Goal: Task Accomplishment & Management: Manage account settings

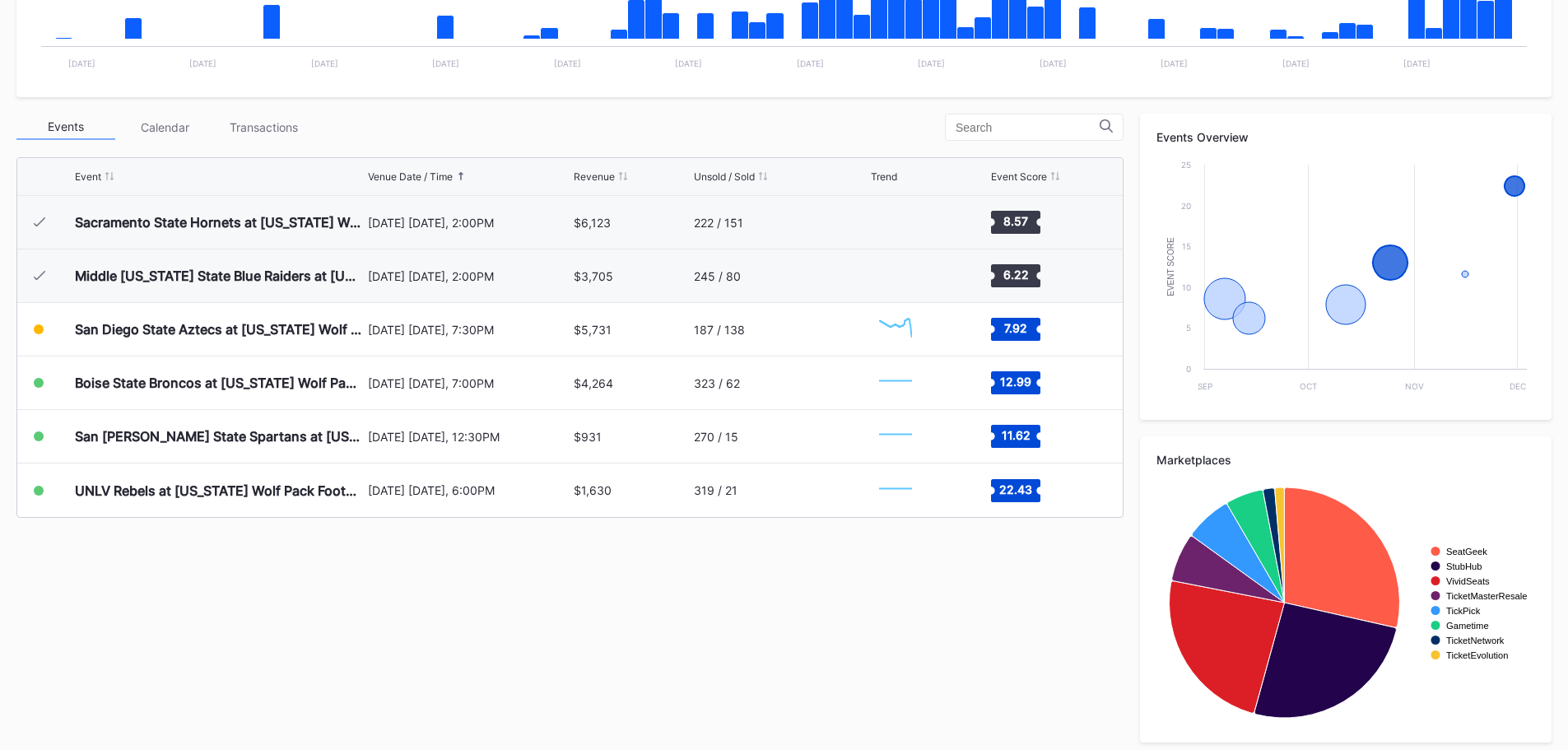
scroll to position [495, 0]
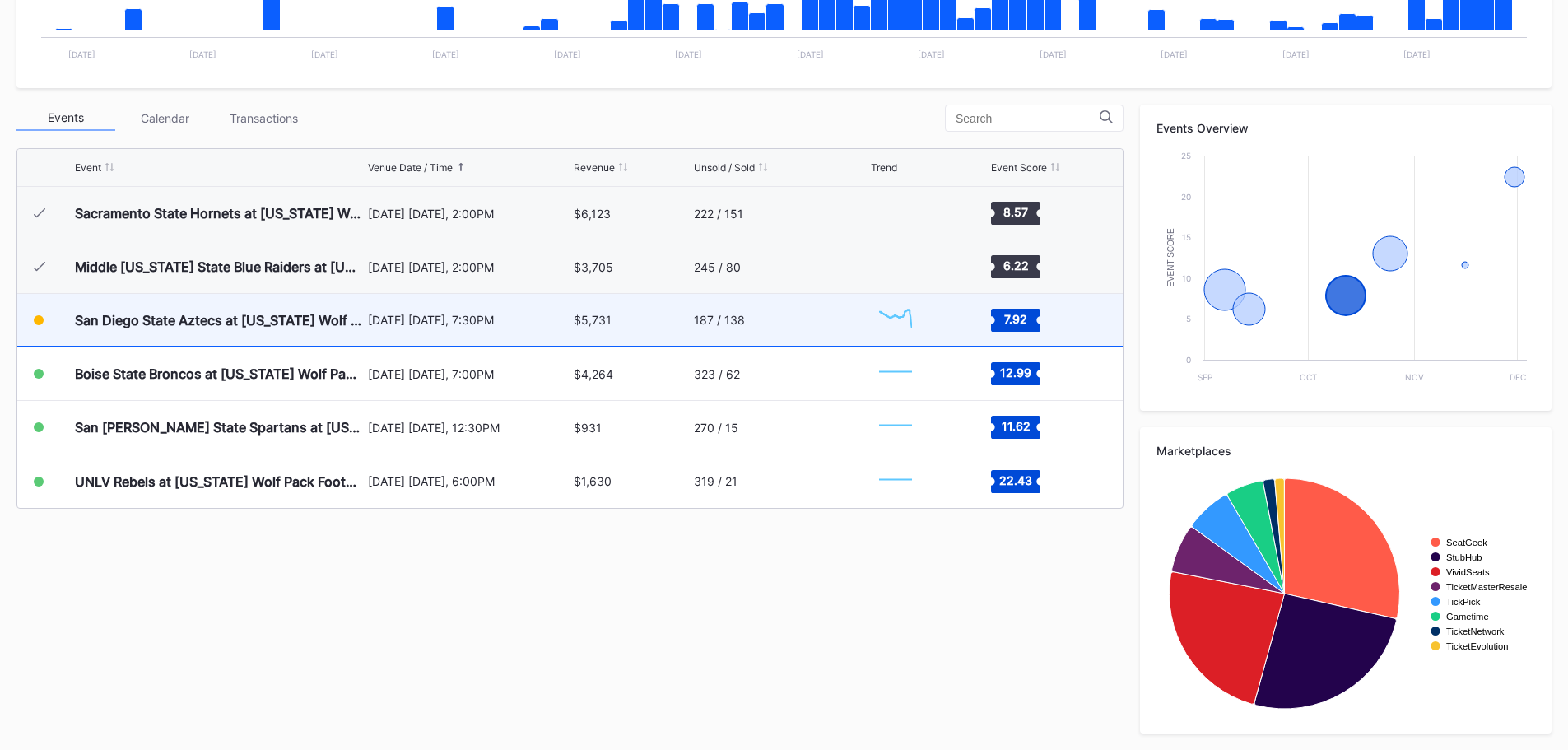
click at [437, 329] on div "[DATE] [DATE], 7:30PM" at bounding box center [469, 319] width 202 height 52
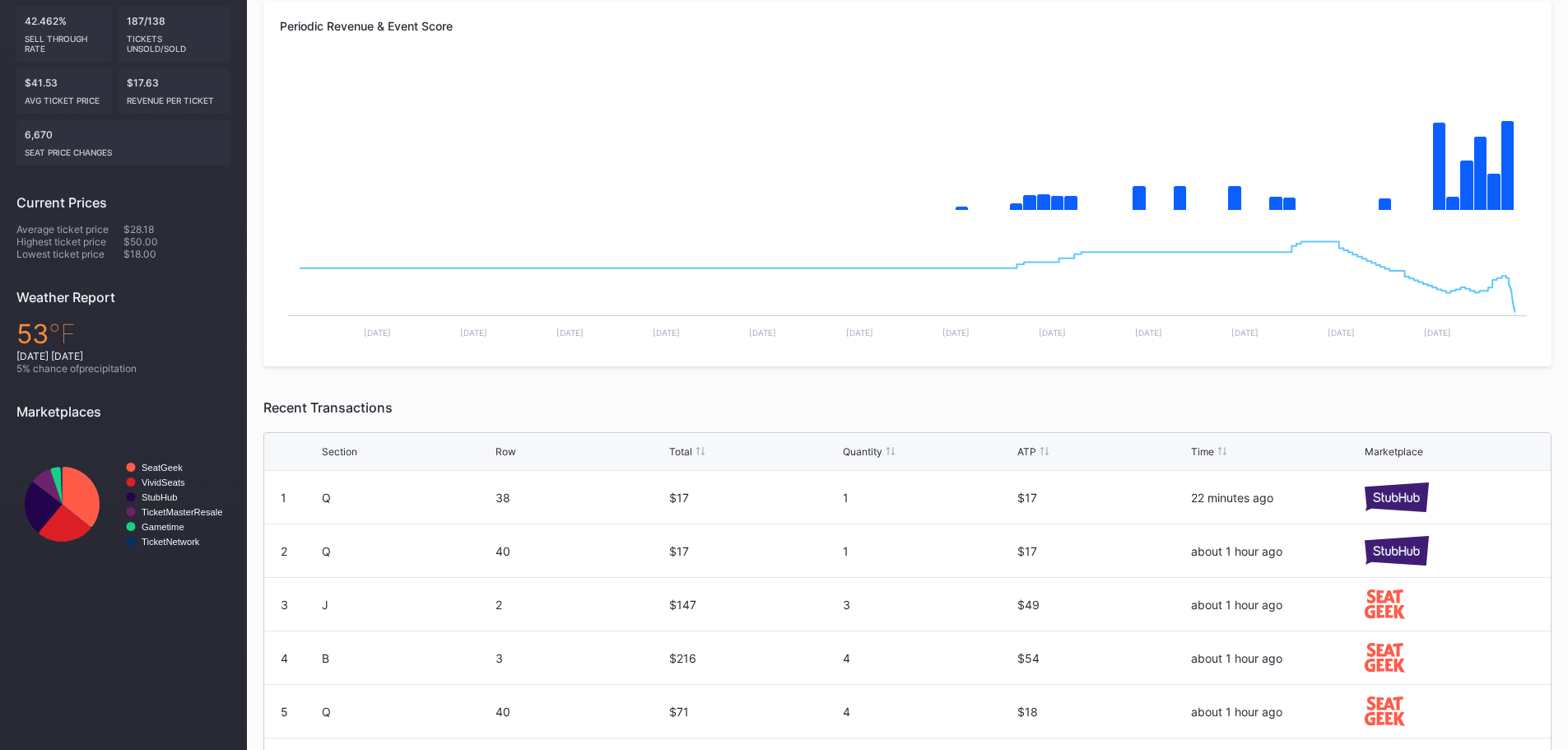
scroll to position [165, 0]
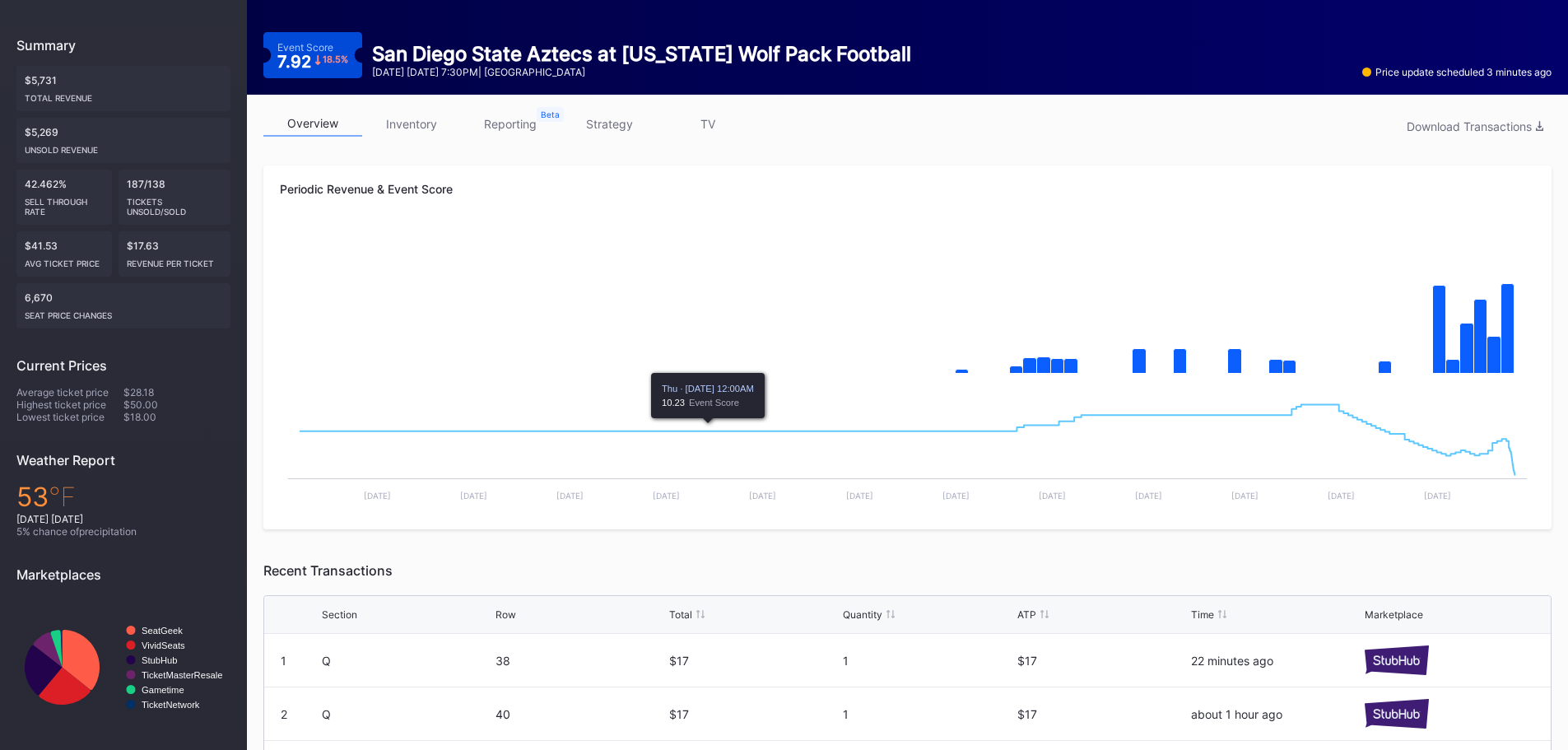
drag, startPoint x: 394, startPoint y: 124, endPoint x: 436, endPoint y: 133, distance: 43.0
click at [394, 124] on link "inventory" at bounding box center [411, 124] width 99 height 25
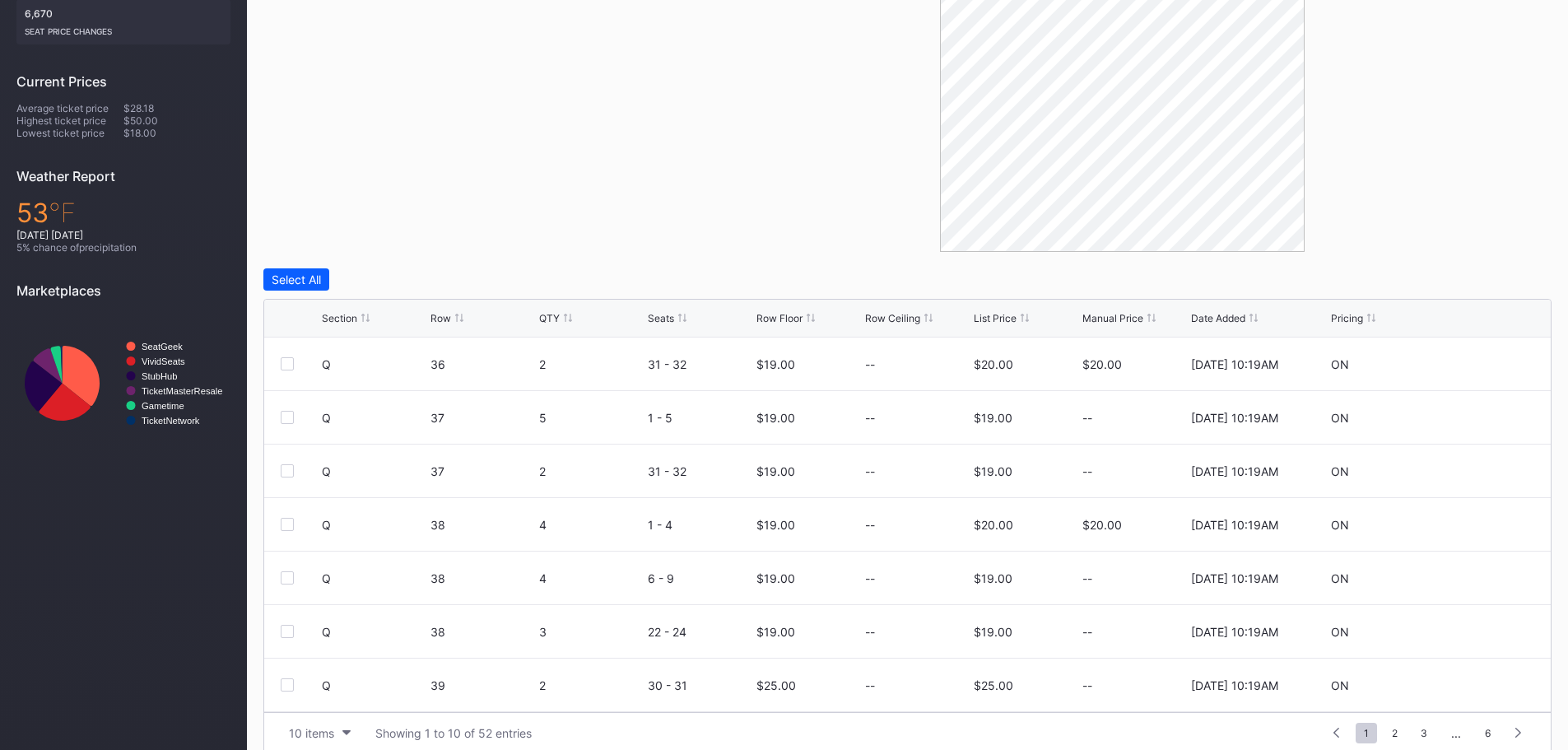
scroll to position [468, 0]
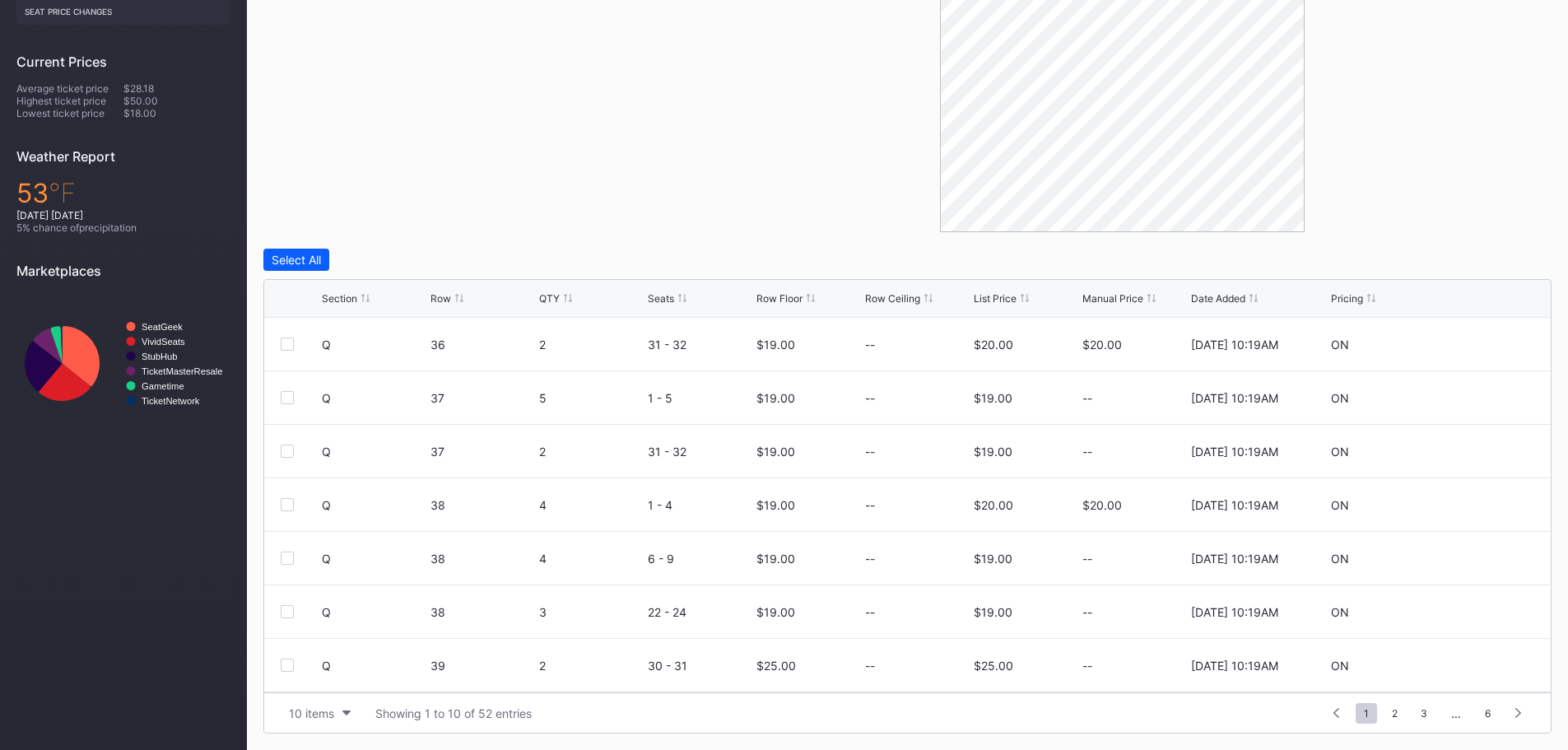
click at [343, 300] on div "Section" at bounding box center [339, 298] width 35 height 12
click at [328, 708] on div "10 items" at bounding box center [312, 713] width 46 height 14
click at [331, 629] on div "100 items" at bounding box center [319, 641] width 78 height 31
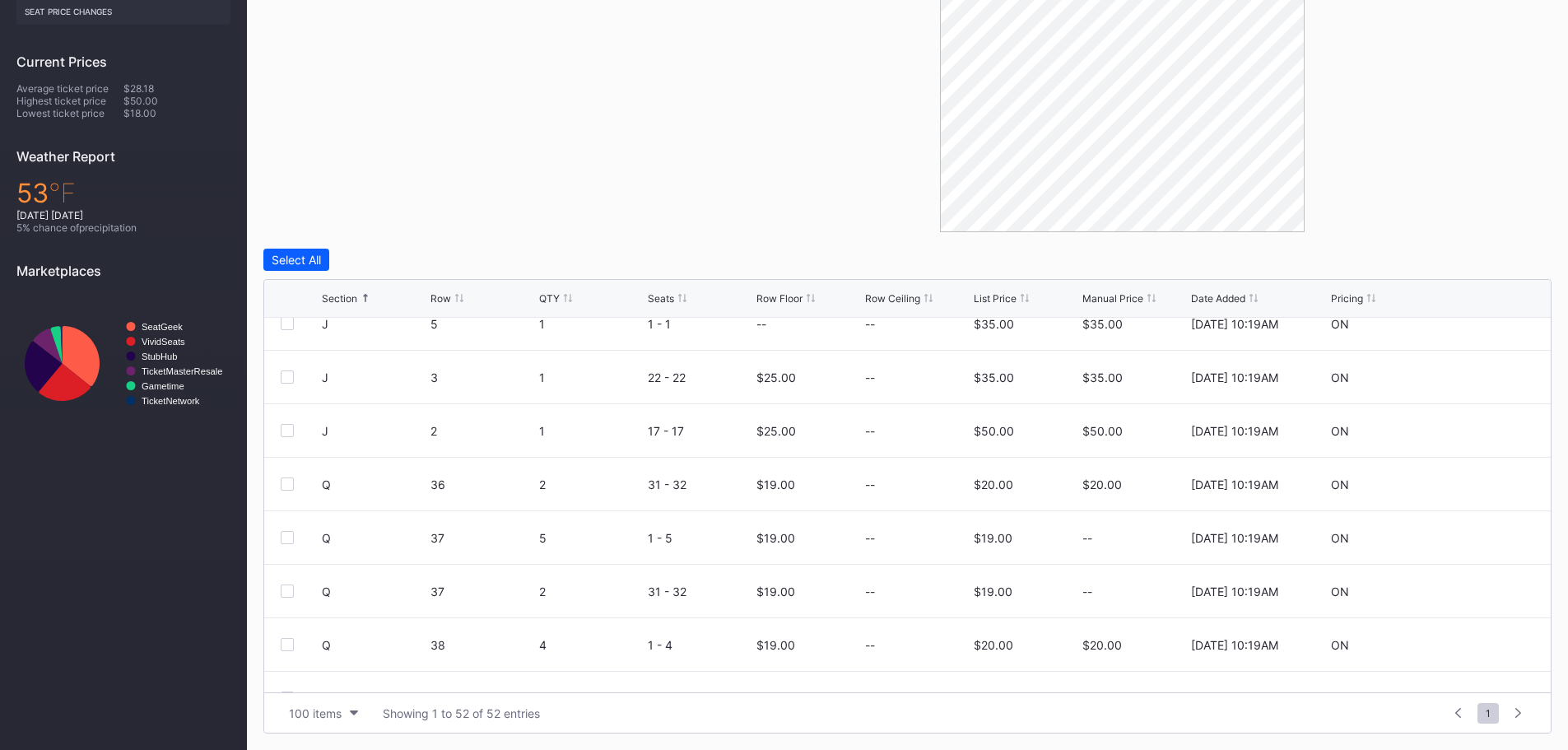
scroll to position [1811, 0]
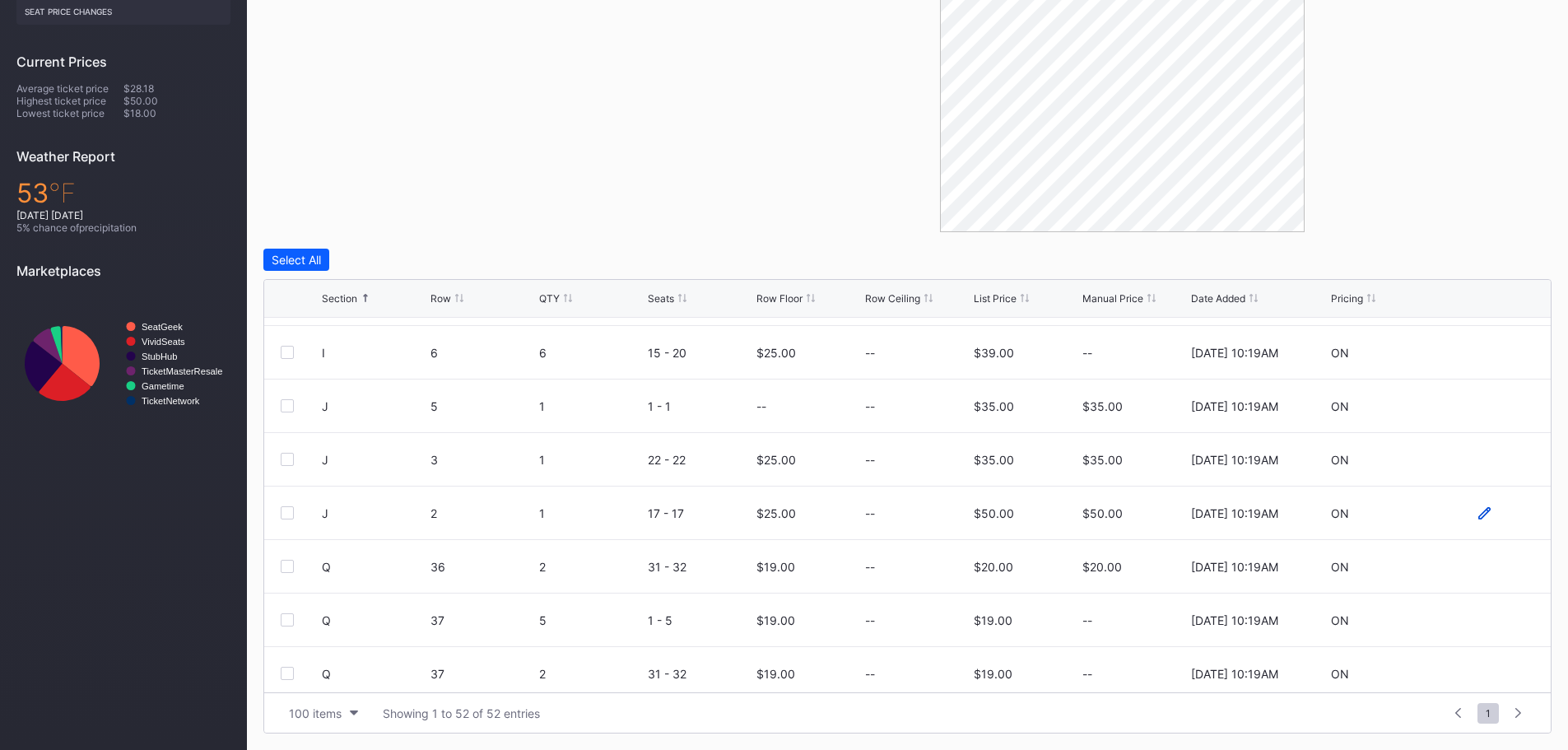
click at [1479, 511] on icon at bounding box center [1485, 513] width 12 height 12
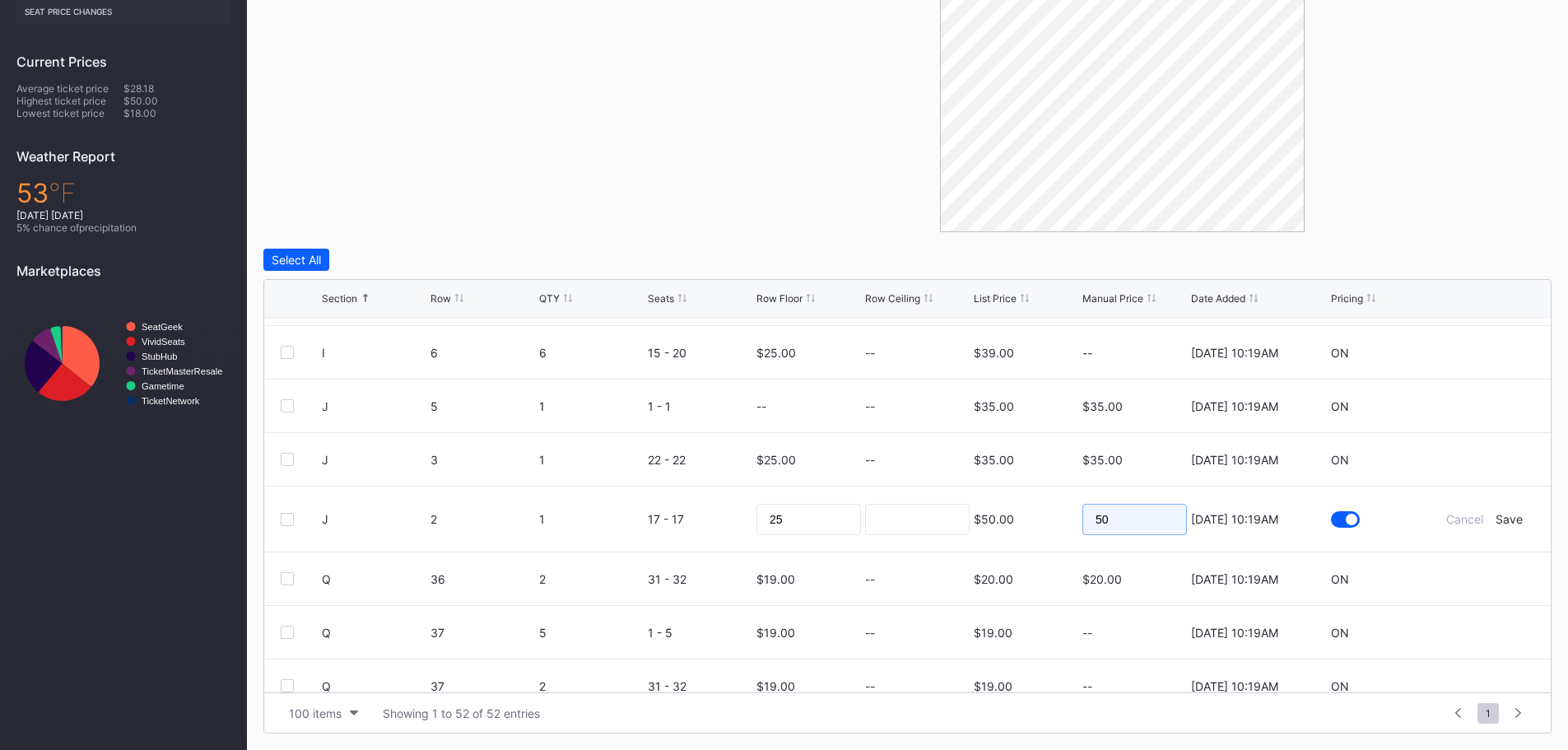
drag, startPoint x: 1142, startPoint y: 526, endPoint x: 1039, endPoint y: 529, distance: 103.0
click at [1039, 529] on form "J 2 1 17 - 17 25 $50.00 50 [DATE] 10:19AM Cancel Save" at bounding box center [928, 519] width 1213 height 65
type input "35"
click at [946, 510] on input at bounding box center [917, 520] width 104 height 32
click at [1505, 514] on div "Save" at bounding box center [1509, 519] width 27 height 14
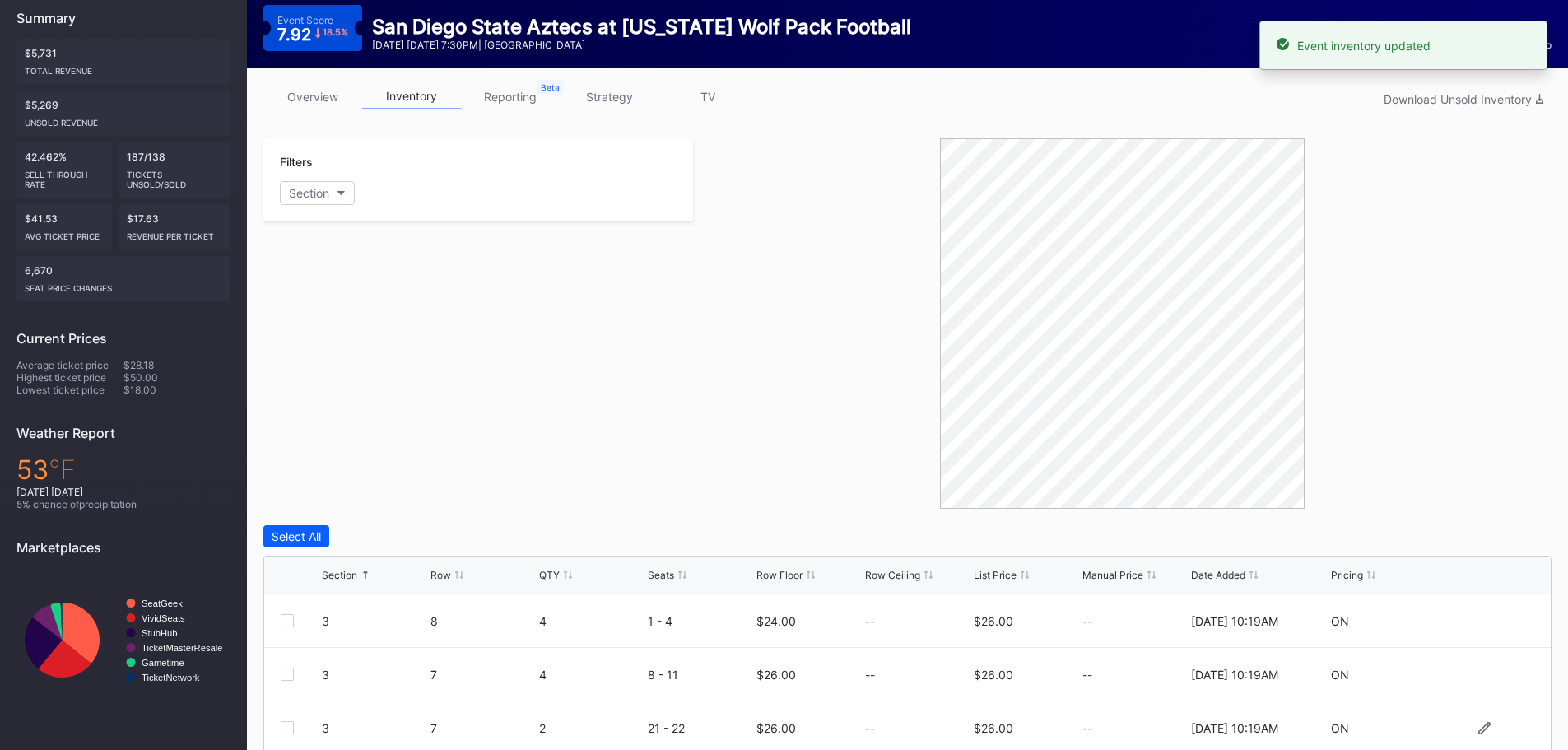
scroll to position [0, 0]
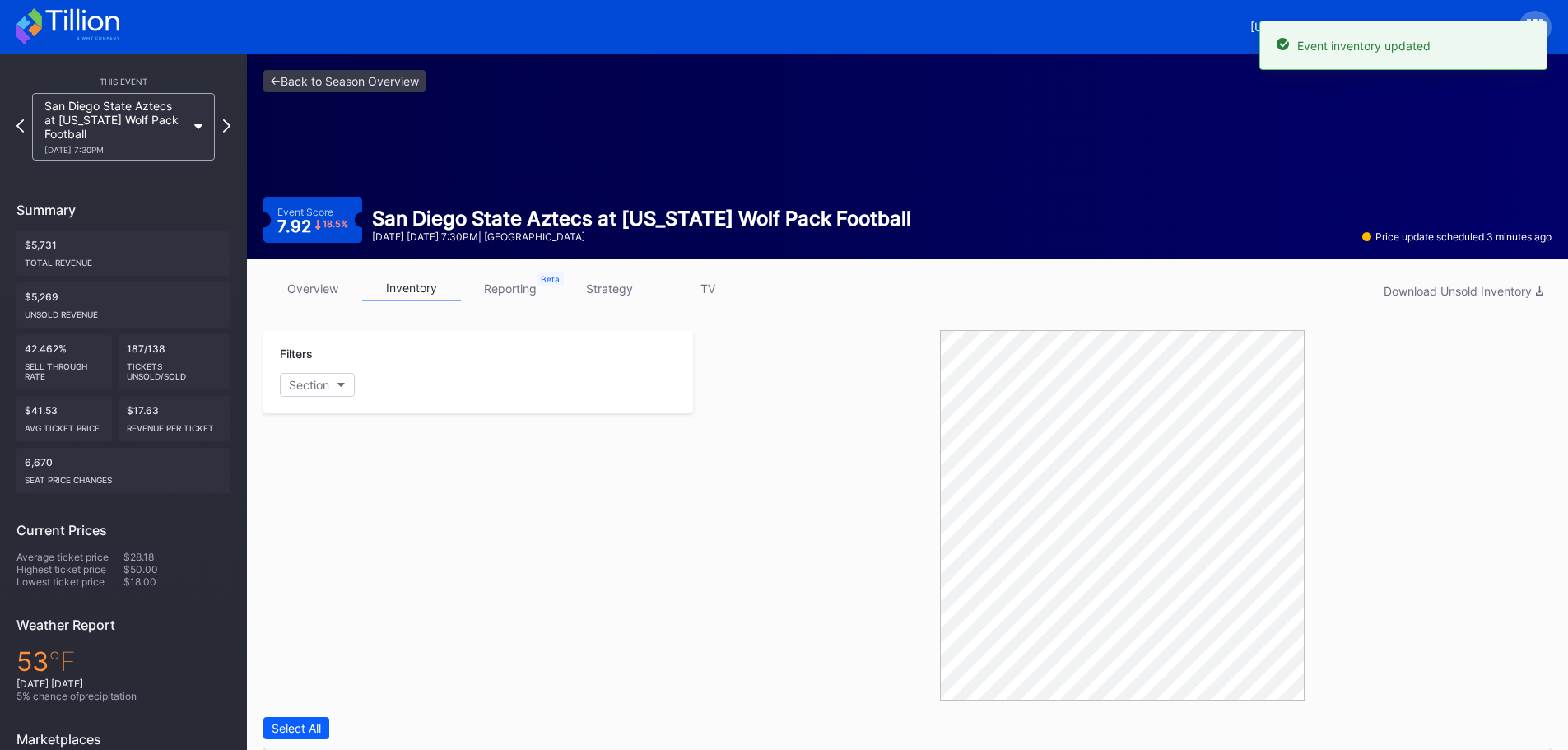
click at [315, 287] on link "overview" at bounding box center [313, 288] width 99 height 25
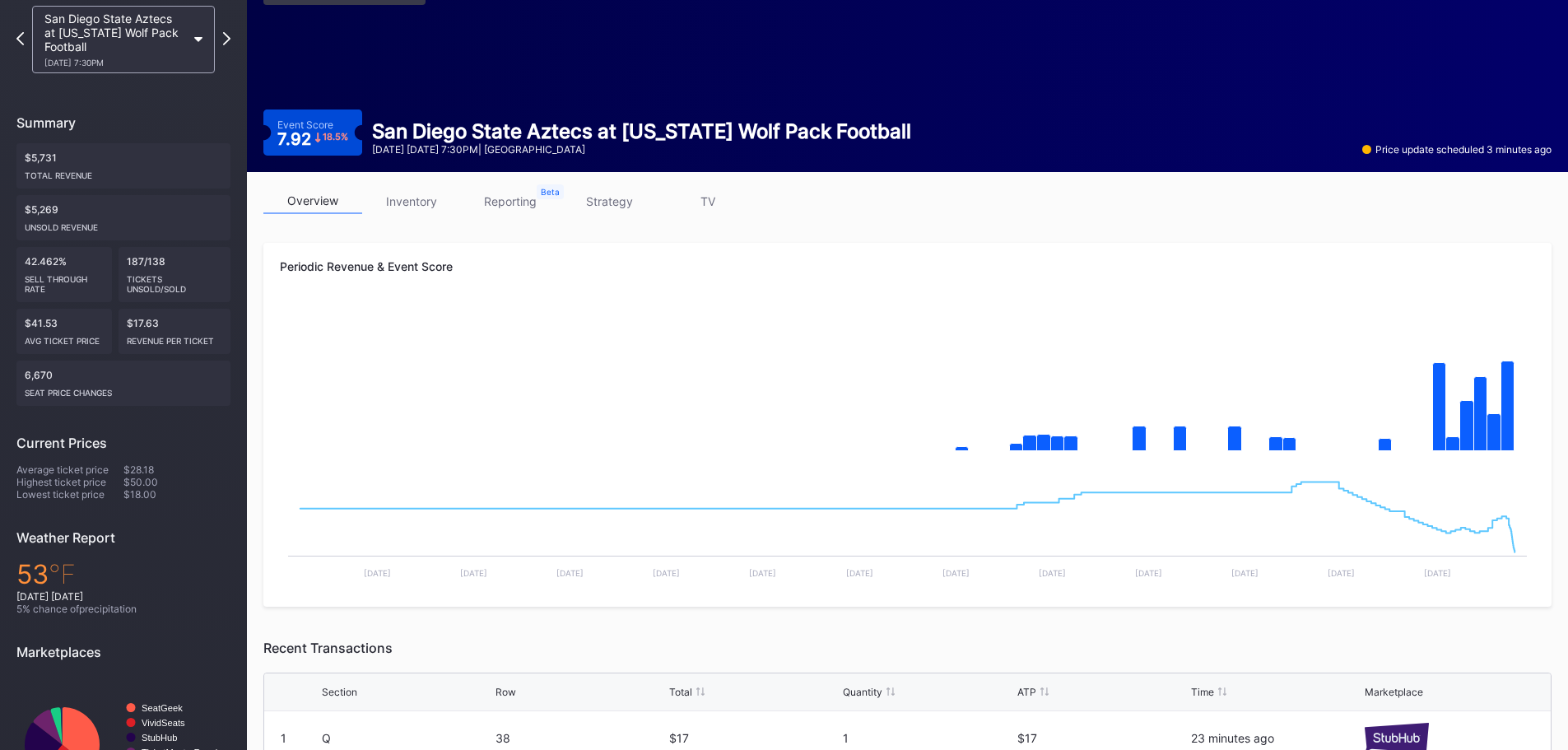
scroll to position [69, 0]
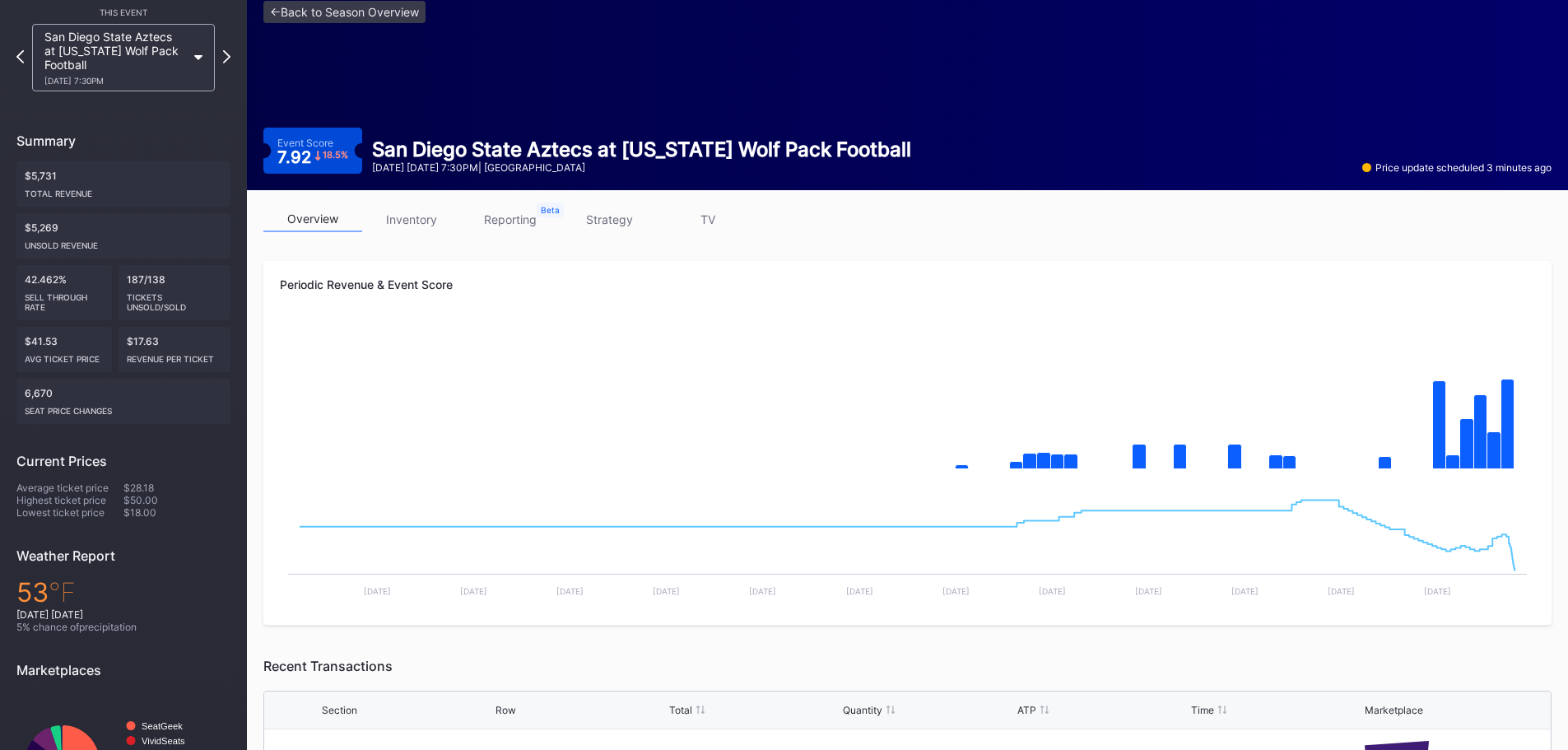
click at [406, 224] on link "inventory" at bounding box center [411, 219] width 99 height 25
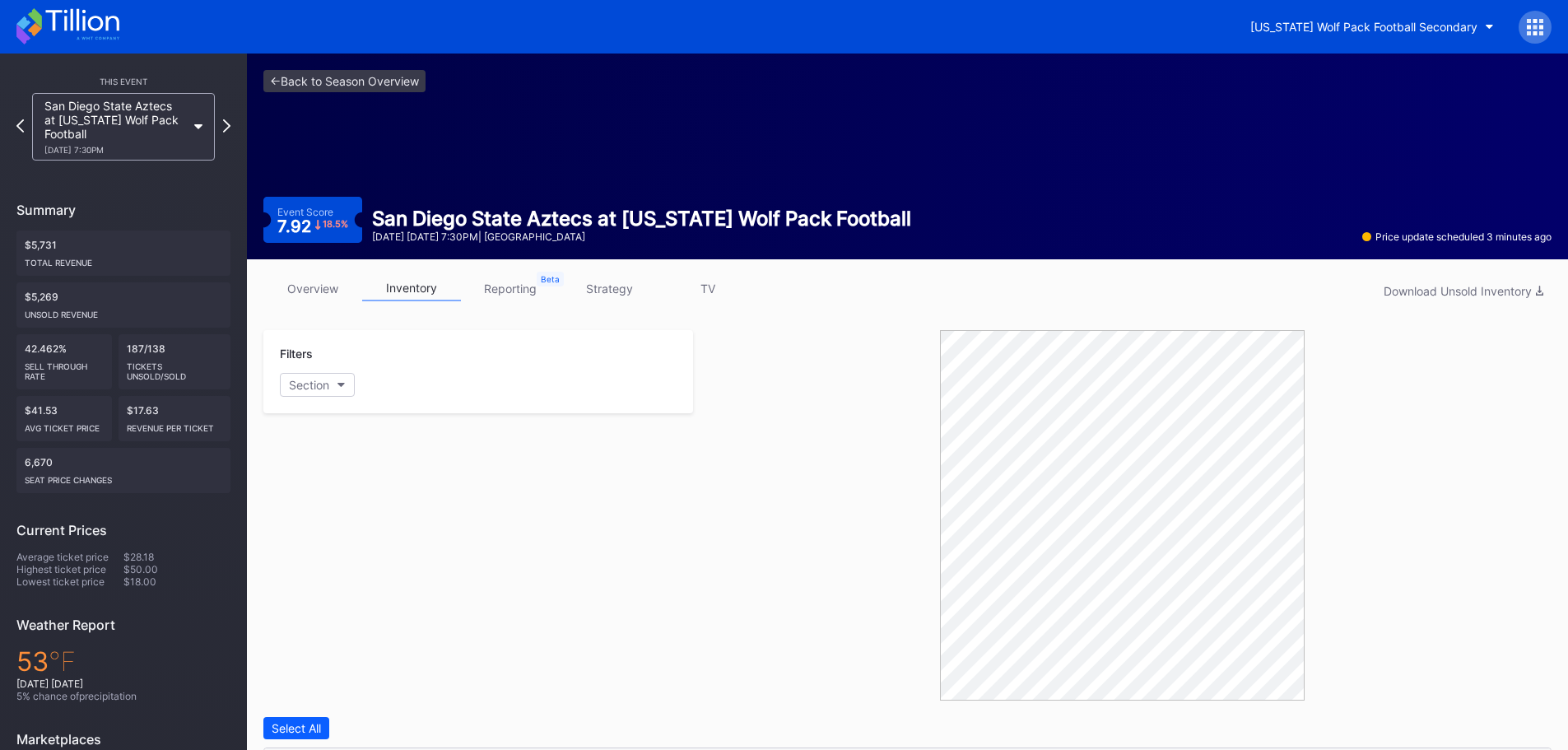
scroll to position [468, 0]
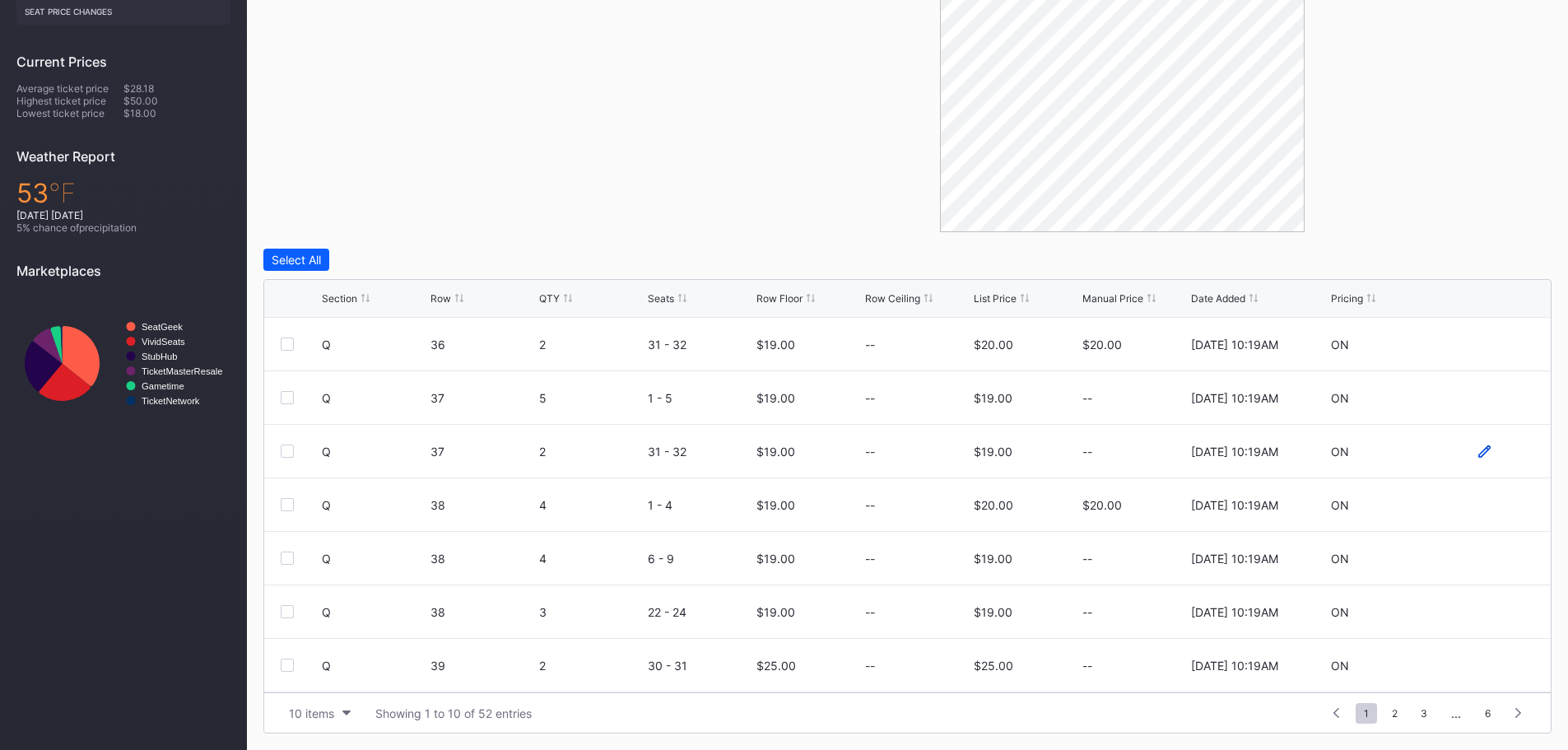
click at [1479, 451] on icon at bounding box center [1485, 451] width 12 height 12
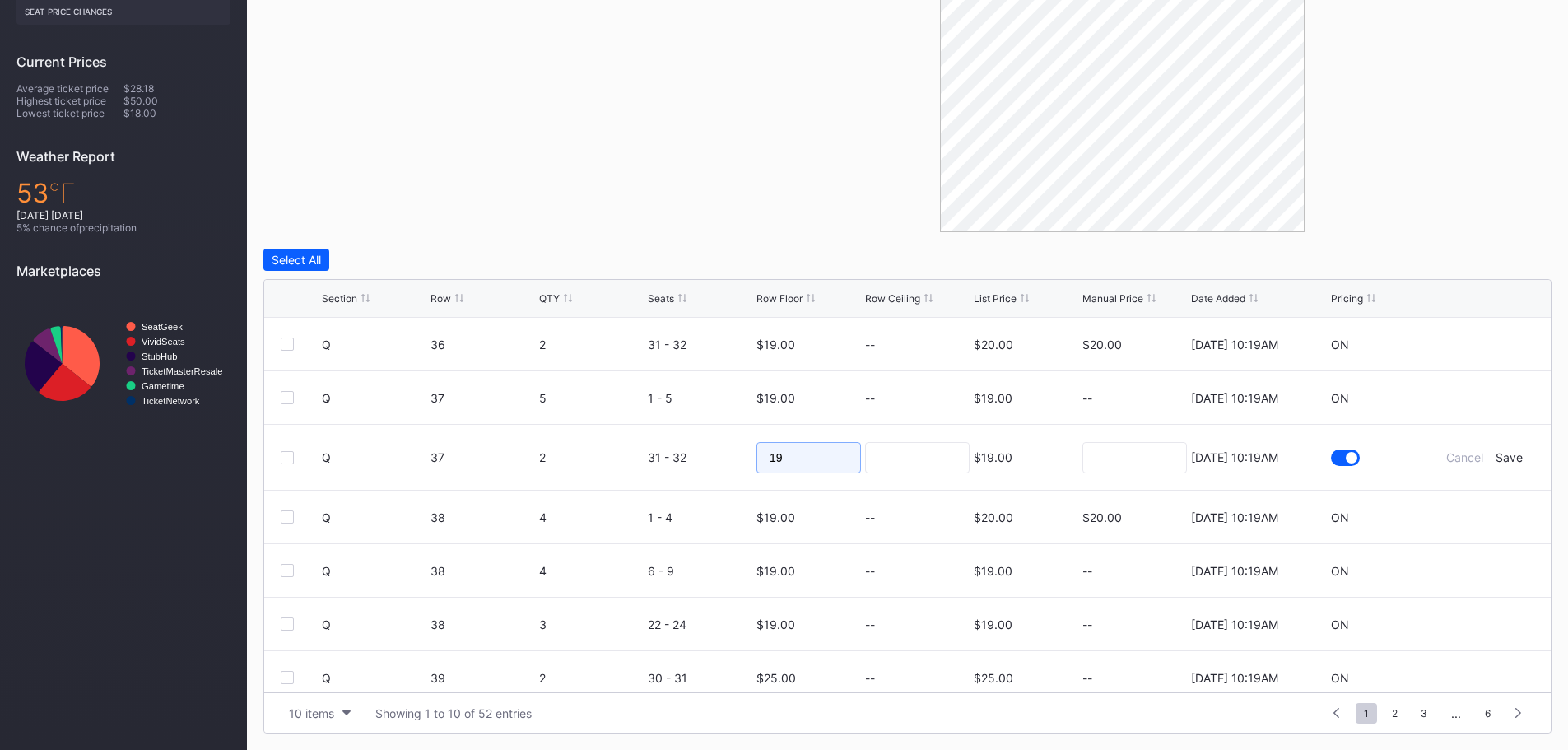
click at [821, 458] on input "19" at bounding box center [808, 457] width 104 height 32
type input "18"
click at [1094, 463] on input at bounding box center [1134, 457] width 104 height 32
click at [1500, 459] on div "Save" at bounding box center [1509, 457] width 27 height 14
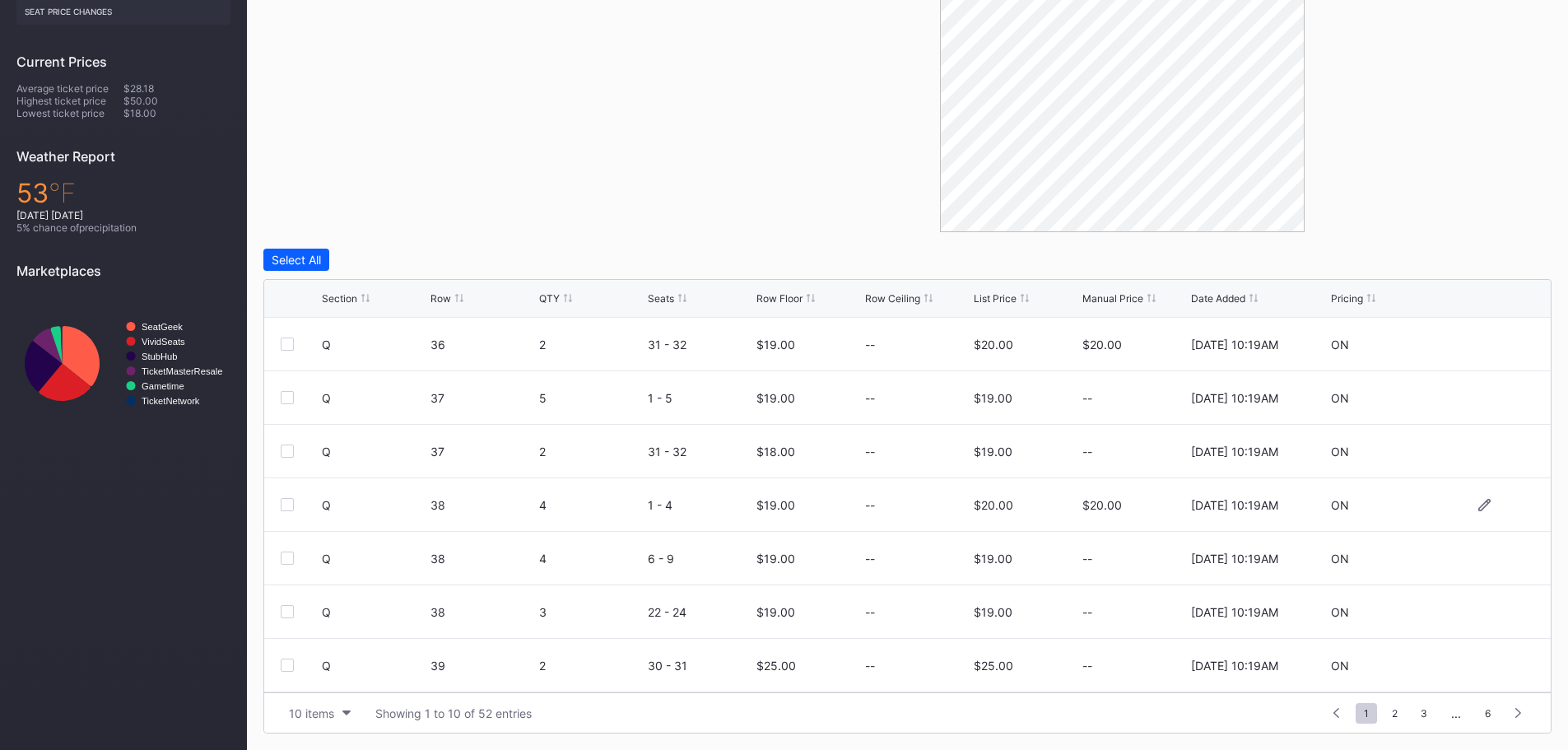
scroll to position [160, 0]
click at [337, 725] on div "10 items Showing 1 to 10 of 52 entries 1 ... -1 0 1 2 3 ... 6" at bounding box center [908, 712] width 1287 height 40
click at [341, 709] on button "10 items" at bounding box center [319, 712] width 78 height 22
click at [337, 669] on div "200 items" at bounding box center [319, 672] width 53 height 14
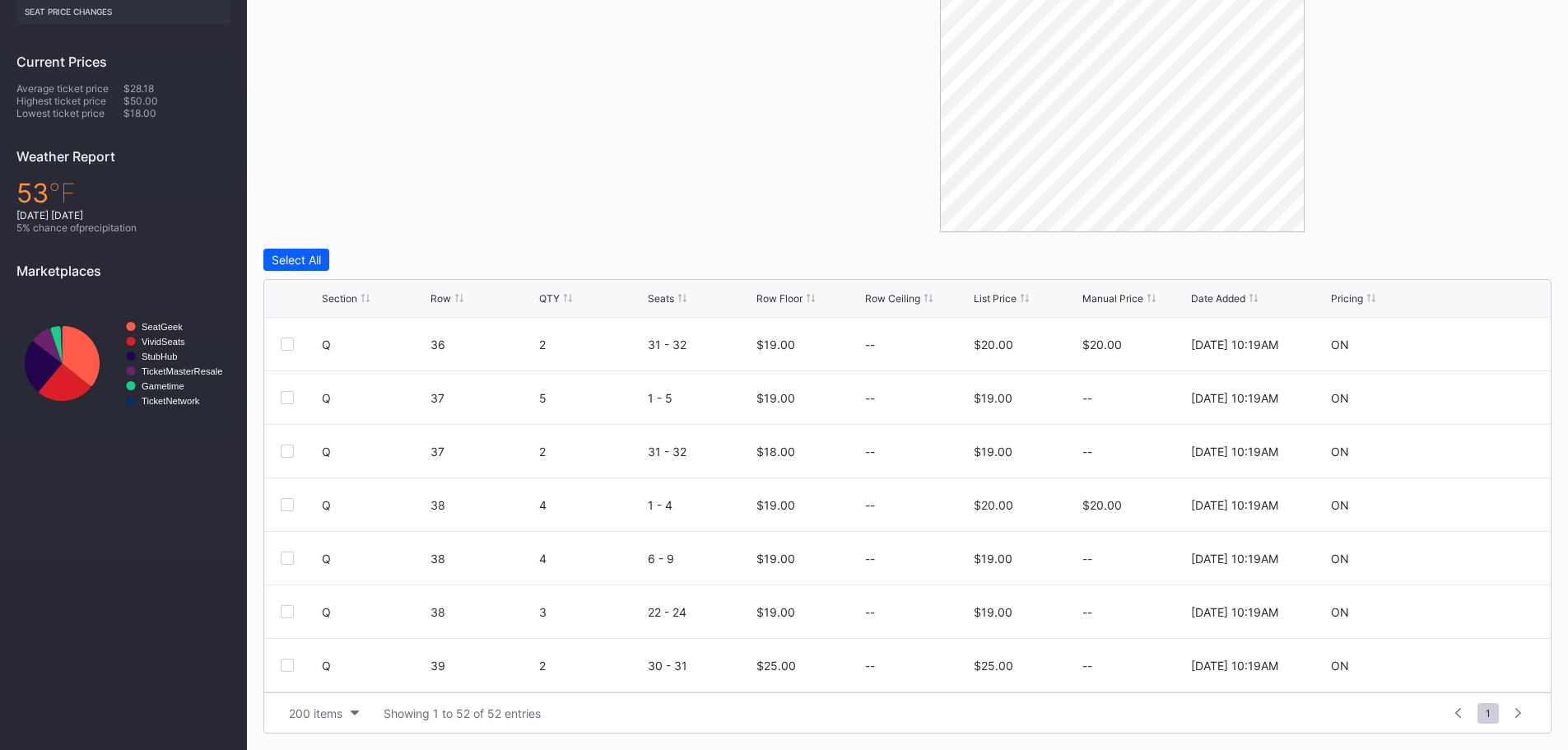
click at [1008, 296] on div "List Price" at bounding box center [995, 298] width 43 height 12
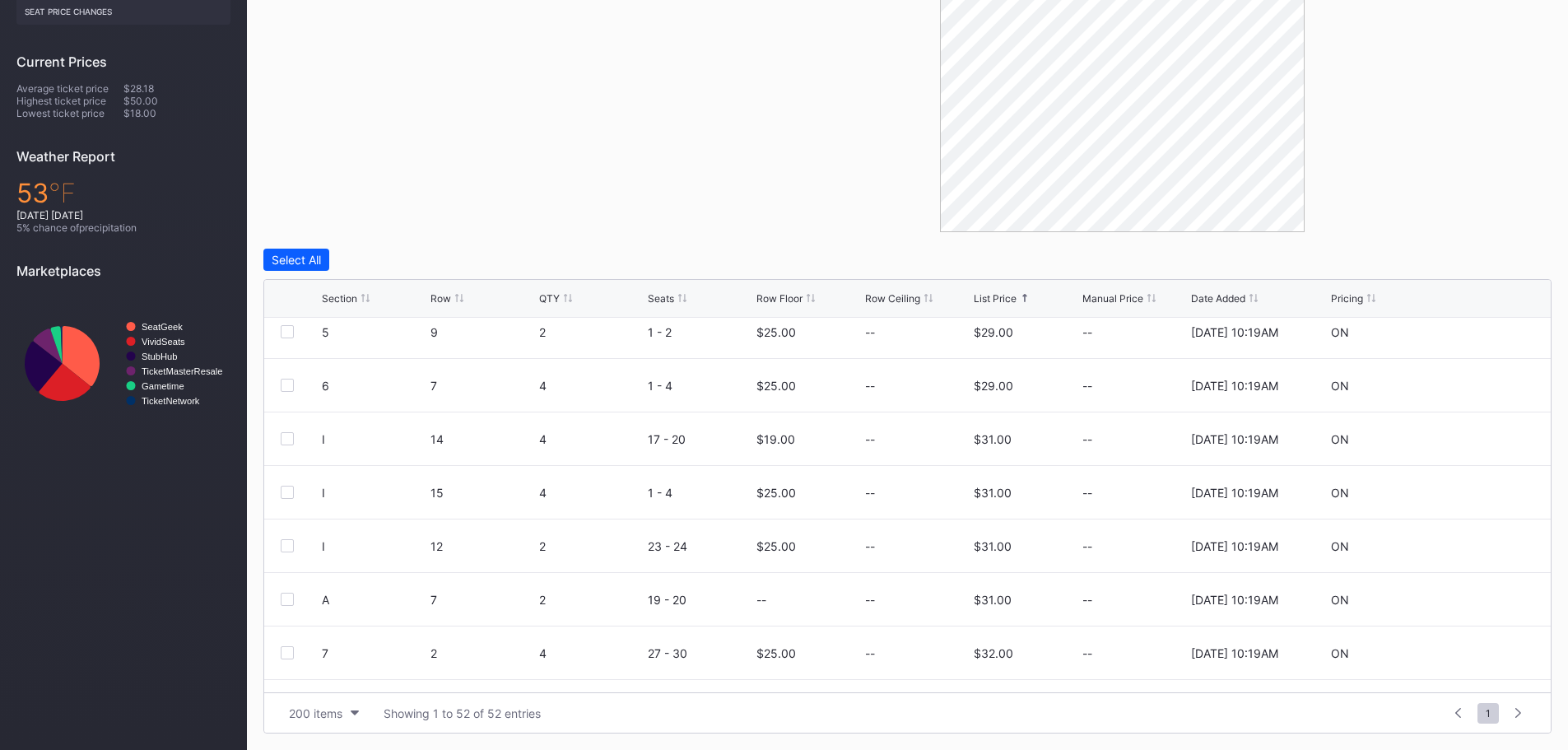
scroll to position [1646, 0]
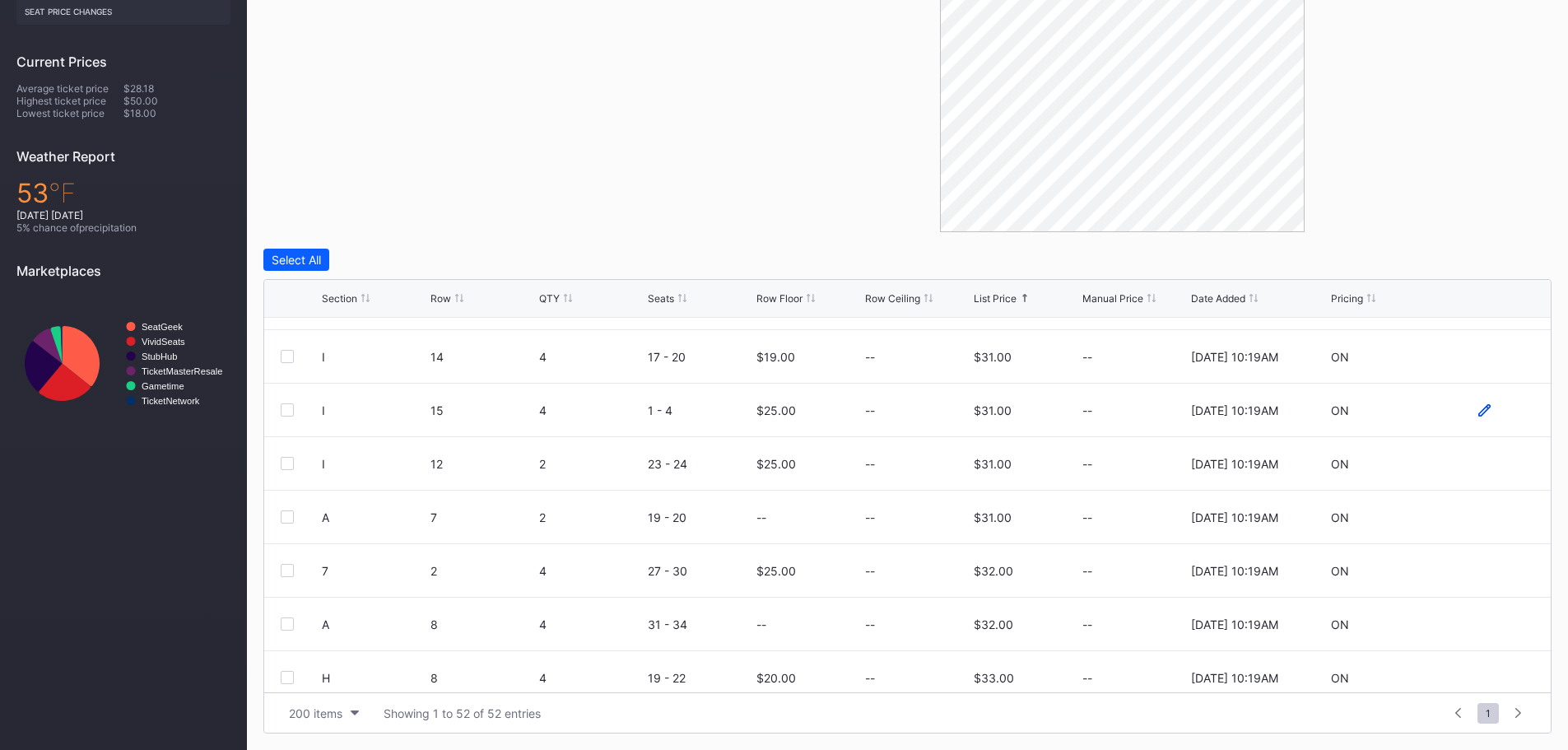
click at [1479, 413] on icon at bounding box center [1485, 409] width 12 height 12
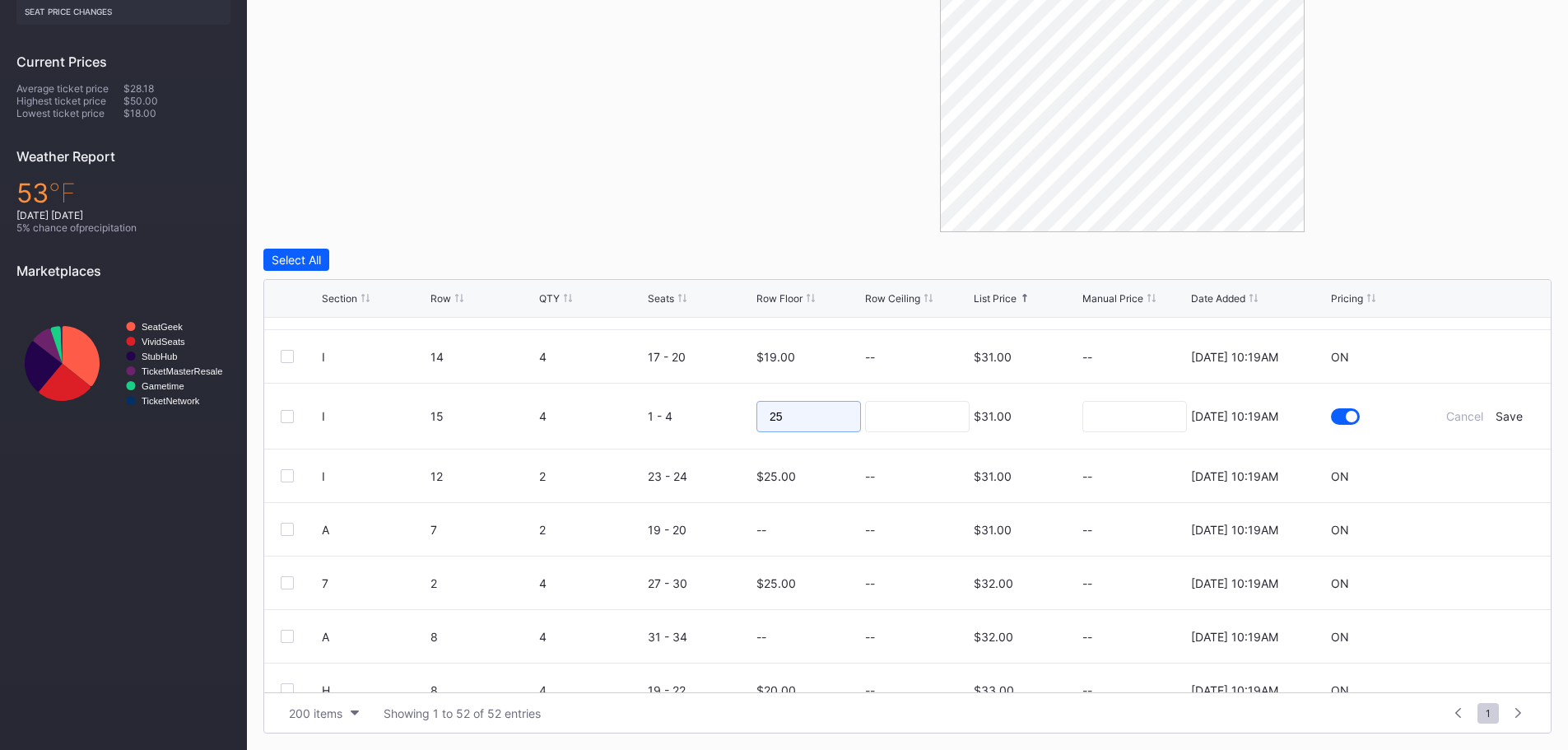
click at [810, 414] on input "25" at bounding box center [808, 416] width 104 height 32
type input "20"
click at [1503, 418] on div "Save" at bounding box center [1509, 416] width 27 height 14
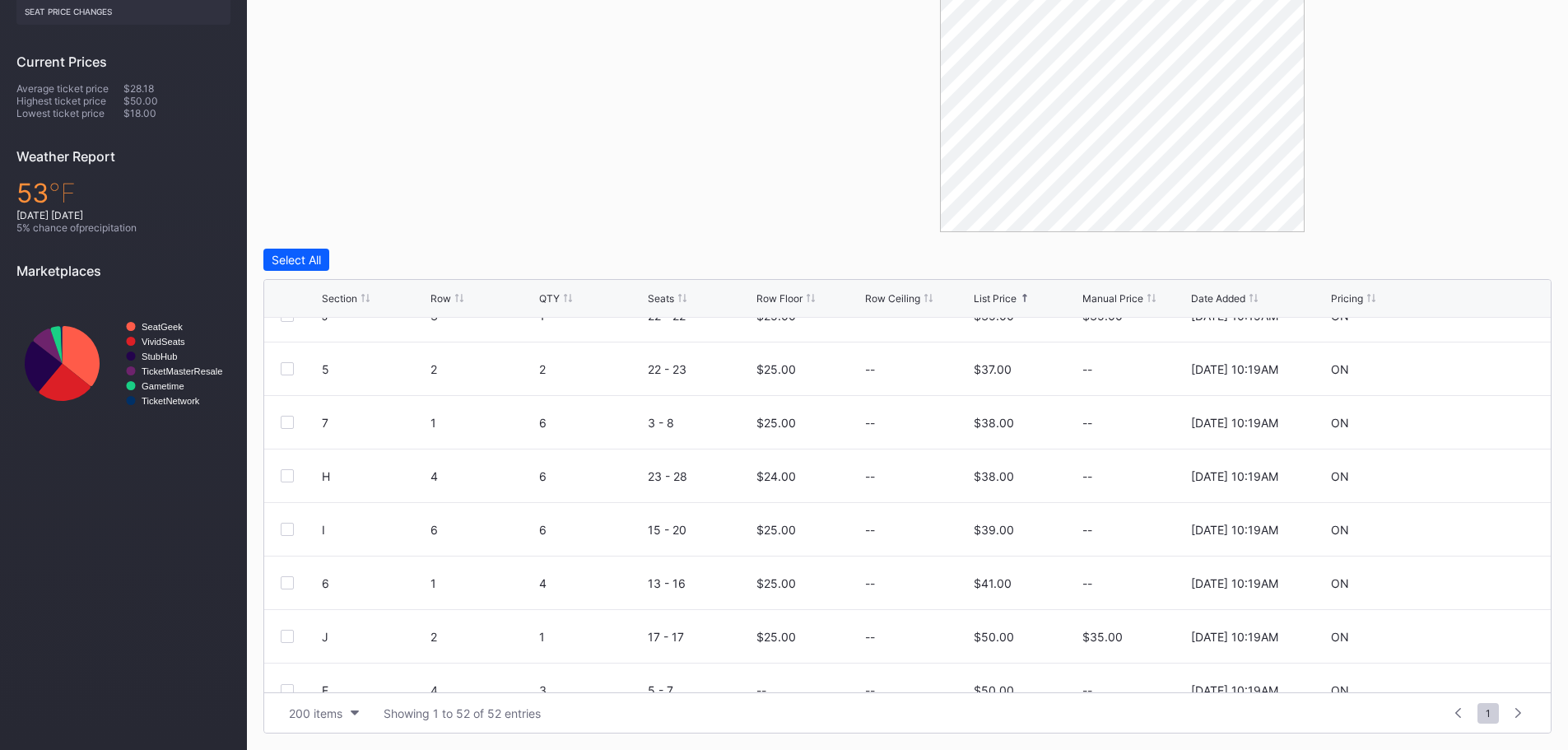
scroll to position [2408, 0]
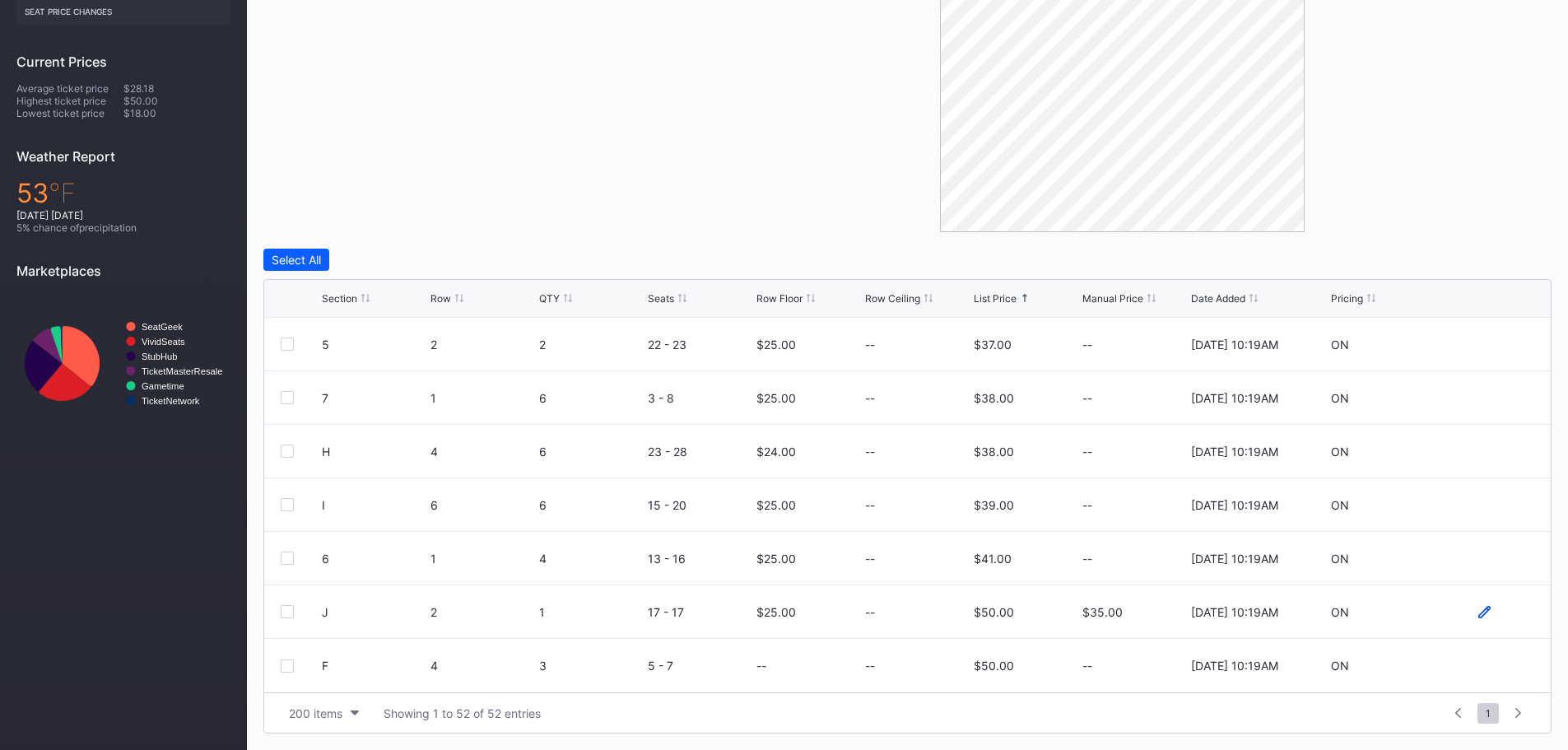
click at [1479, 611] on icon at bounding box center [1485, 612] width 12 height 12
drag, startPoint x: 792, startPoint y: 622, endPoint x: 720, endPoint y: 622, distance: 72.0
click at [720, 622] on form "J 2 1 17 - 17 25 $50.00 35 [DATE] 10:19AM Cancel Save" at bounding box center [928, 618] width 1213 height 65
click at [1508, 618] on div "Save" at bounding box center [1509, 618] width 27 height 14
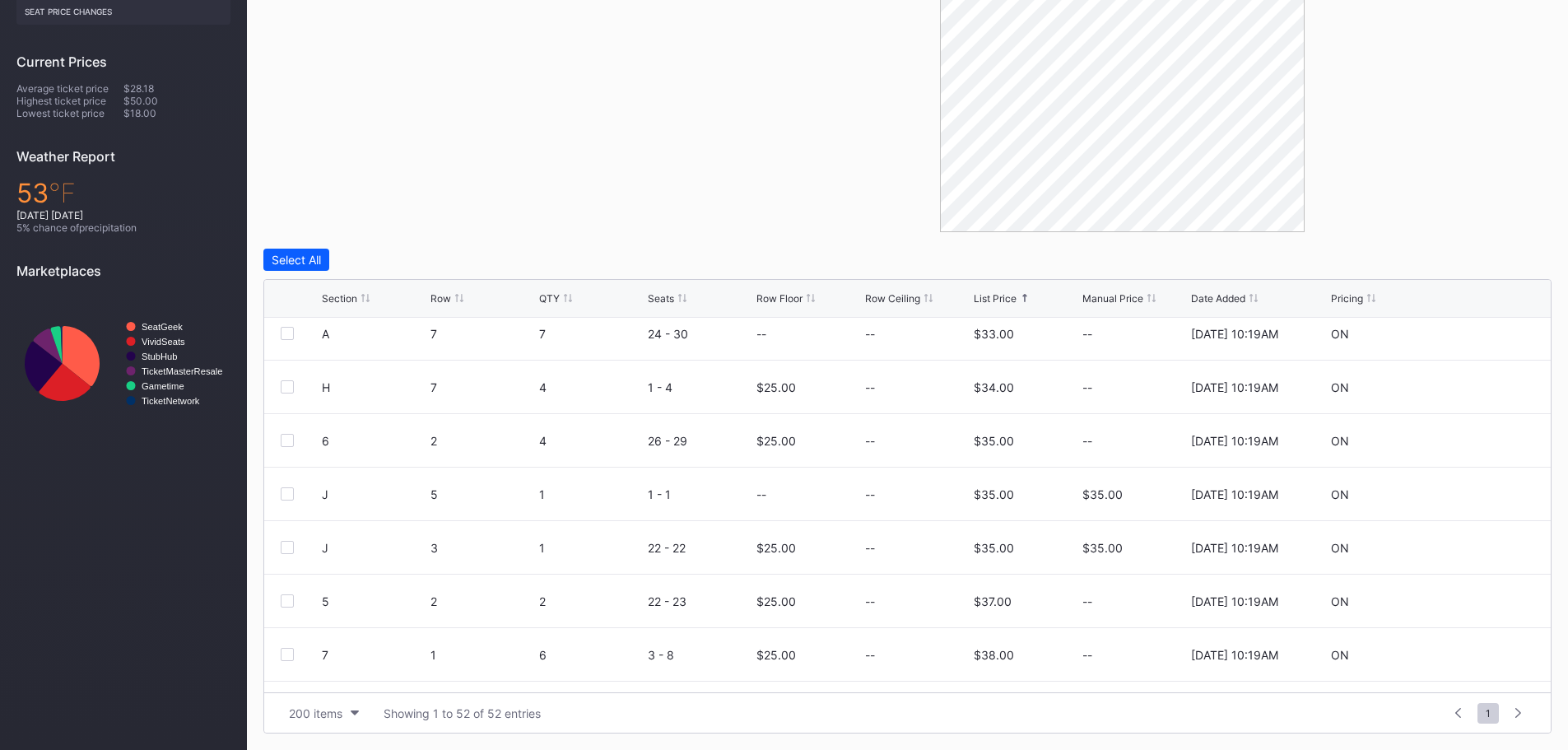
scroll to position [2078, 0]
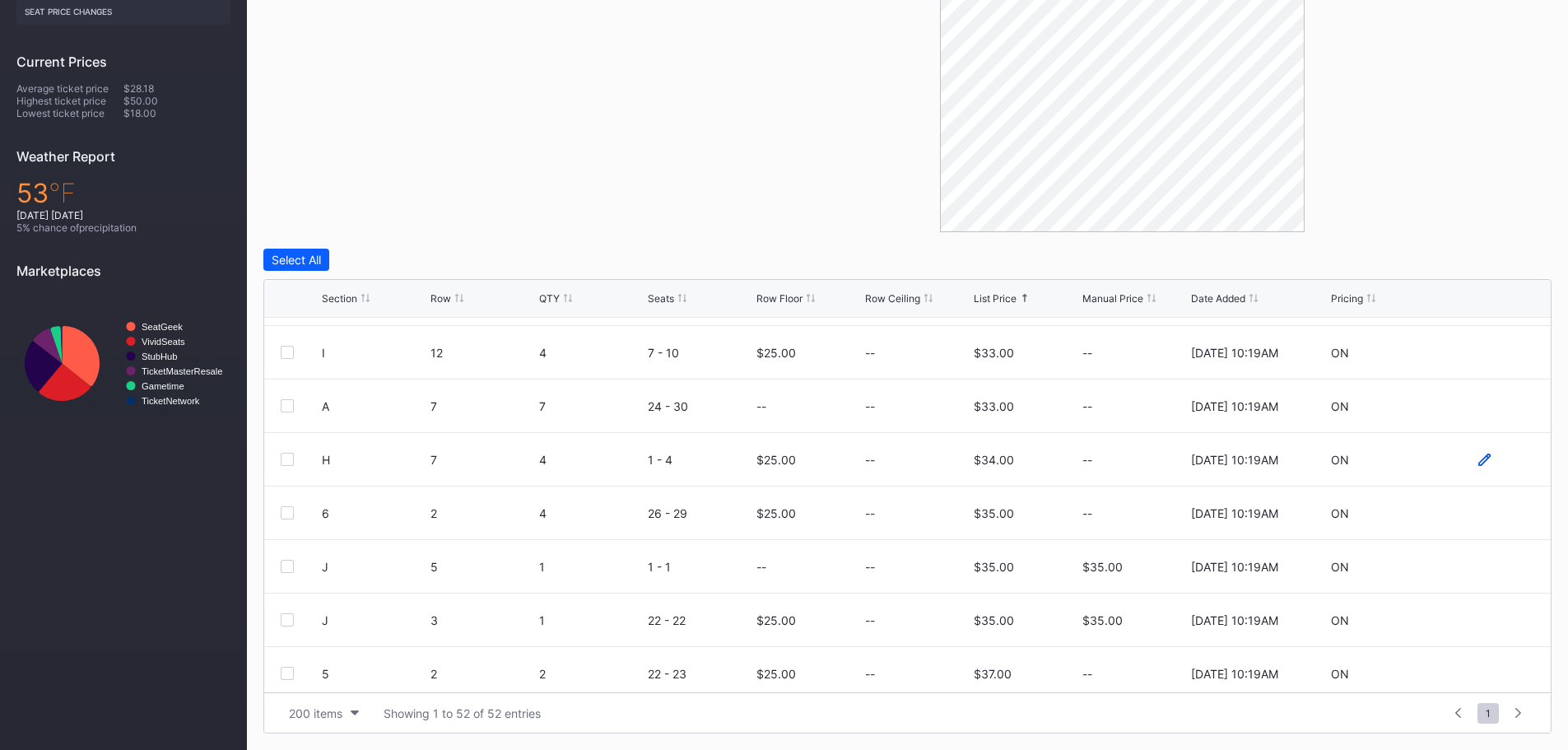
click at [1479, 462] on icon at bounding box center [1485, 459] width 12 height 12
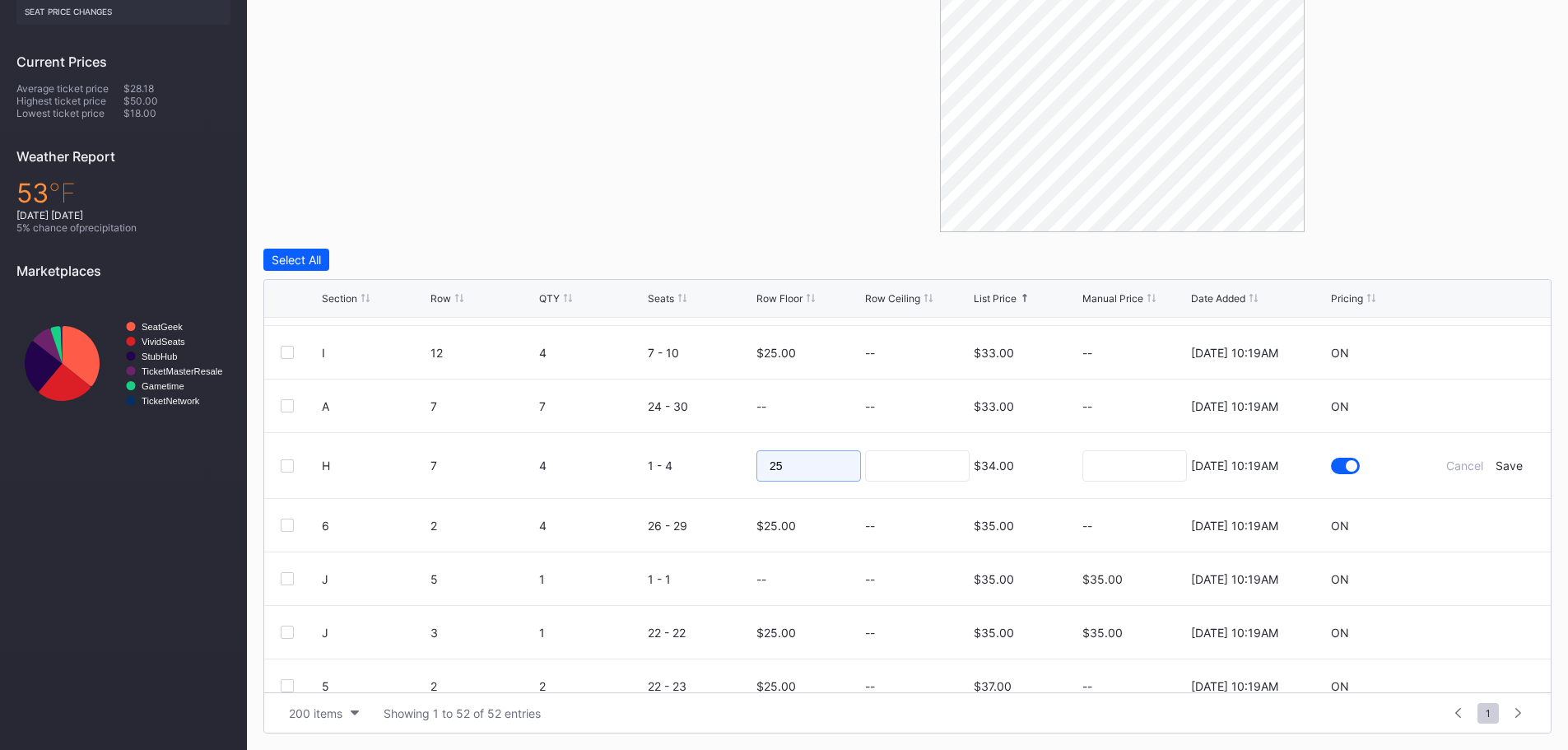
drag, startPoint x: 837, startPoint y: 466, endPoint x: 722, endPoint y: 457, distance: 115.4
click at [722, 457] on form "H 7 4 1 - 4 25 $34.00 [DATE] 10:19AM Cancel Save" at bounding box center [928, 465] width 1213 height 65
type input "10"
click at [910, 455] on input at bounding box center [917, 466] width 104 height 32
click at [1504, 462] on div "Save" at bounding box center [1509, 465] width 27 height 14
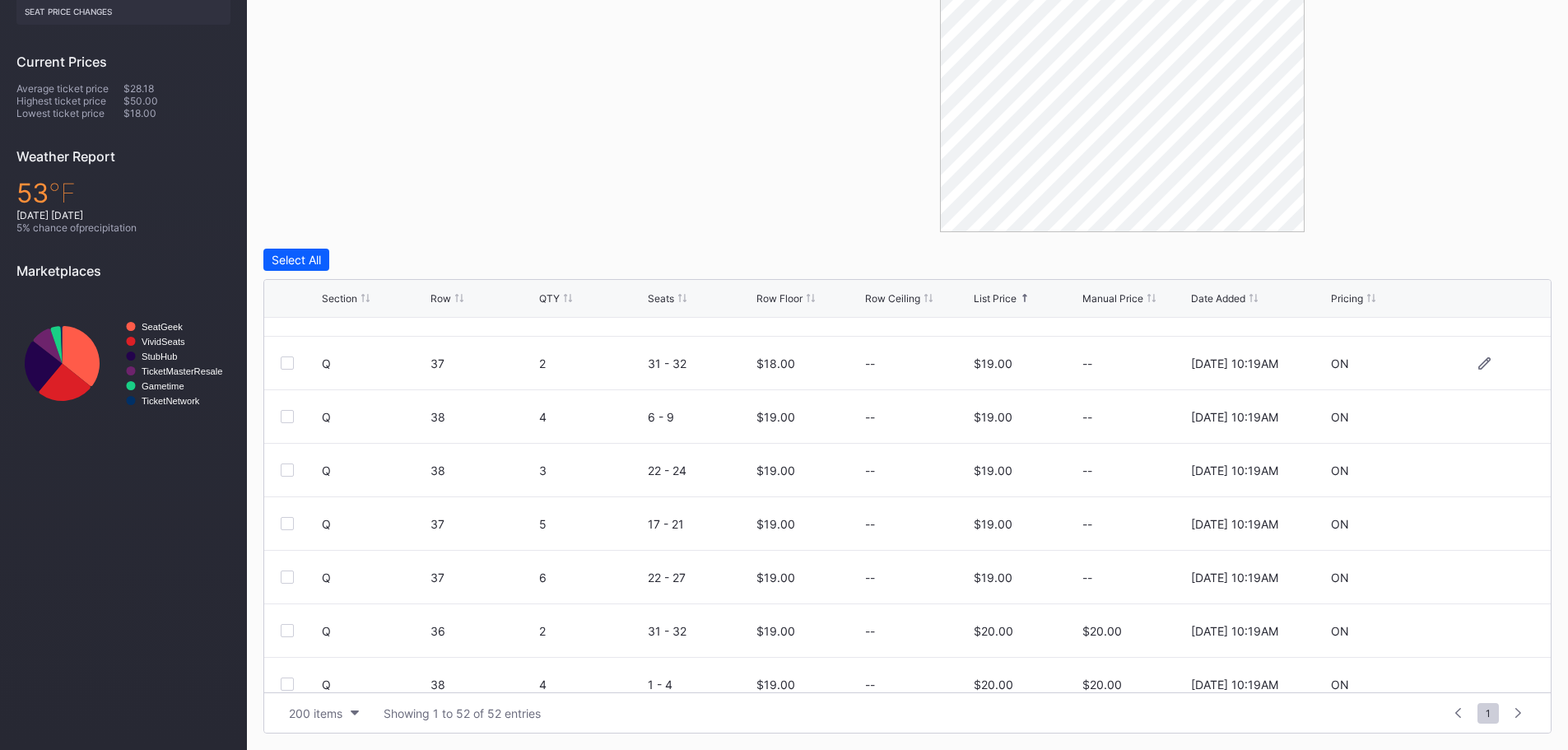
scroll to position [0, 0]
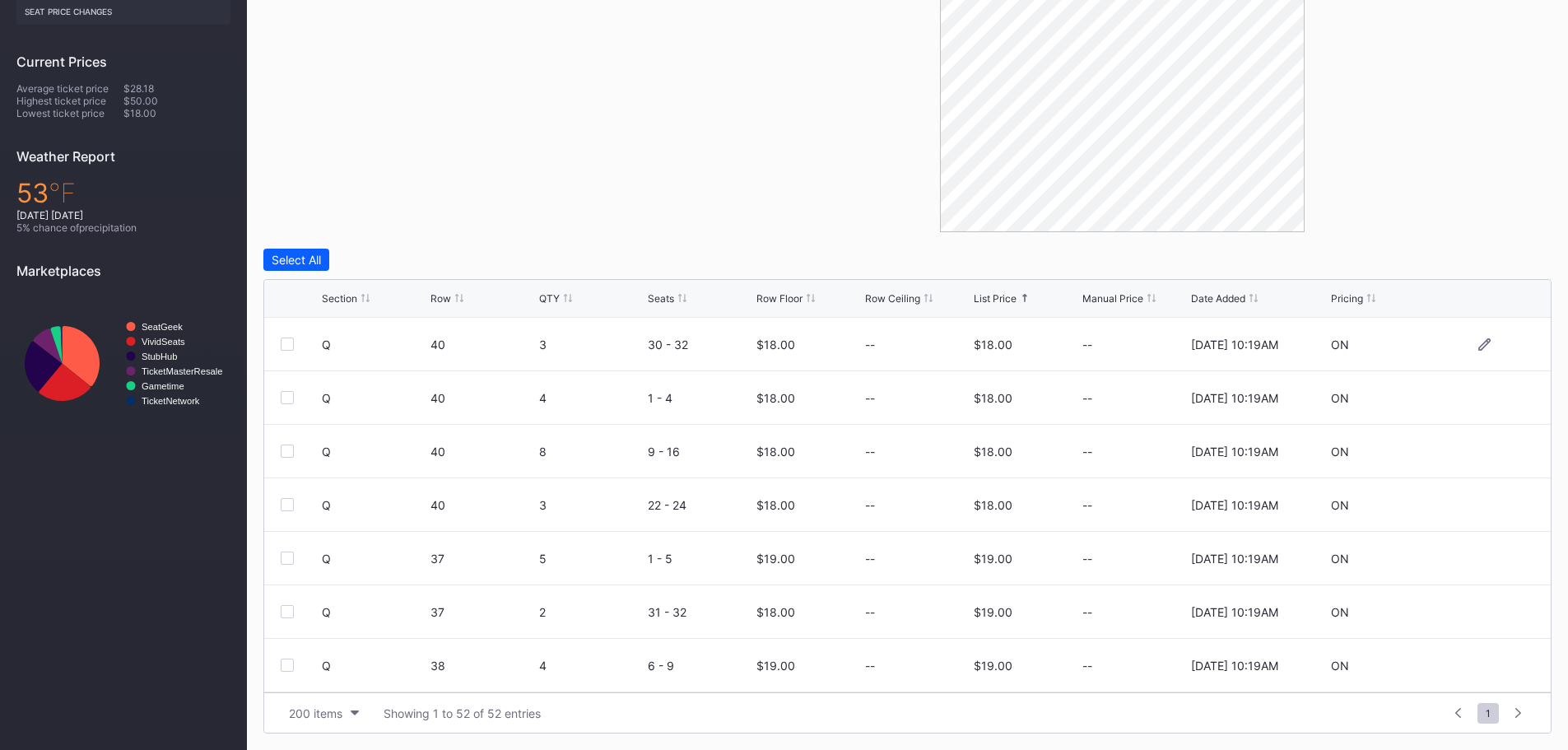
click at [1465, 343] on div at bounding box center [1485, 344] width 99 height 12
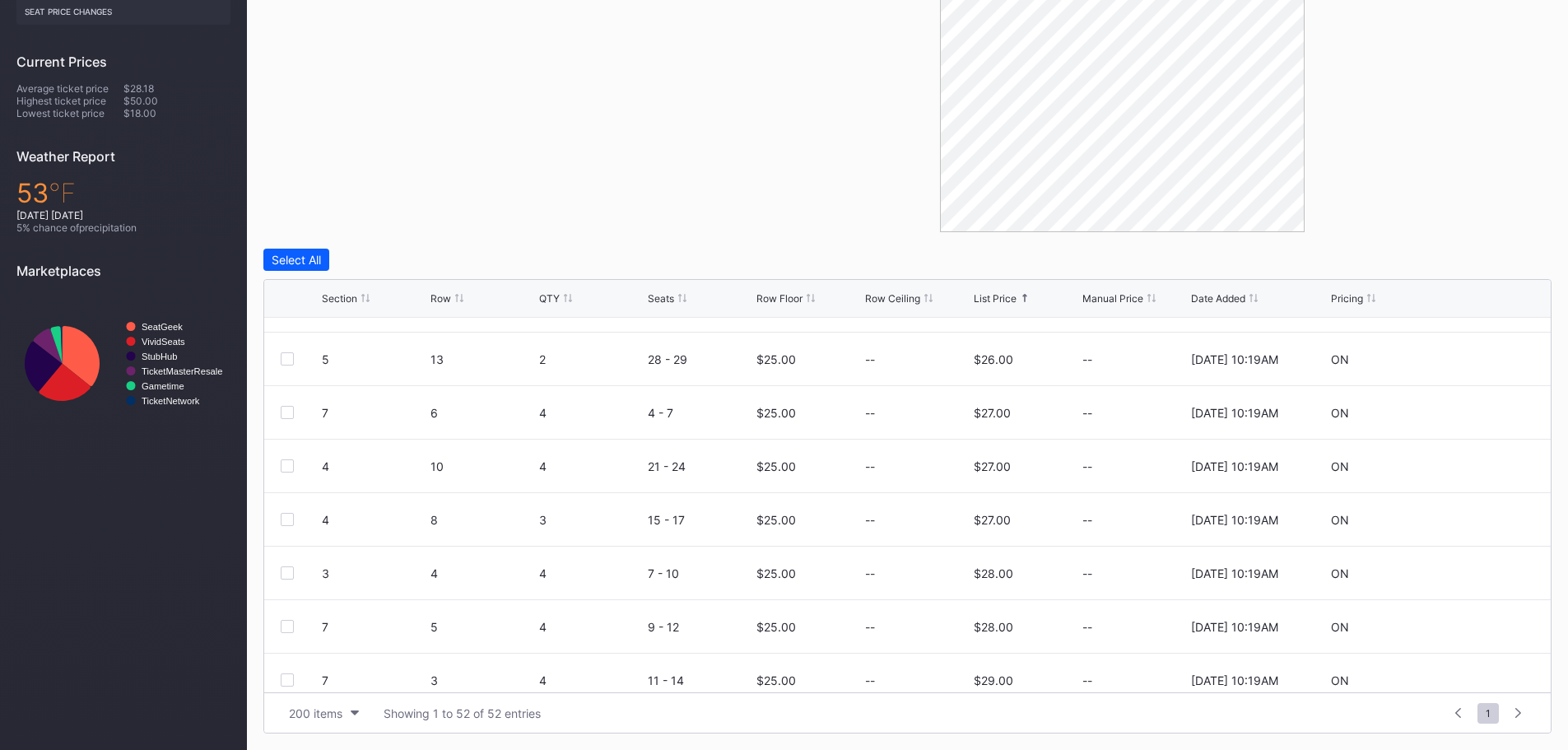
scroll to position [1152, 0]
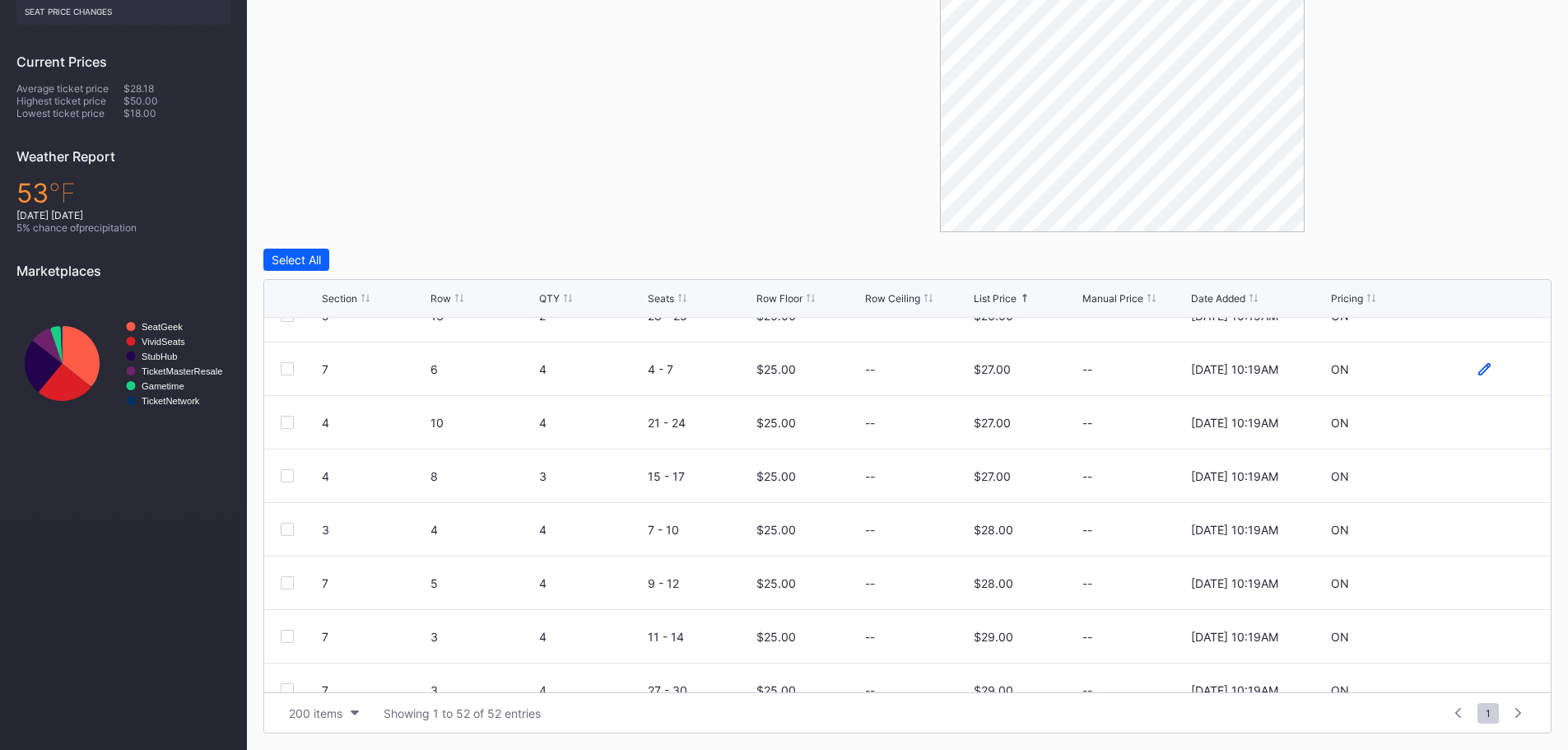
click at [1479, 364] on icon at bounding box center [1485, 369] width 12 height 12
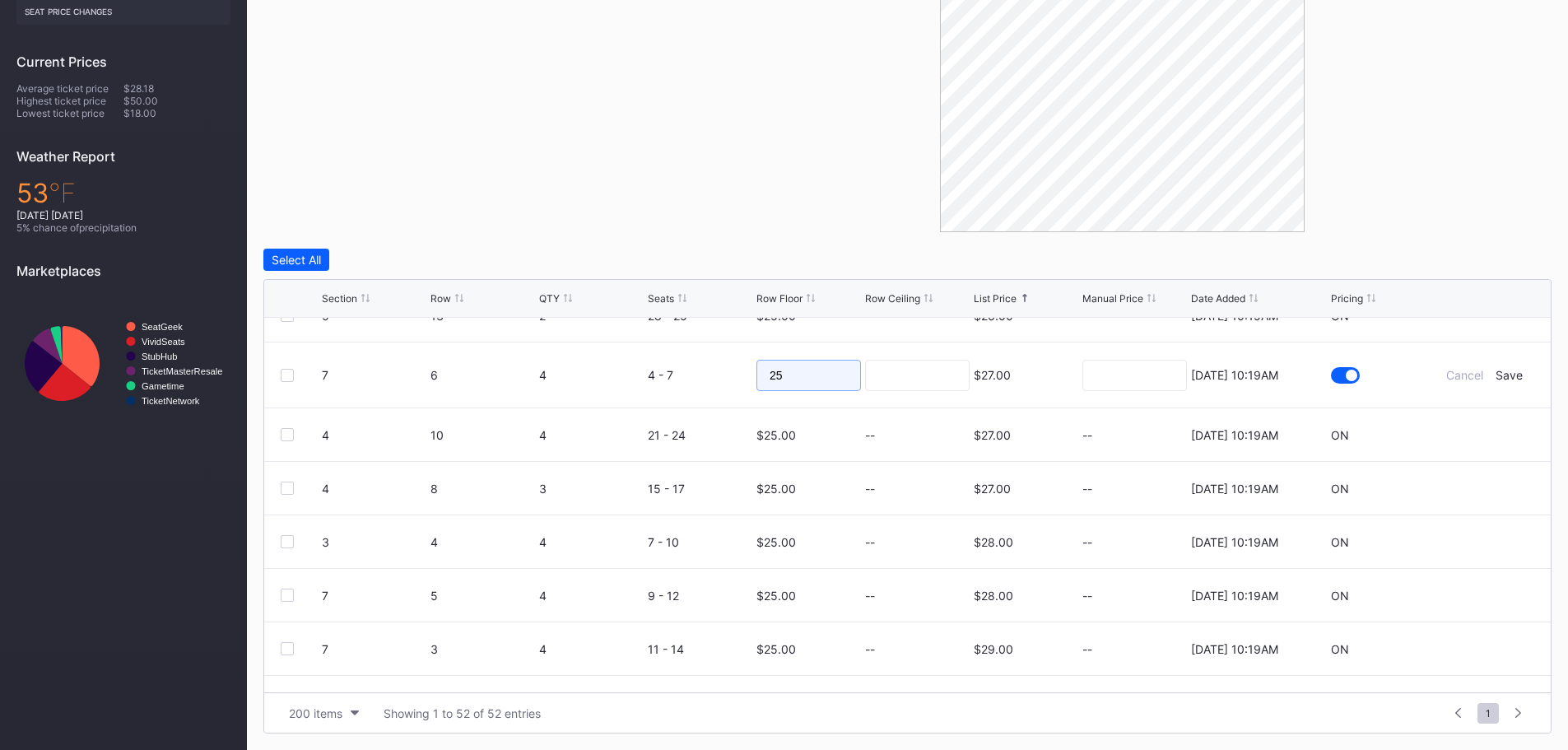
click at [848, 371] on input "25" at bounding box center [808, 375] width 104 height 32
type input "20"
click at [926, 368] on input at bounding box center [917, 375] width 104 height 32
click at [1501, 378] on div "Save" at bounding box center [1509, 375] width 27 height 14
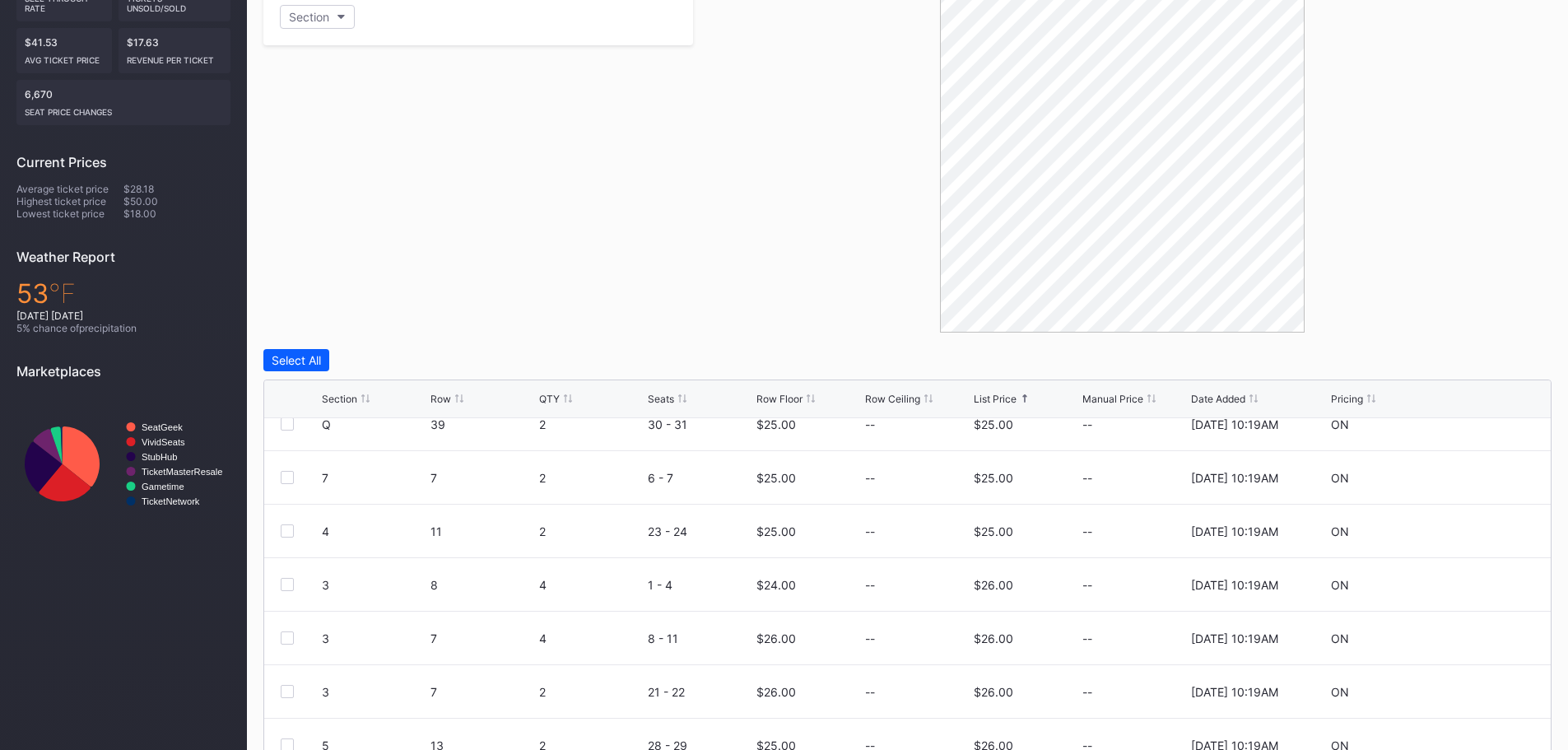
scroll to position [468, 0]
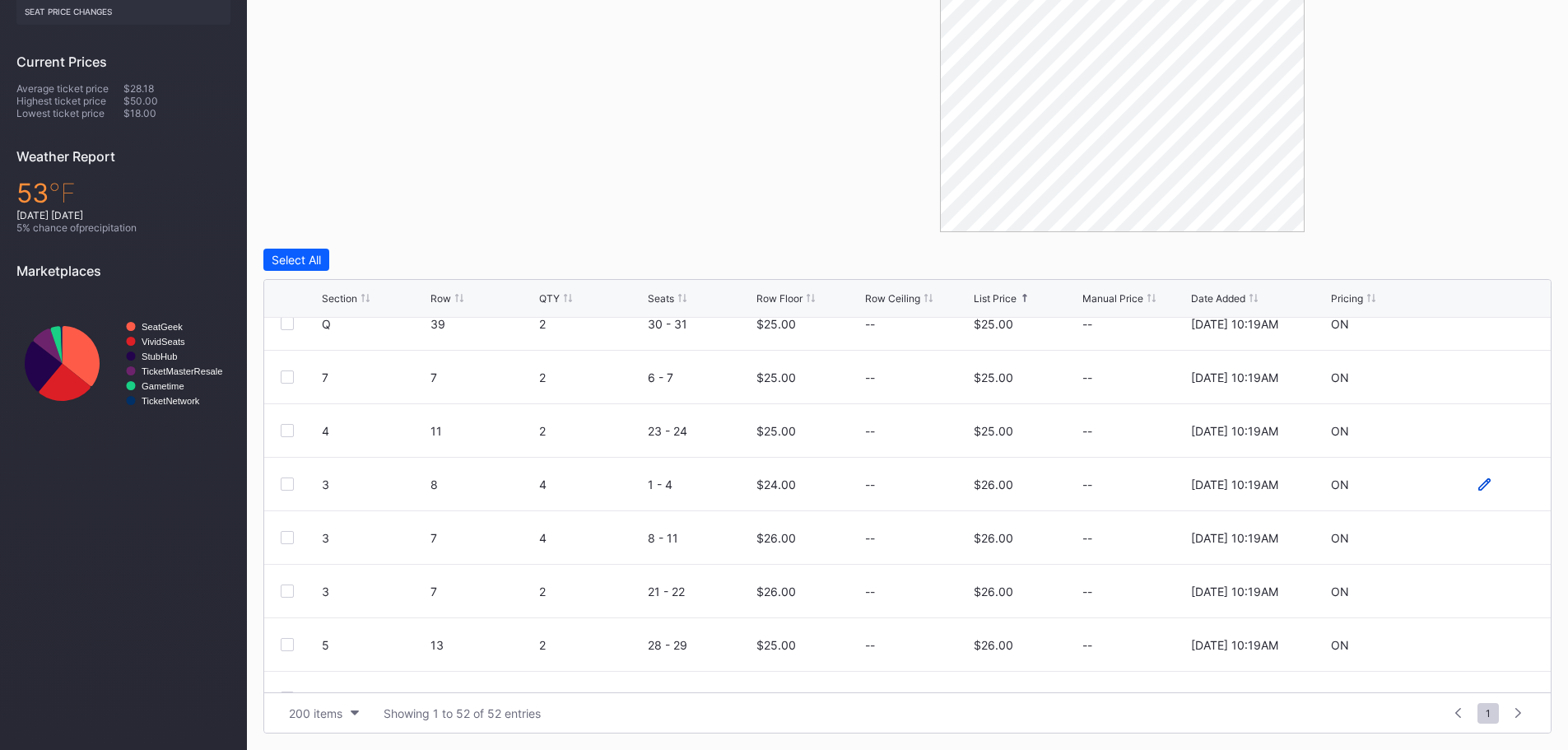
click at [1479, 478] on icon at bounding box center [1485, 485] width 12 height 12
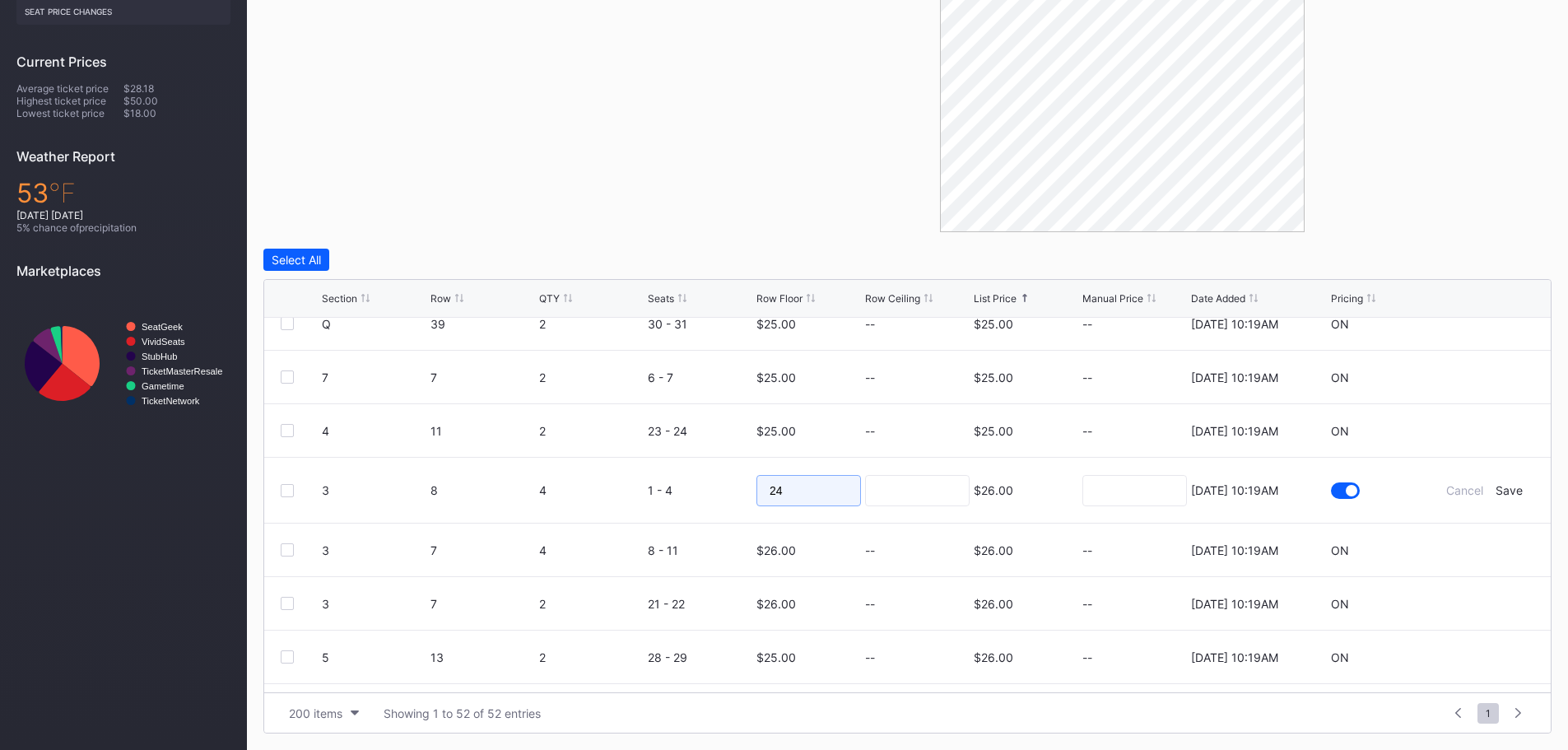
click at [831, 492] on input "24" at bounding box center [808, 491] width 104 height 32
type input "20"
click at [867, 492] on input at bounding box center [917, 491] width 104 height 32
click at [1496, 486] on div "Save" at bounding box center [1509, 490] width 27 height 14
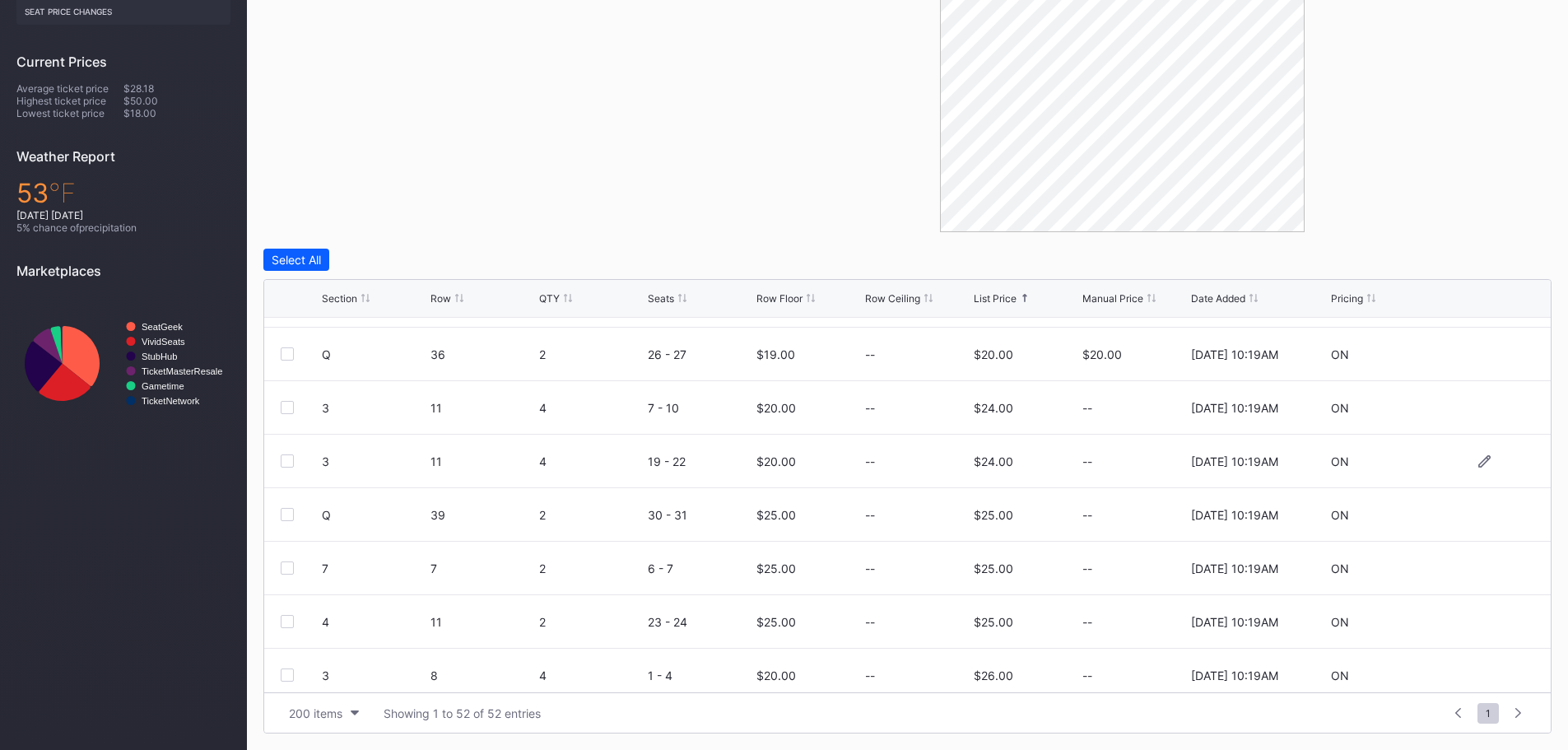
scroll to position [658, 0]
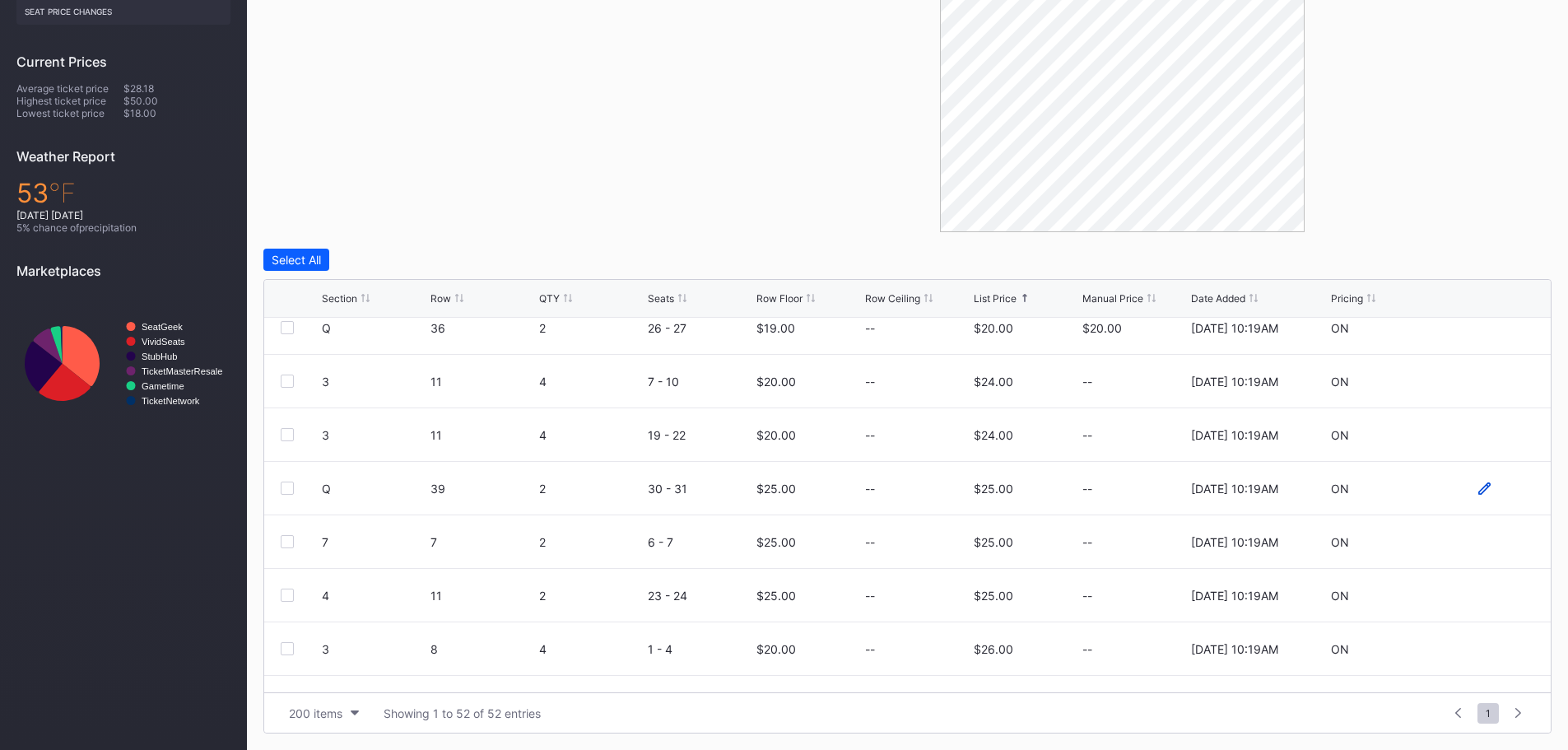
click at [1479, 485] on icon at bounding box center [1485, 488] width 12 height 12
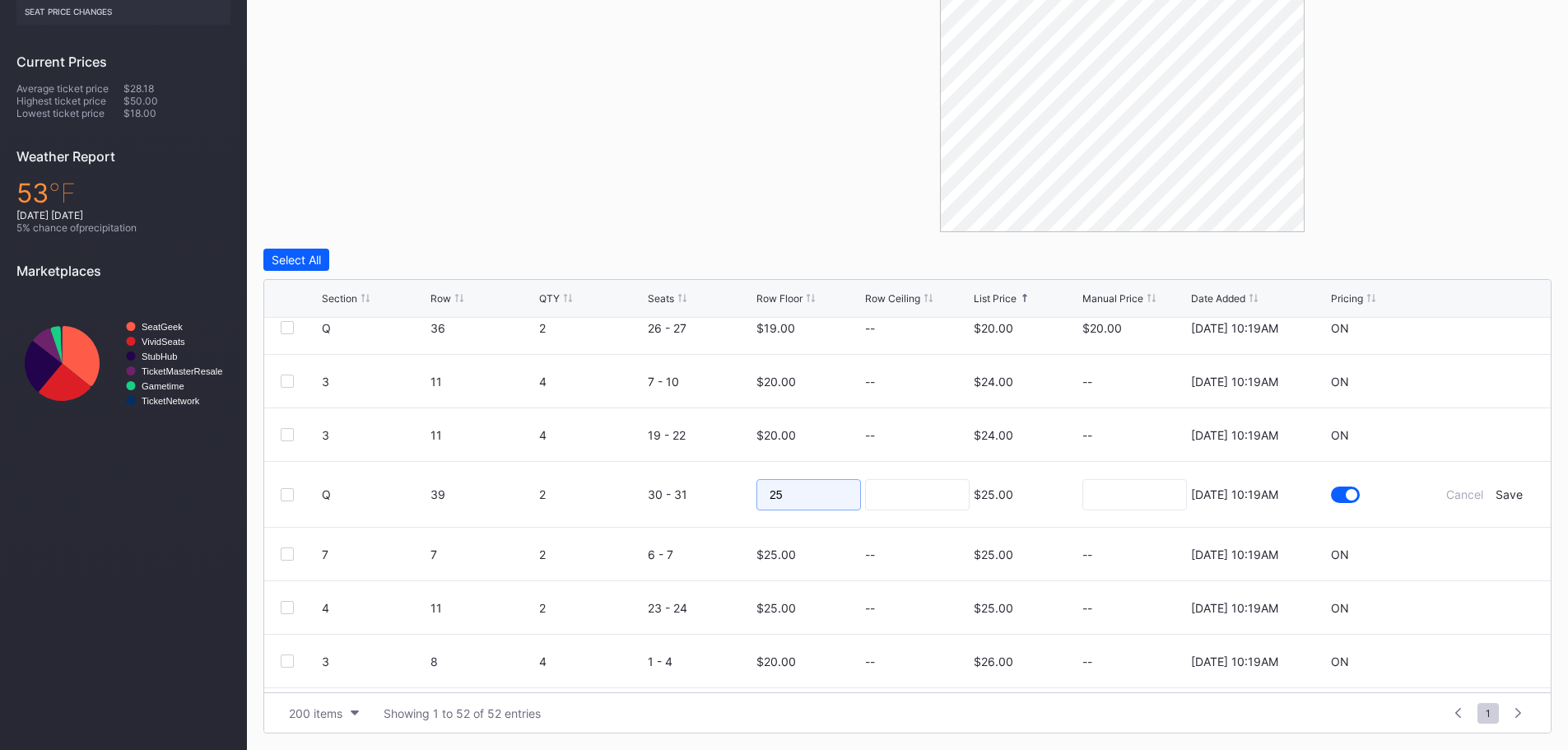
click at [848, 499] on input "25" at bounding box center [808, 495] width 104 height 32
type input "2"
type input "15"
click at [905, 492] on input at bounding box center [917, 495] width 104 height 32
click at [1506, 495] on div "Save" at bounding box center [1509, 494] width 27 height 14
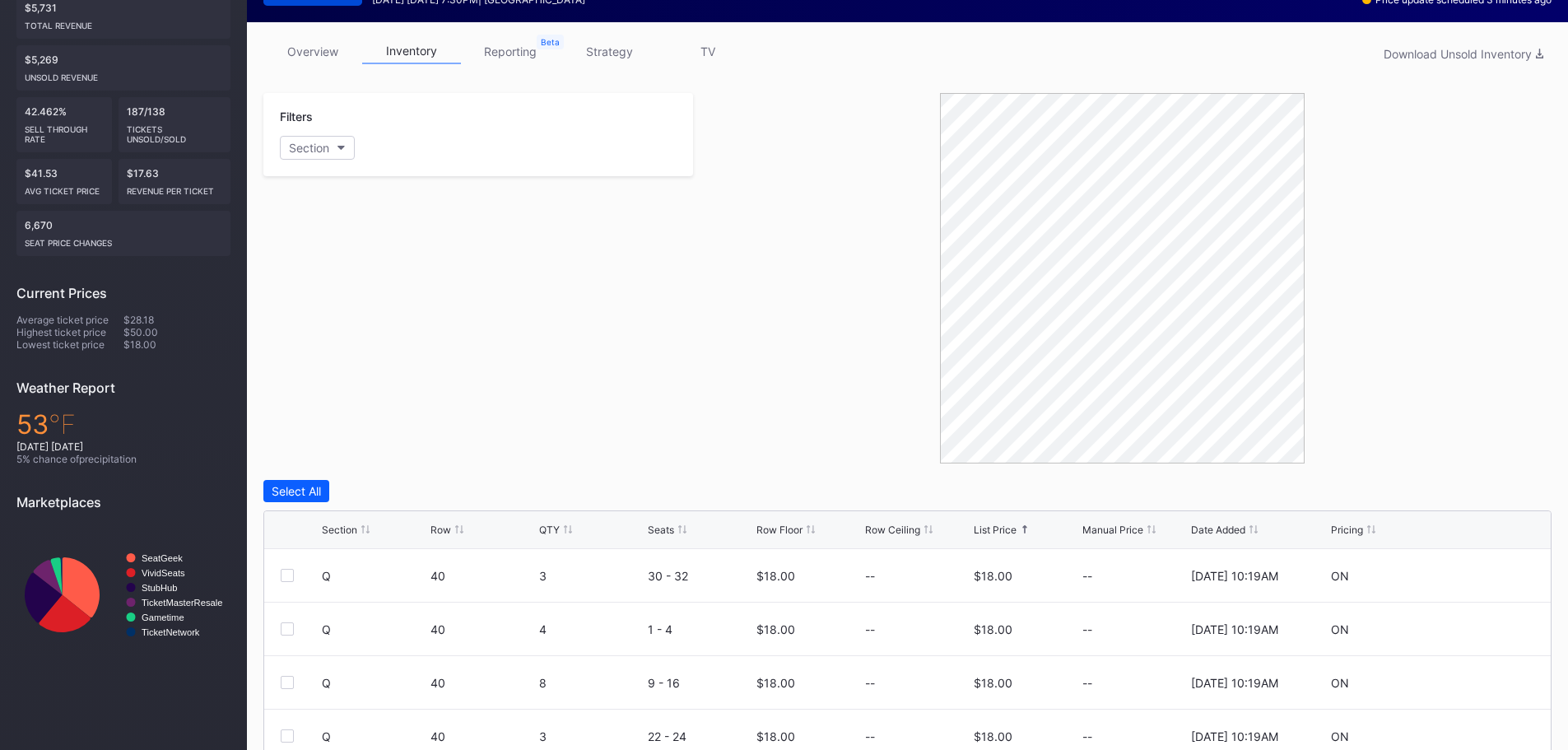
scroll to position [0, 0]
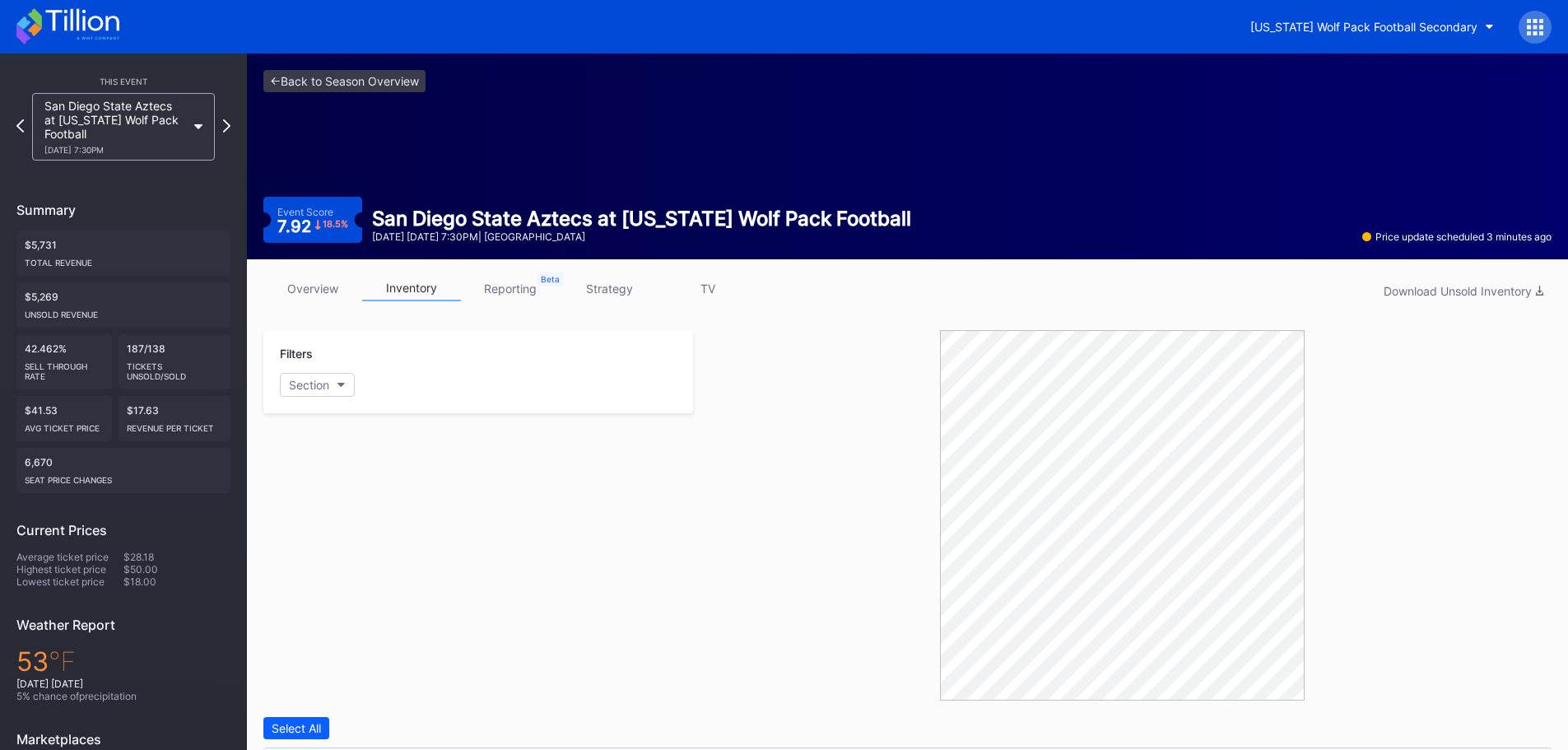
click at [117, 13] on icon at bounding box center [67, 25] width 103 height 36
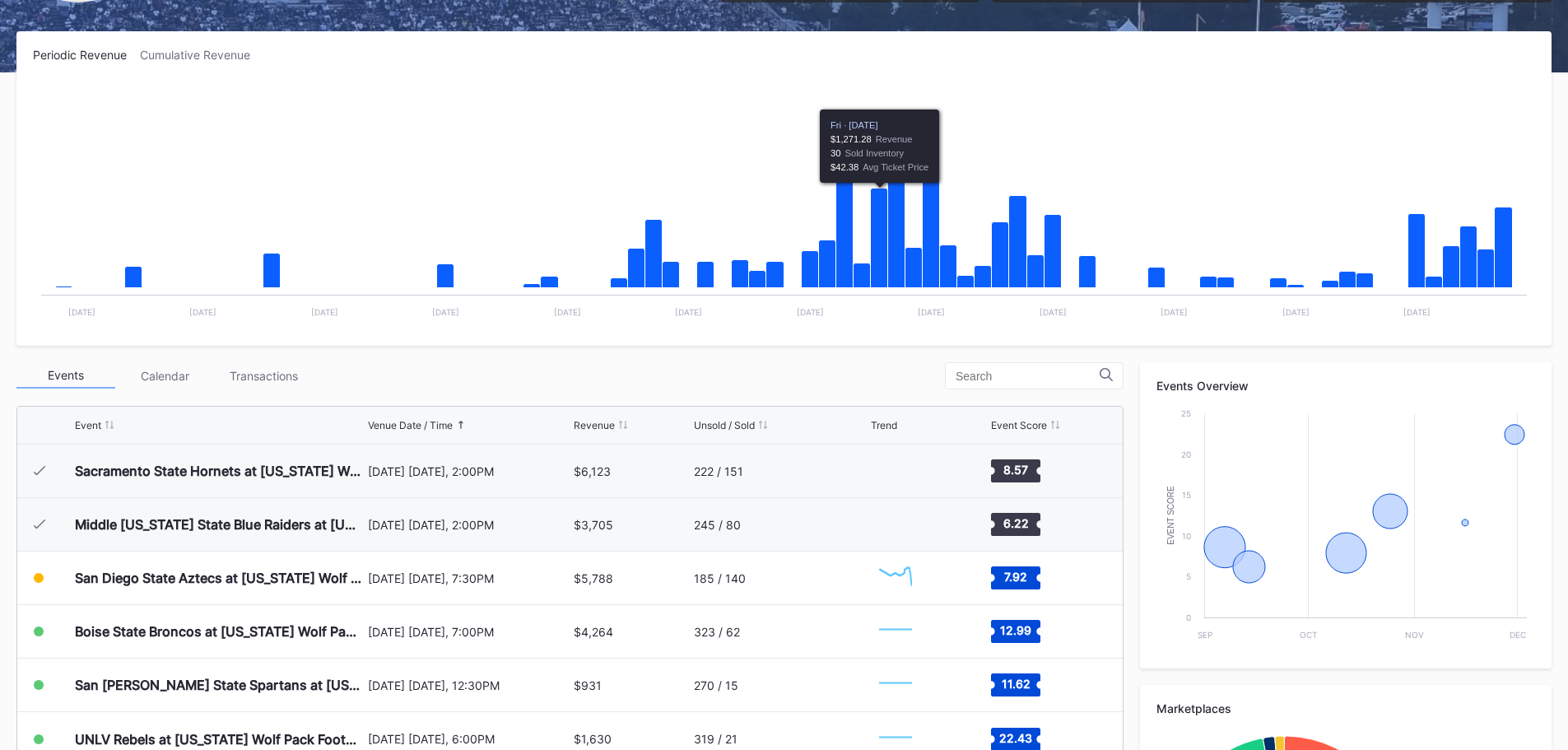
scroll to position [495, 0]
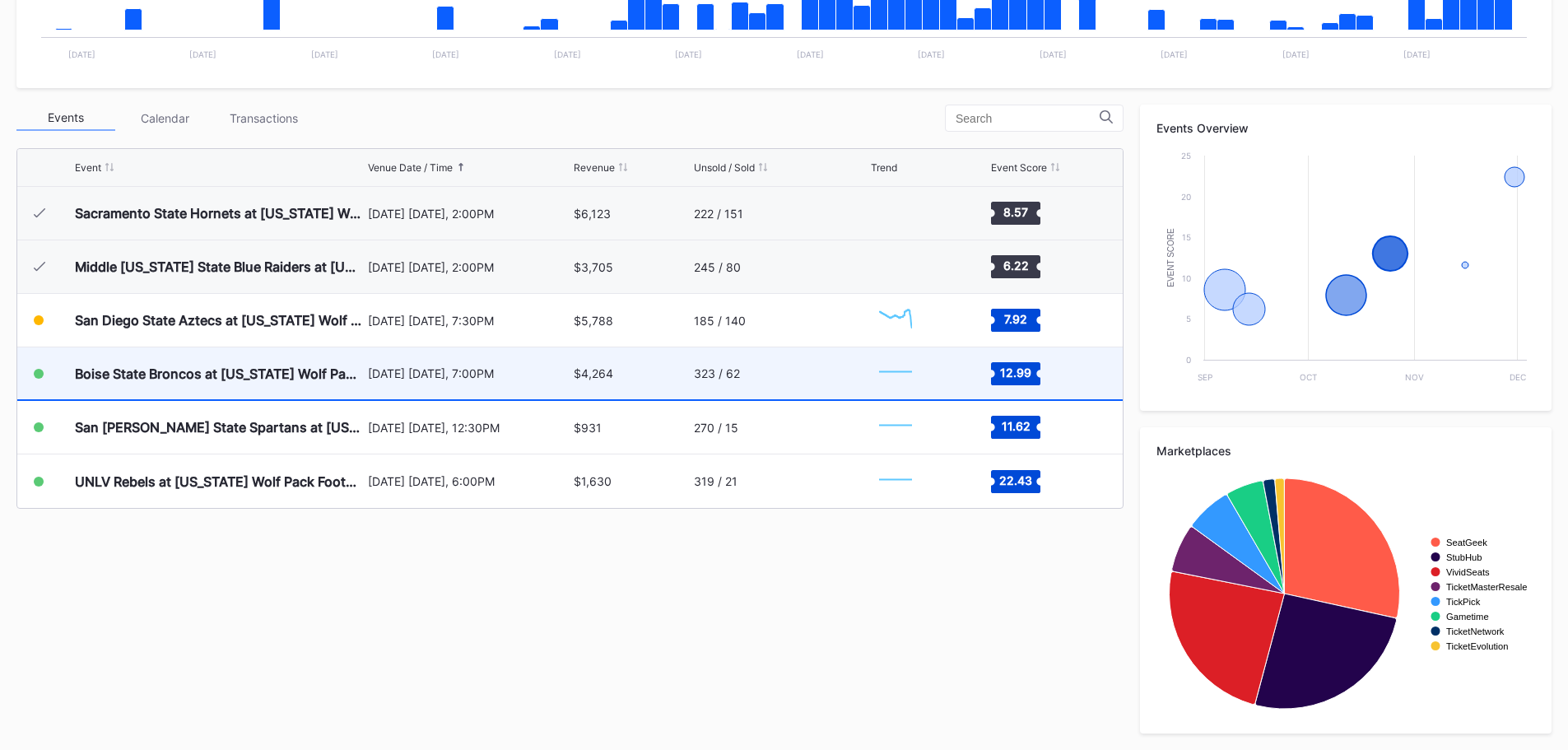
click at [214, 365] on div "Boise State Broncos at [US_STATE] Wolf Pack Football (Rescheduled from 10/25)" at bounding box center [219, 373] width 289 height 17
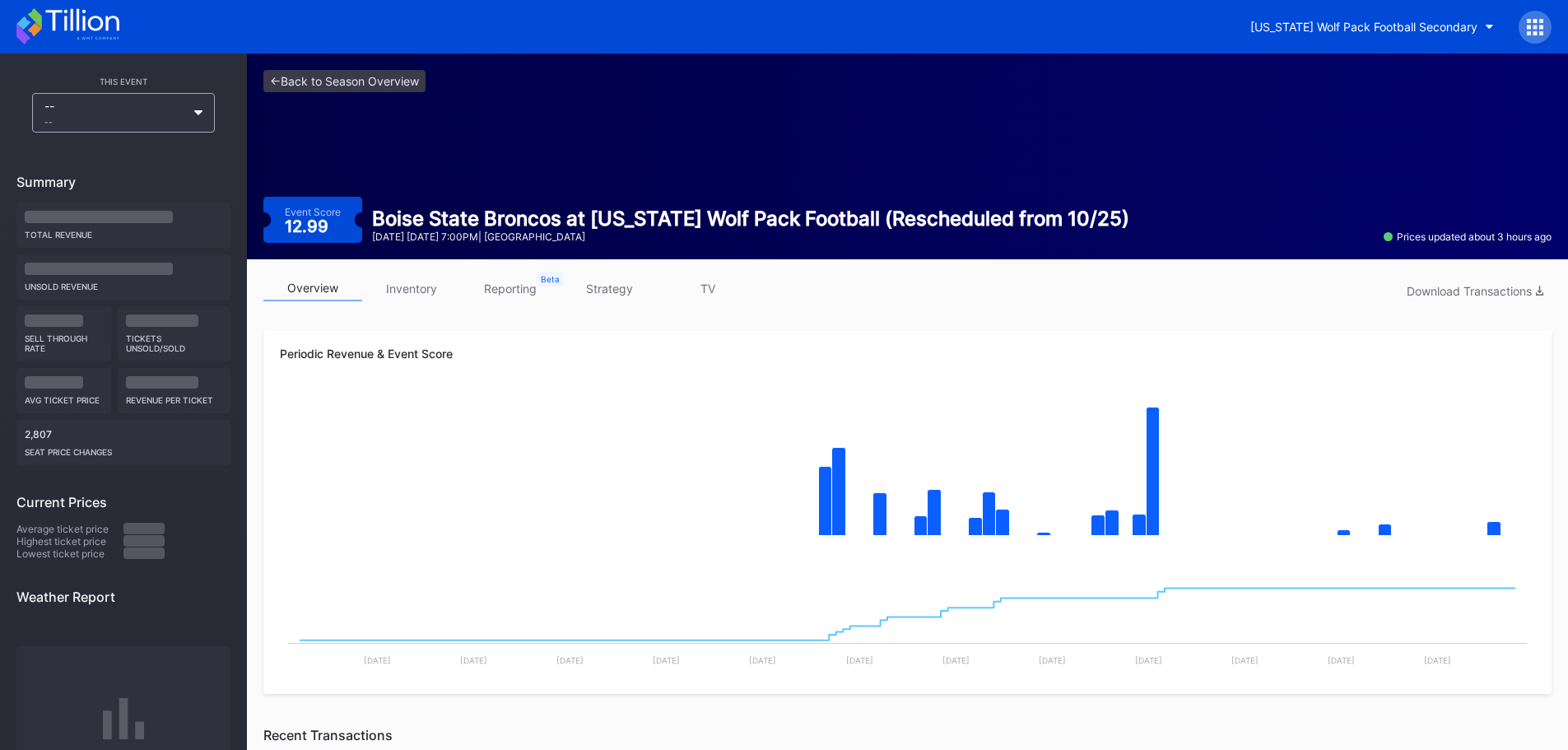
click at [414, 279] on link "inventory" at bounding box center [411, 288] width 99 height 25
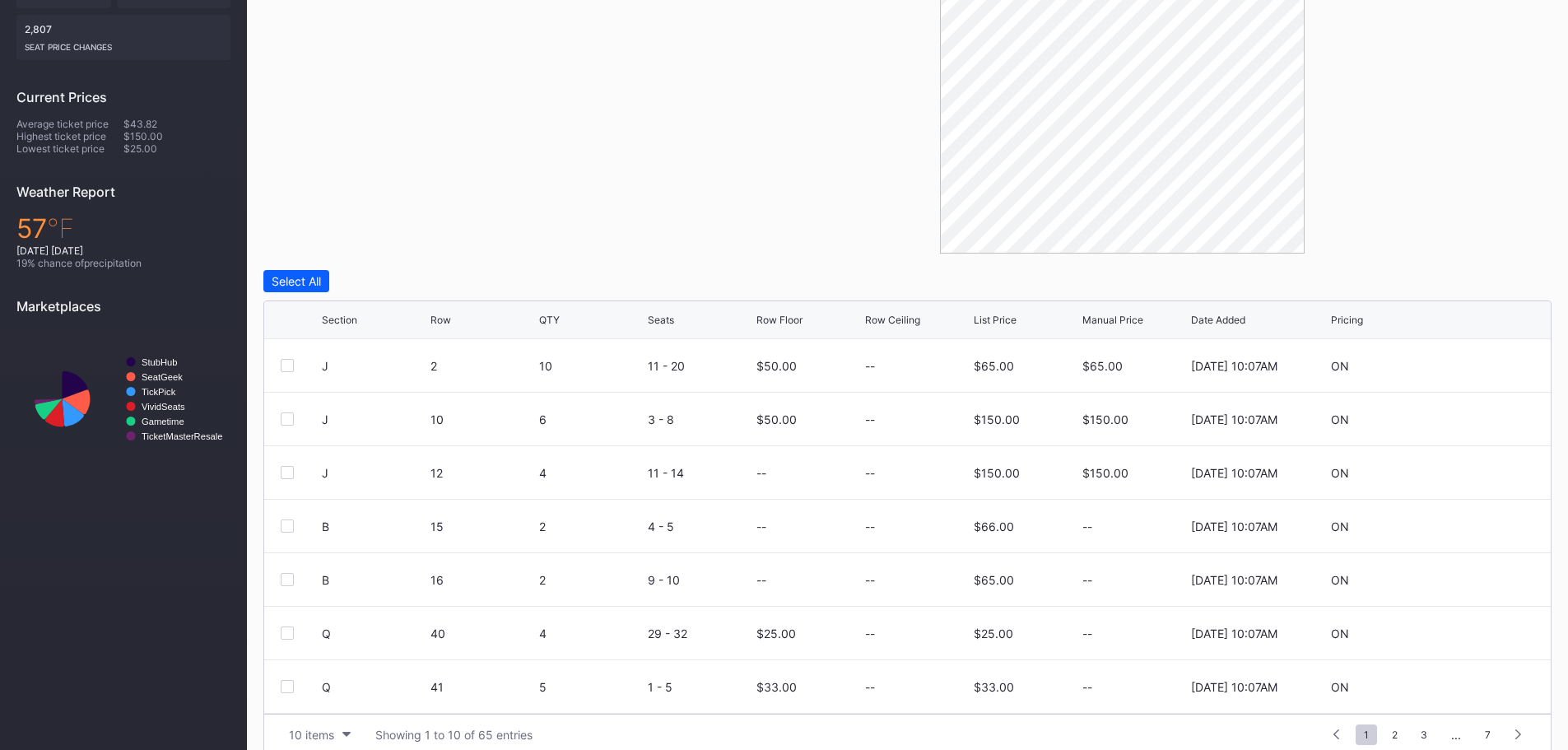
scroll to position [468, 0]
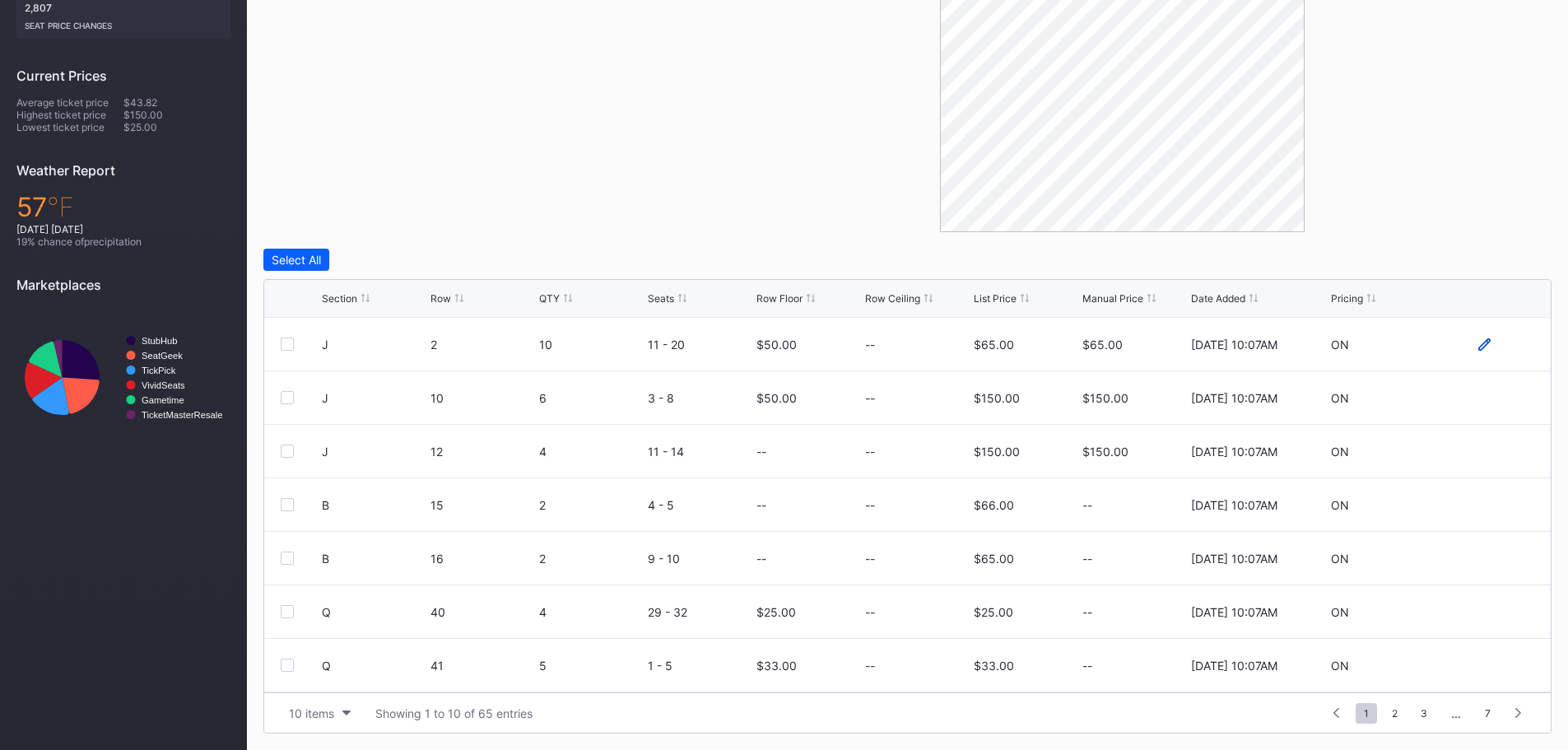
click at [1479, 343] on icon at bounding box center [1485, 344] width 12 height 12
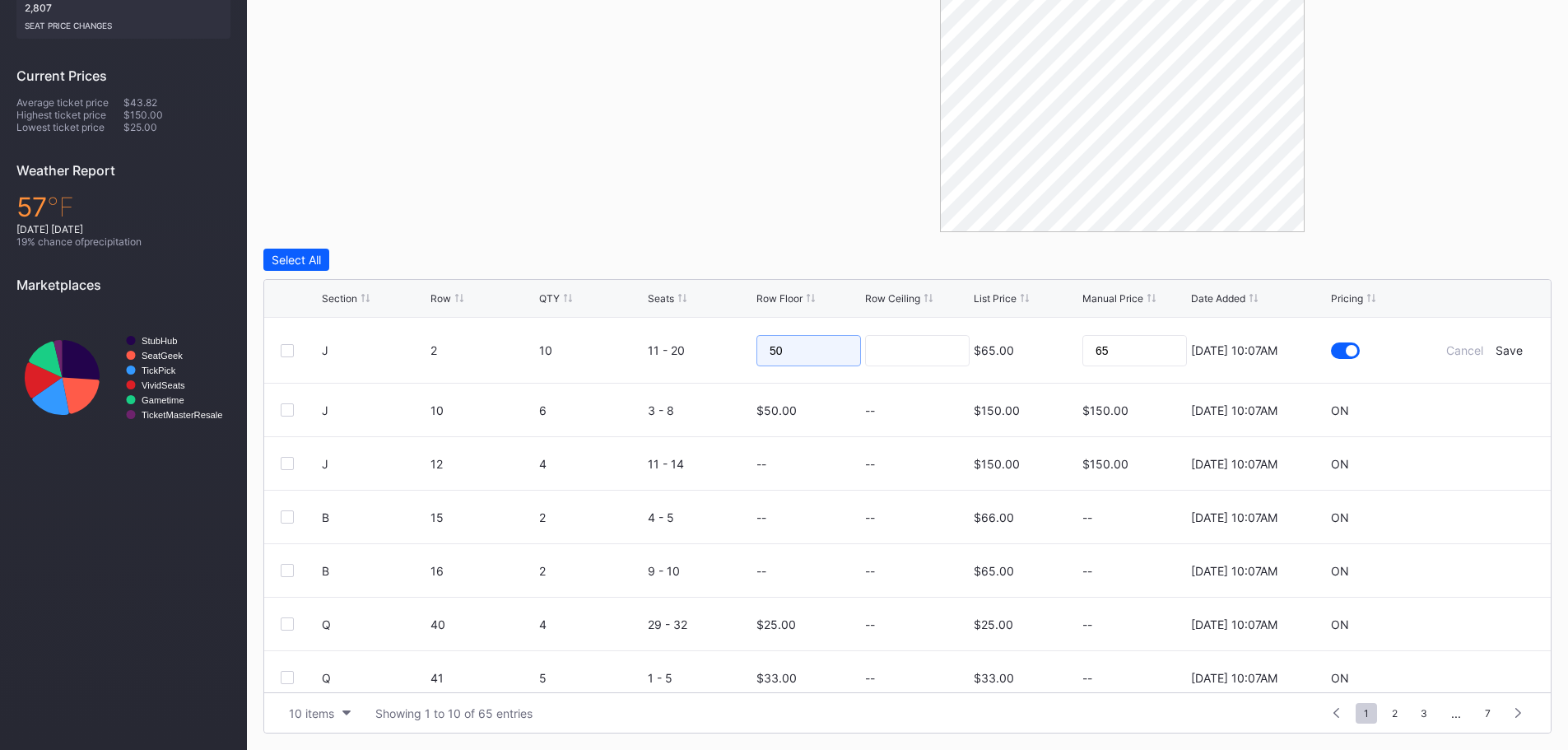
click at [805, 353] on input "50" at bounding box center [808, 350] width 104 height 32
type input "5"
click at [1501, 347] on div "Save" at bounding box center [1509, 350] width 27 height 14
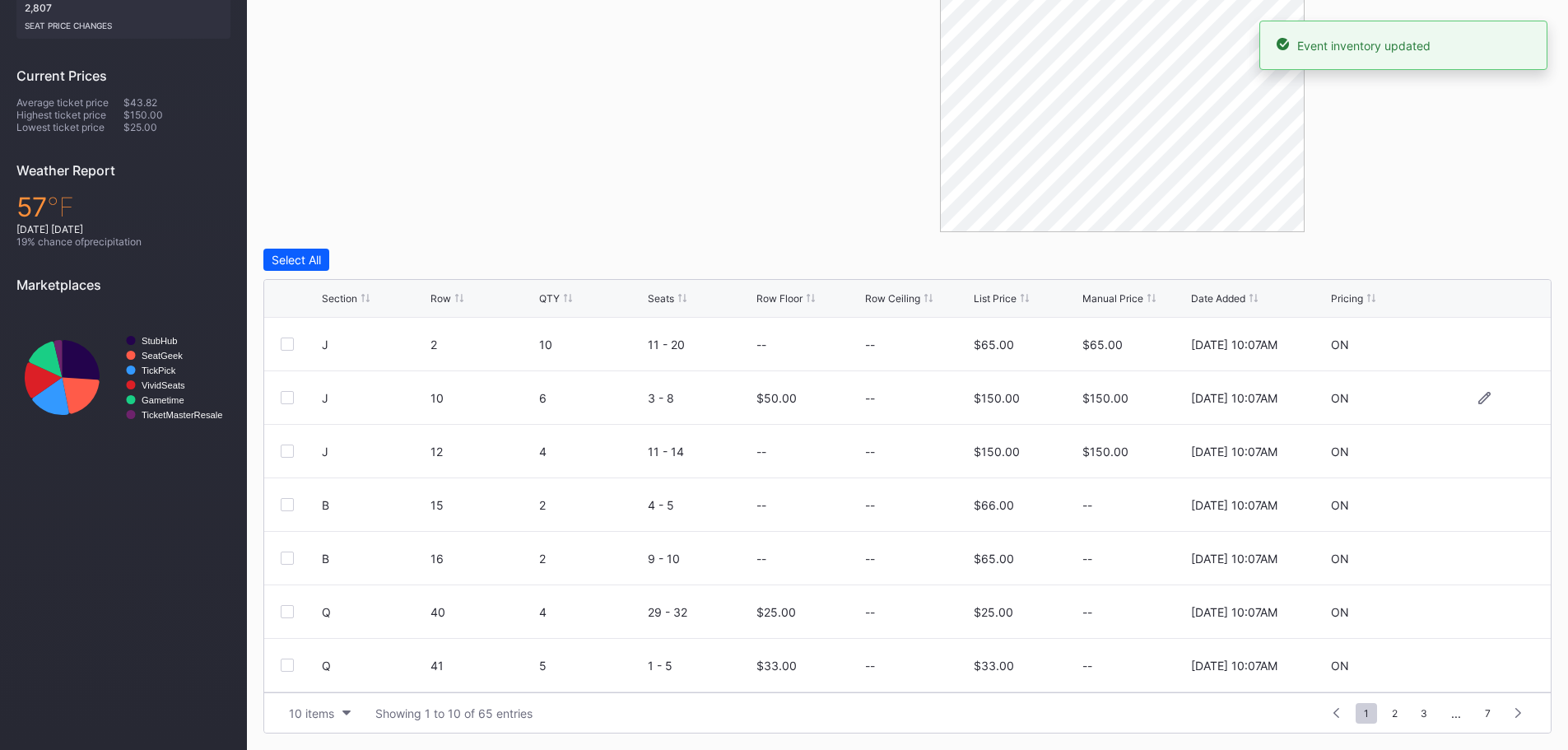
click at [1472, 405] on div "J 10 6 3 - 8 $50.00 -- $150.00 $150.00 8/20/2025 10:07AM ON" at bounding box center [908, 398] width 1287 height 53
click at [1479, 404] on div at bounding box center [1485, 398] width 12 height 12
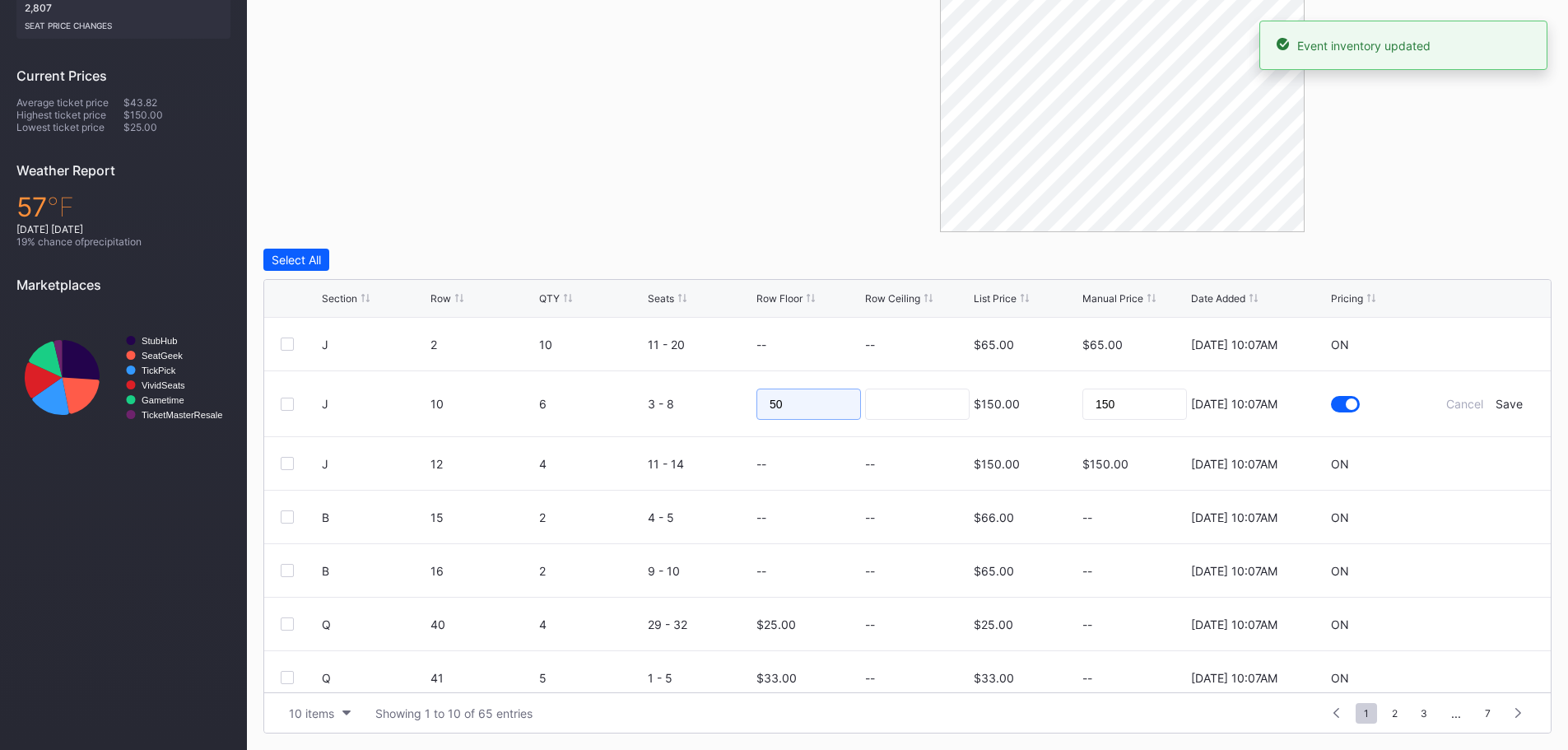
click at [780, 403] on input "50" at bounding box center [808, 404] width 104 height 32
type input "5"
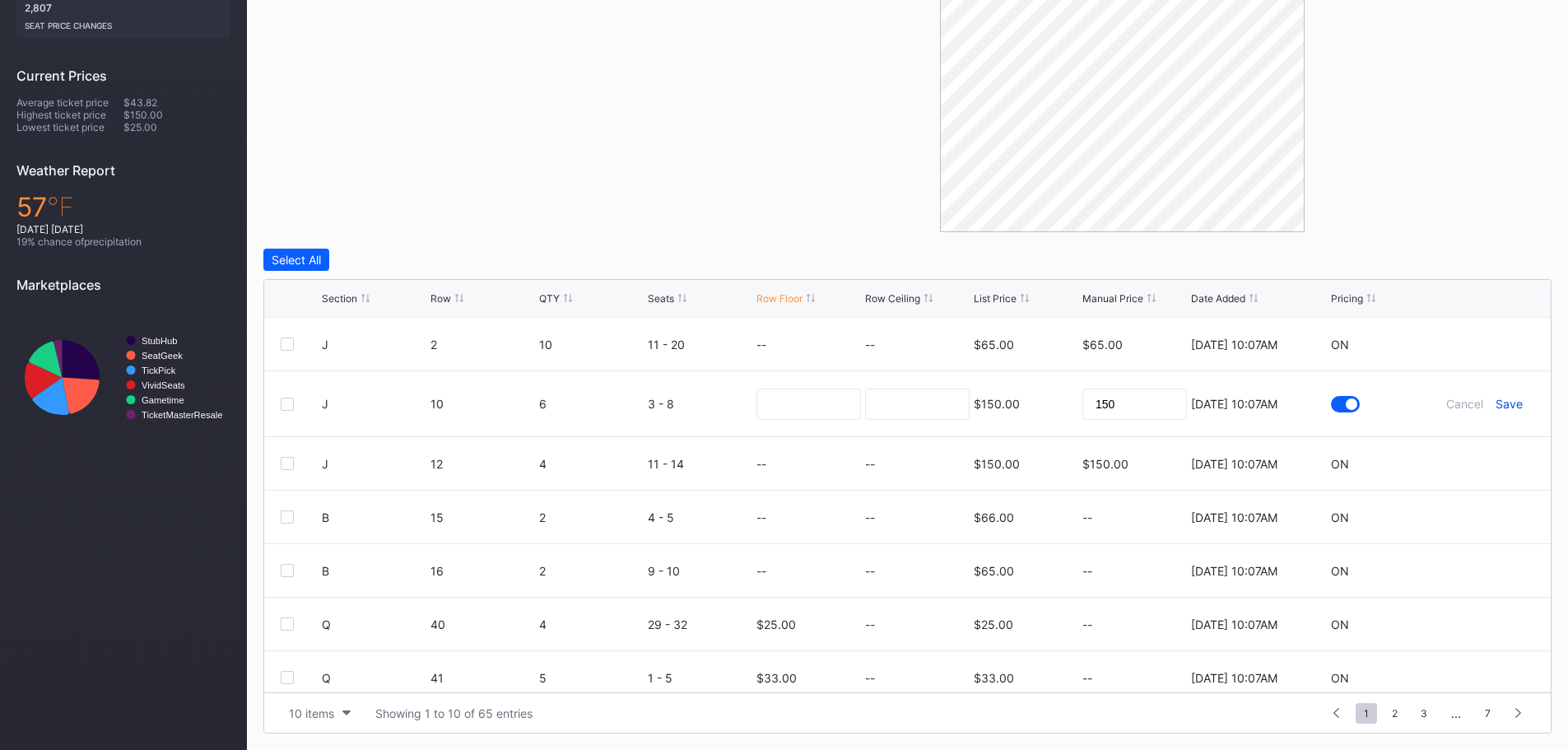
click at [1505, 400] on div "Save" at bounding box center [1509, 404] width 27 height 14
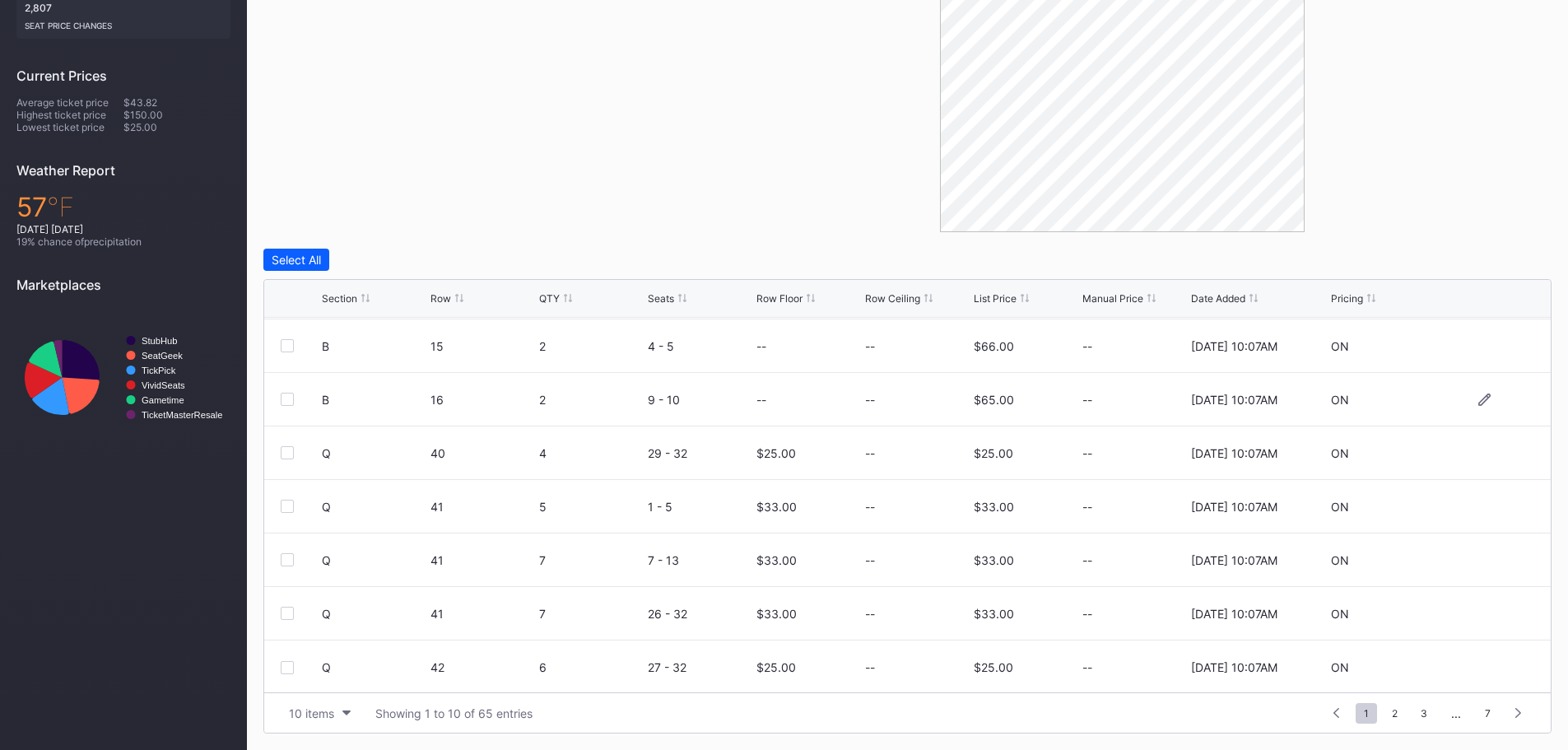
scroll to position [160, 0]
click at [1465, 445] on div at bounding box center [1485, 451] width 99 height 12
click at [1479, 452] on icon at bounding box center [1485, 451] width 12 height 12
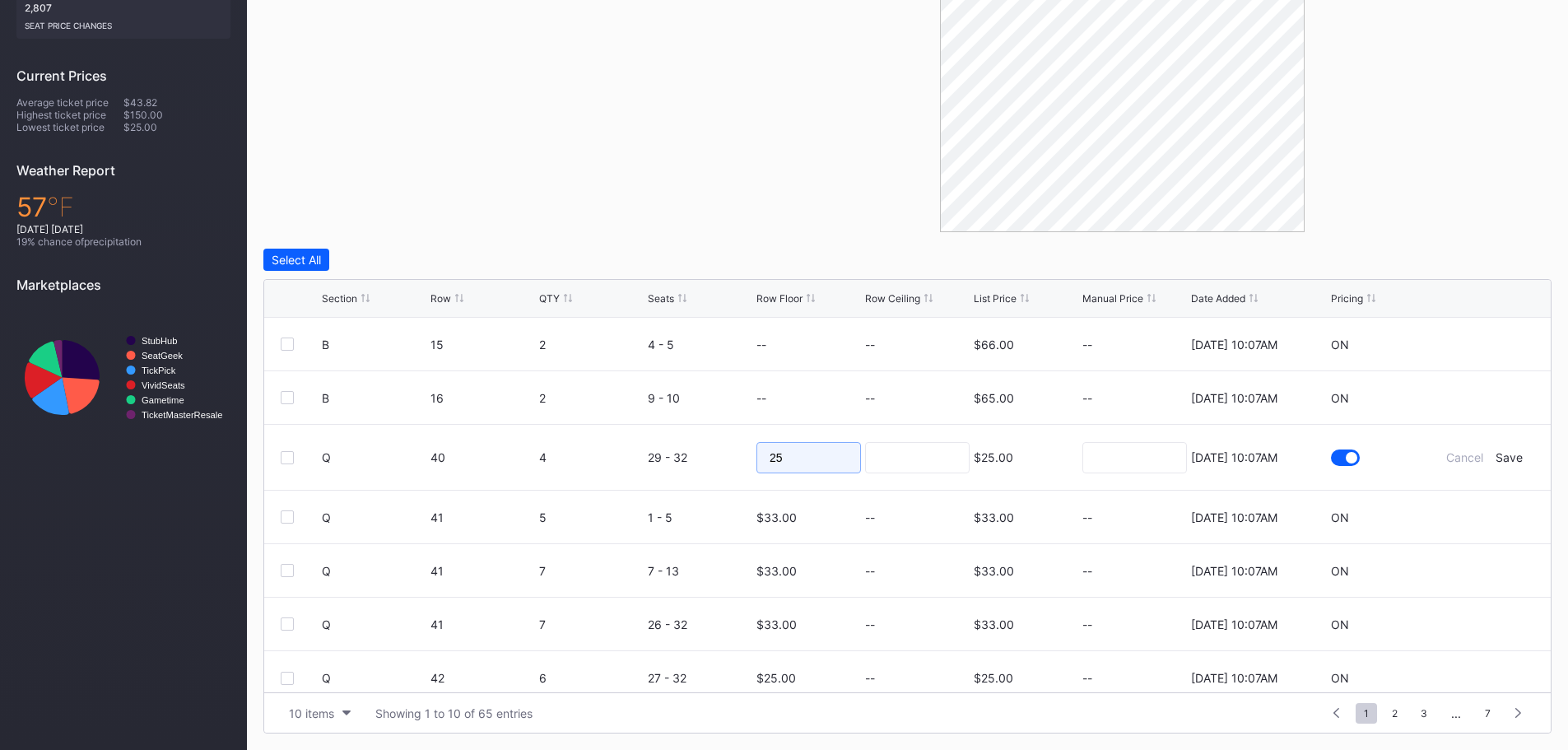
click at [831, 468] on input "25" at bounding box center [808, 457] width 104 height 32
type input "20"
drag, startPoint x: 882, startPoint y: 455, endPoint x: 905, endPoint y: 455, distance: 23.0
click at [882, 455] on input at bounding box center [917, 457] width 104 height 32
click at [1501, 457] on div "Save" at bounding box center [1509, 457] width 27 height 14
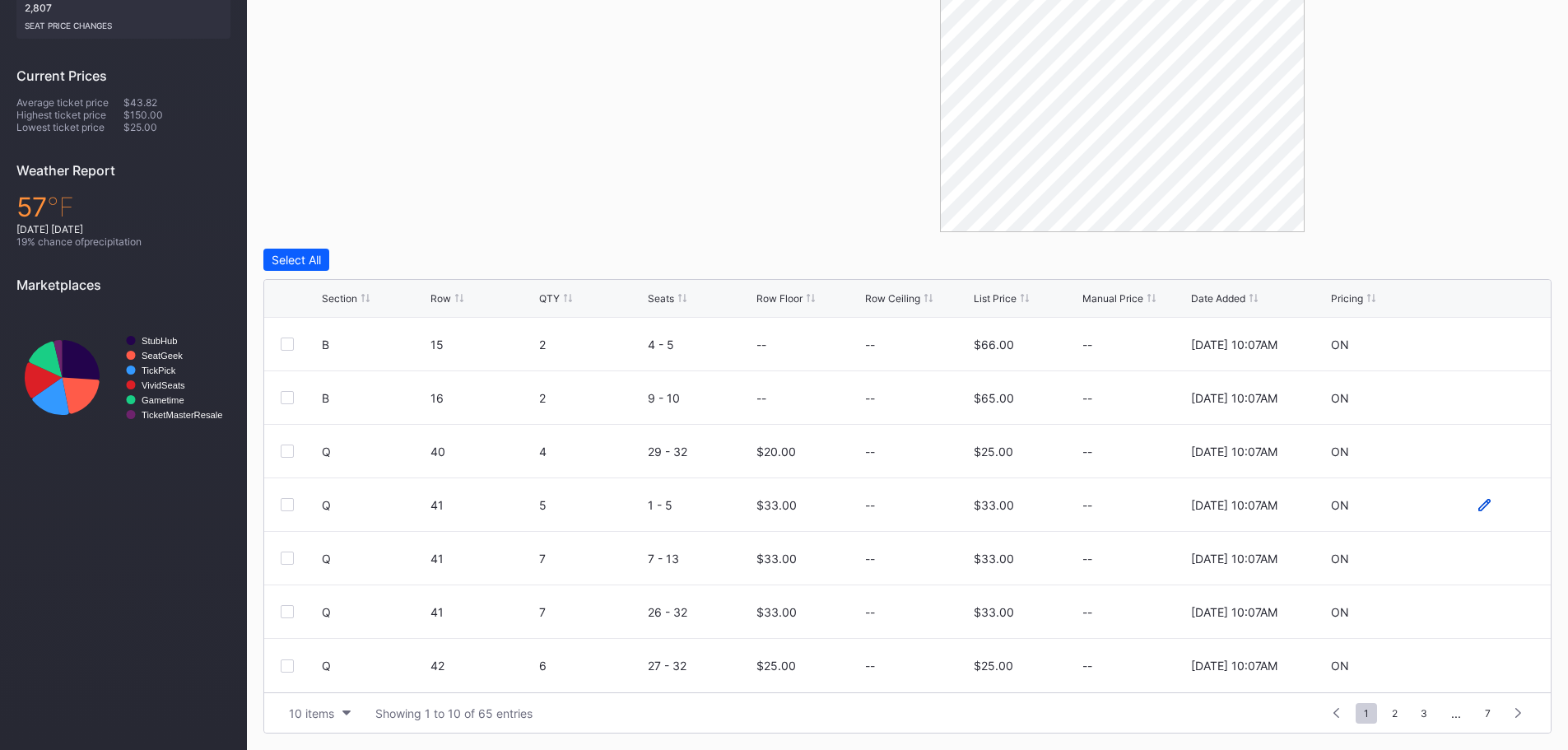
click at [1479, 509] on icon at bounding box center [1485, 505] width 12 height 12
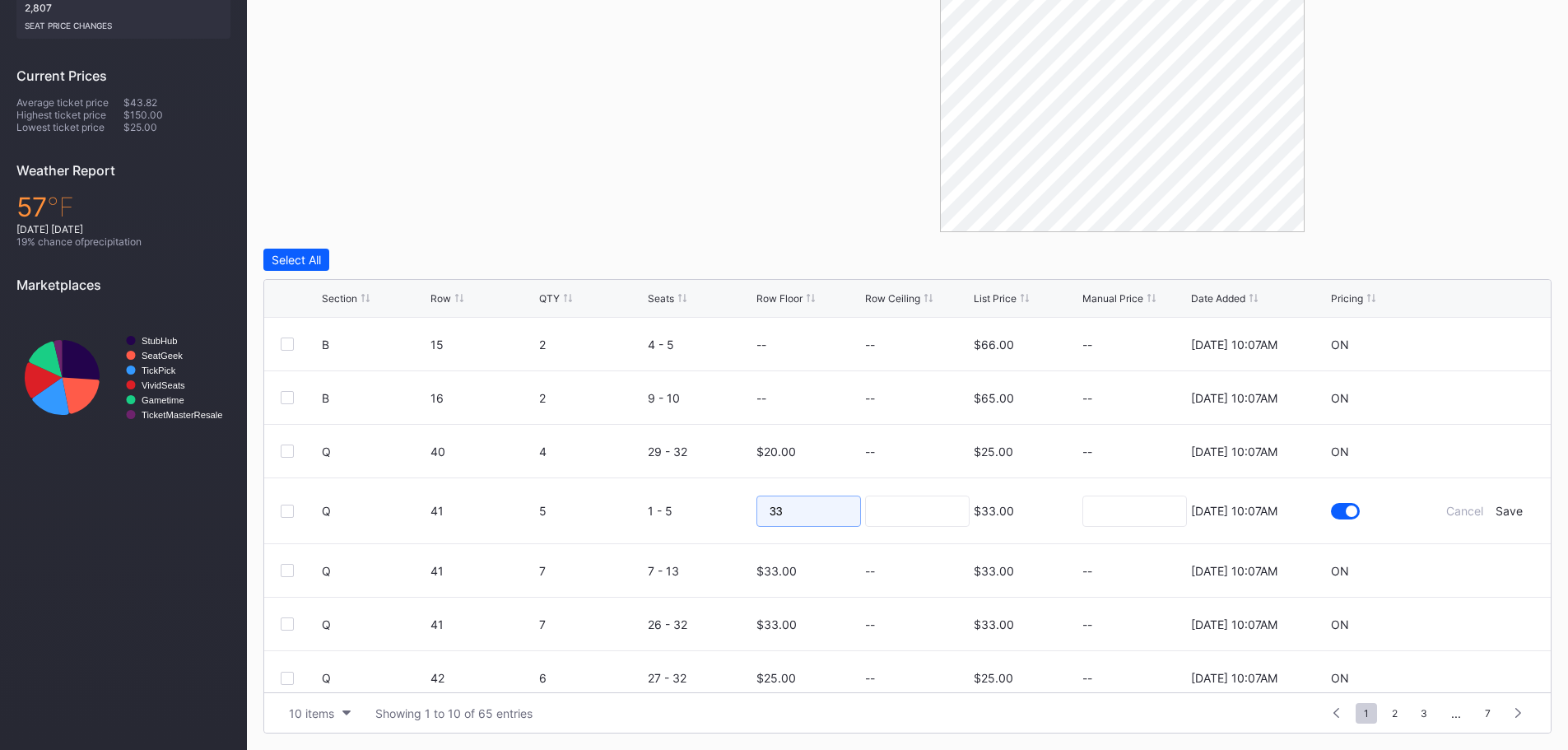
click at [784, 503] on input "33" at bounding box center [808, 511] width 104 height 32
type input "3"
type input "20"
click at [909, 499] on input at bounding box center [917, 511] width 104 height 32
click at [1499, 507] on div "Save" at bounding box center [1509, 511] width 27 height 14
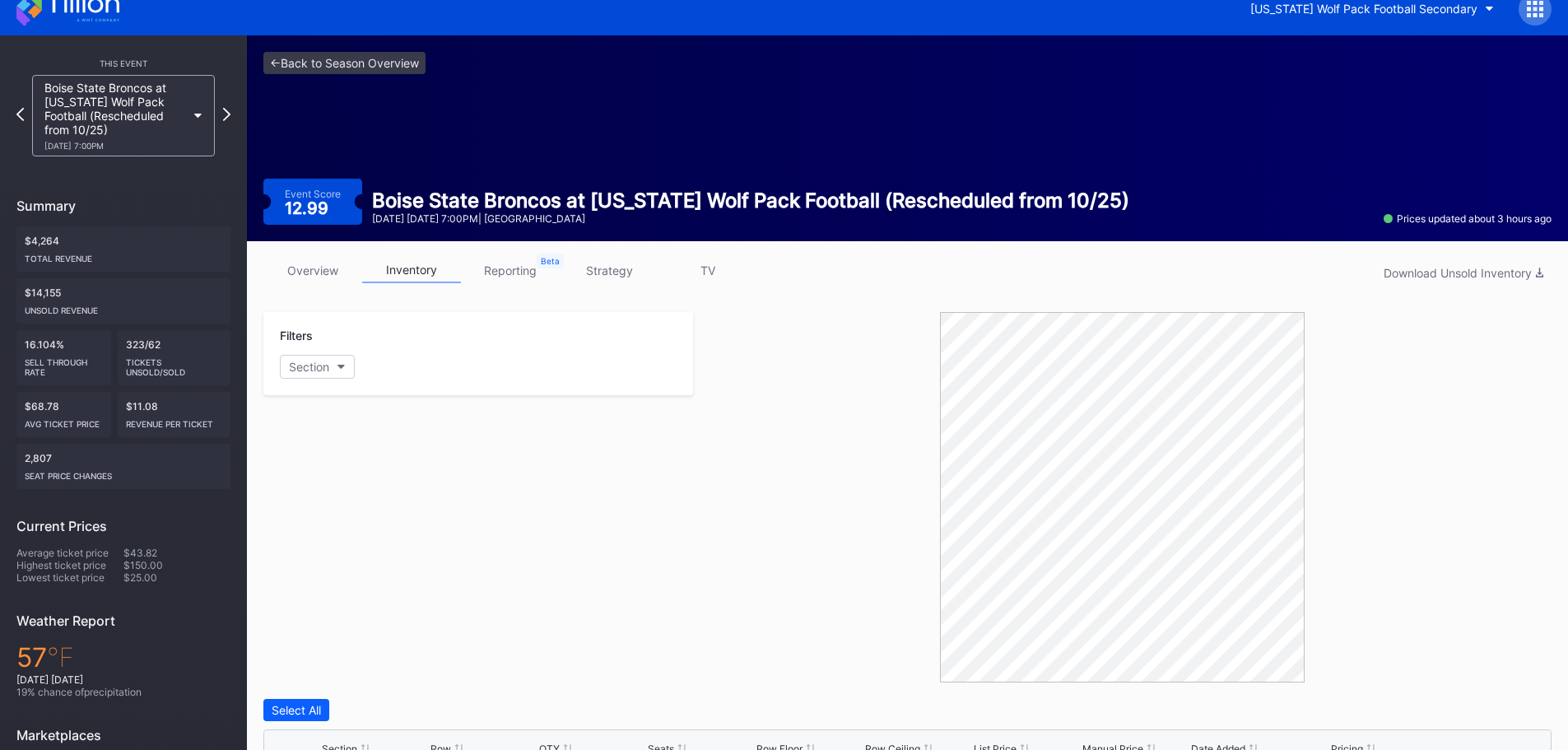
scroll to position [0, 0]
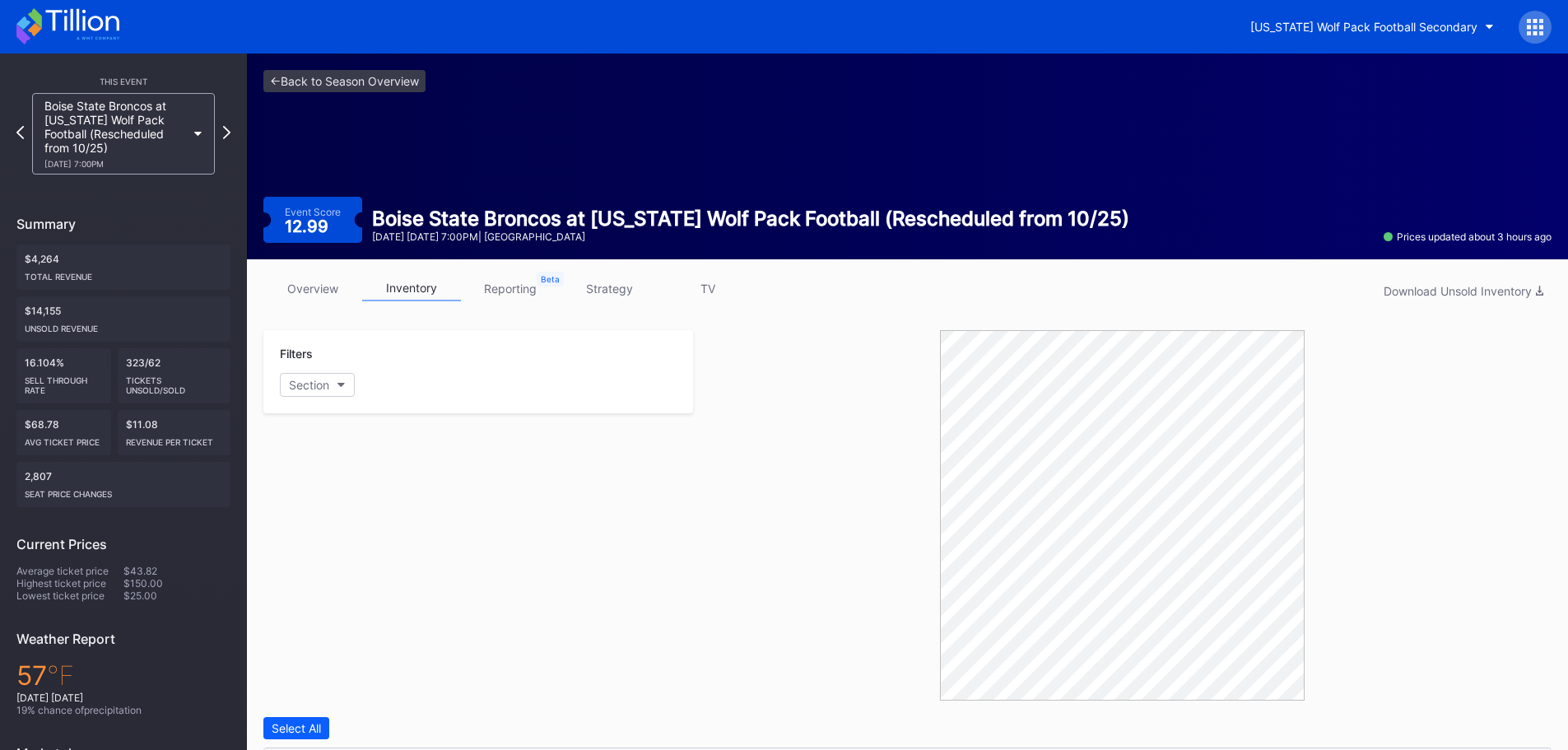
click at [102, 26] on icon at bounding box center [82, 19] width 74 height 22
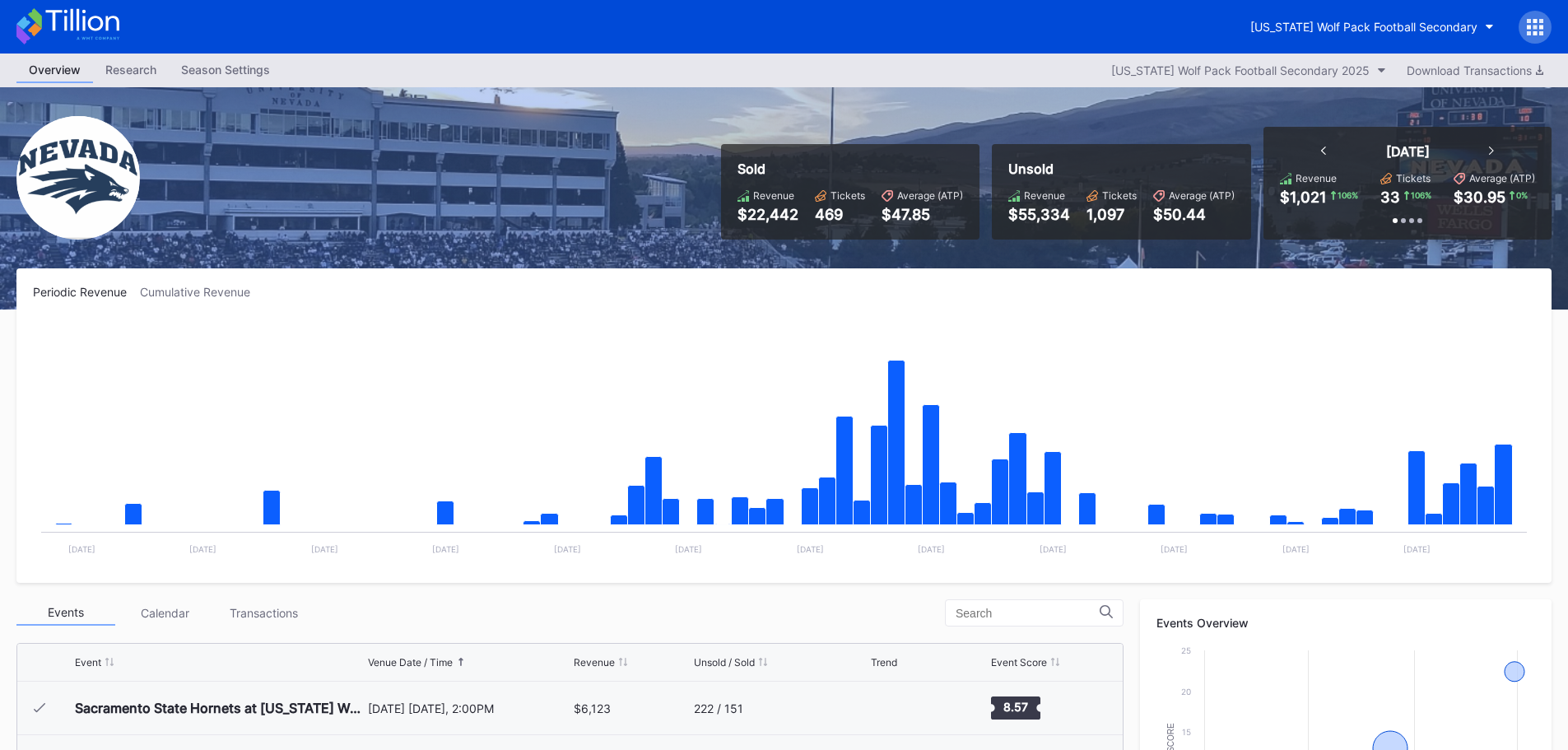
scroll to position [412, 0]
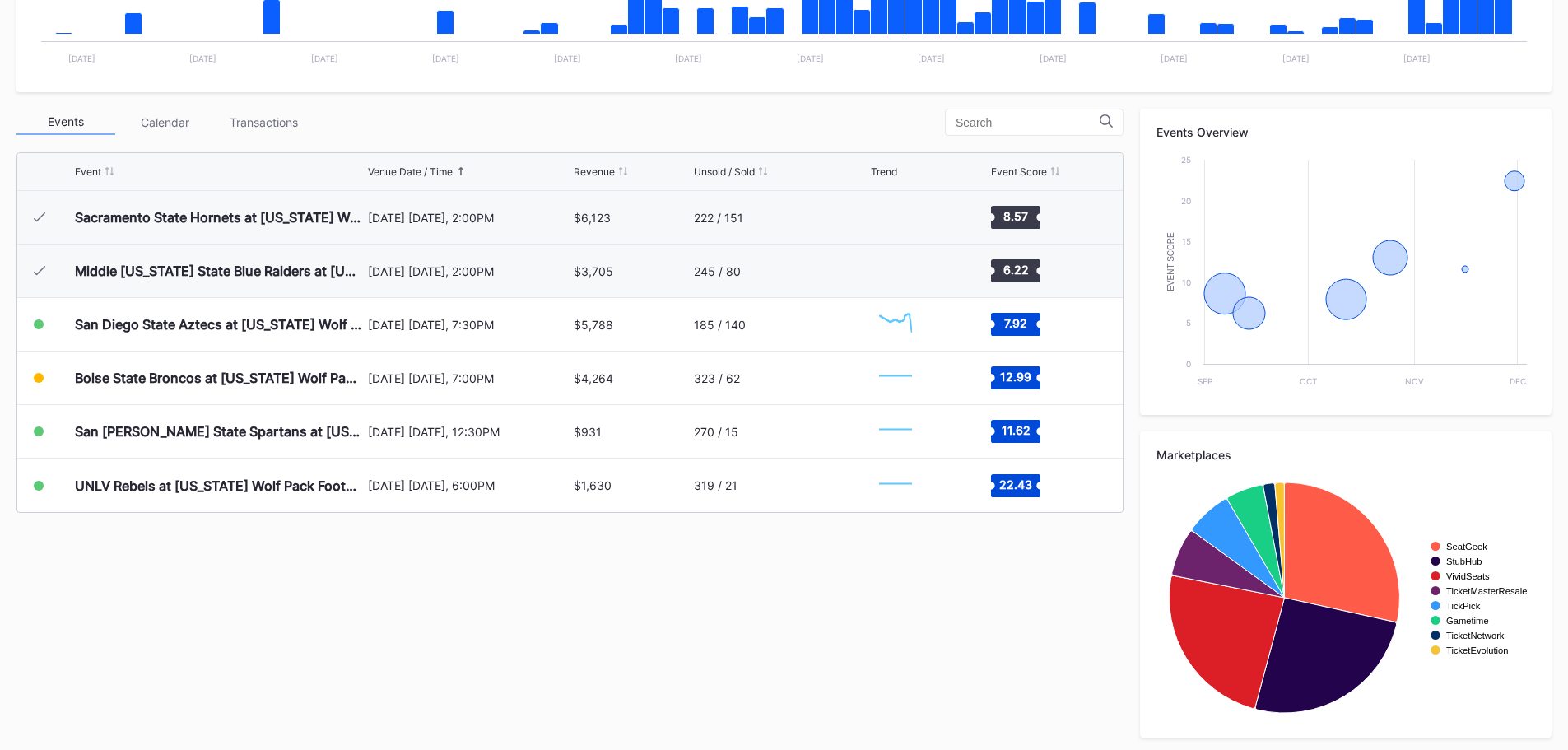
scroll to position [495, 0]
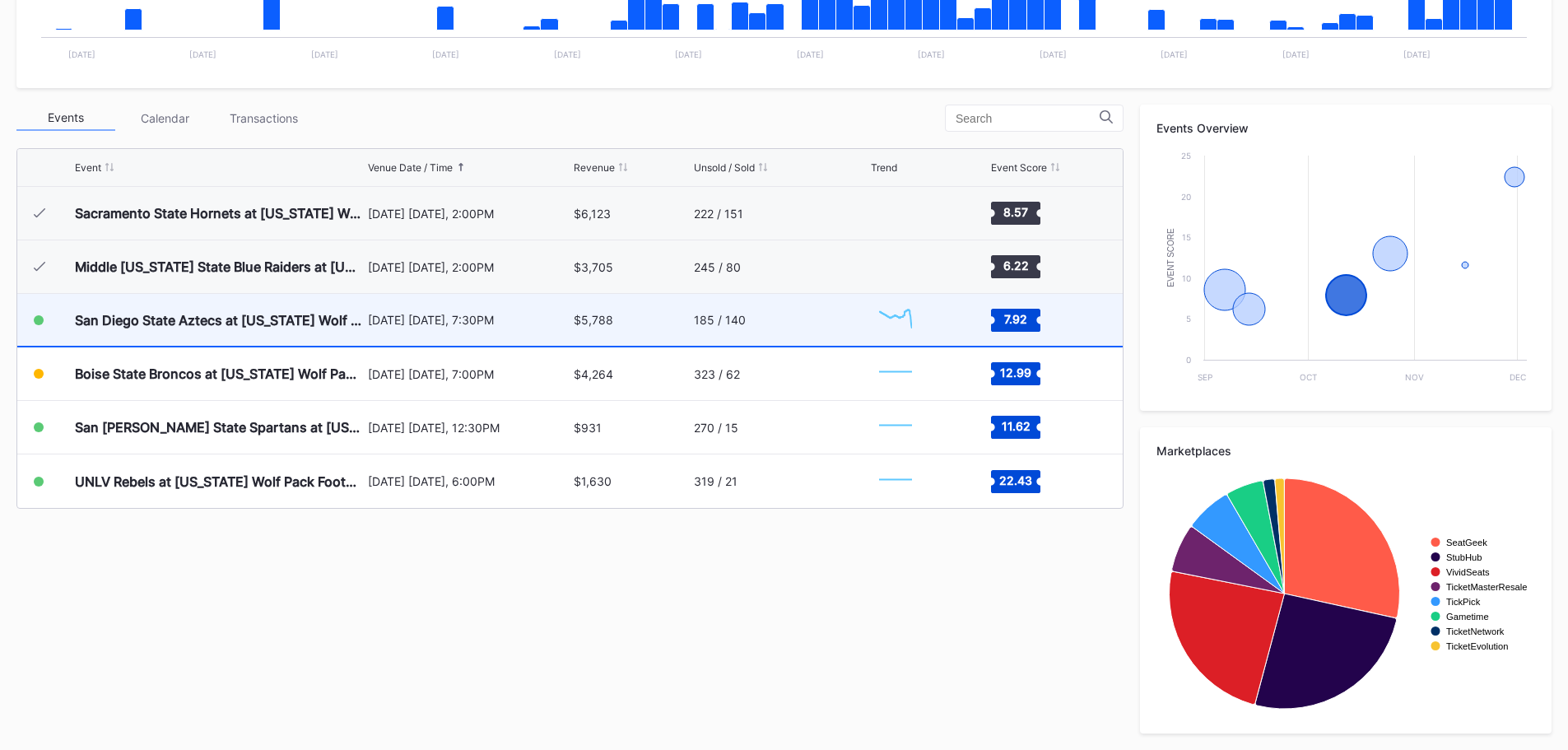
click at [188, 308] on div "San Diego State Aztecs at [US_STATE] Wolf Pack Football" at bounding box center [219, 319] width 289 height 52
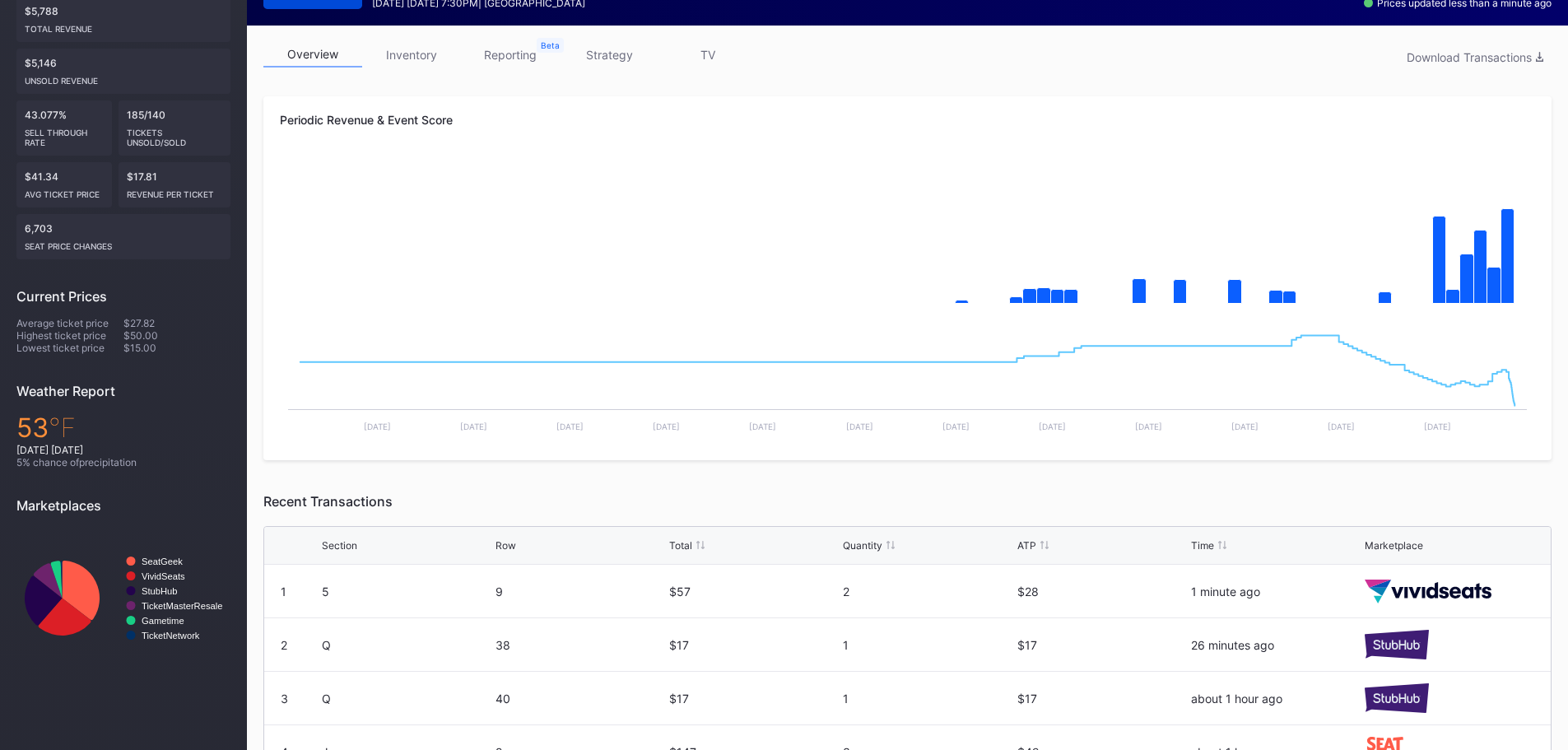
scroll to position [152, 0]
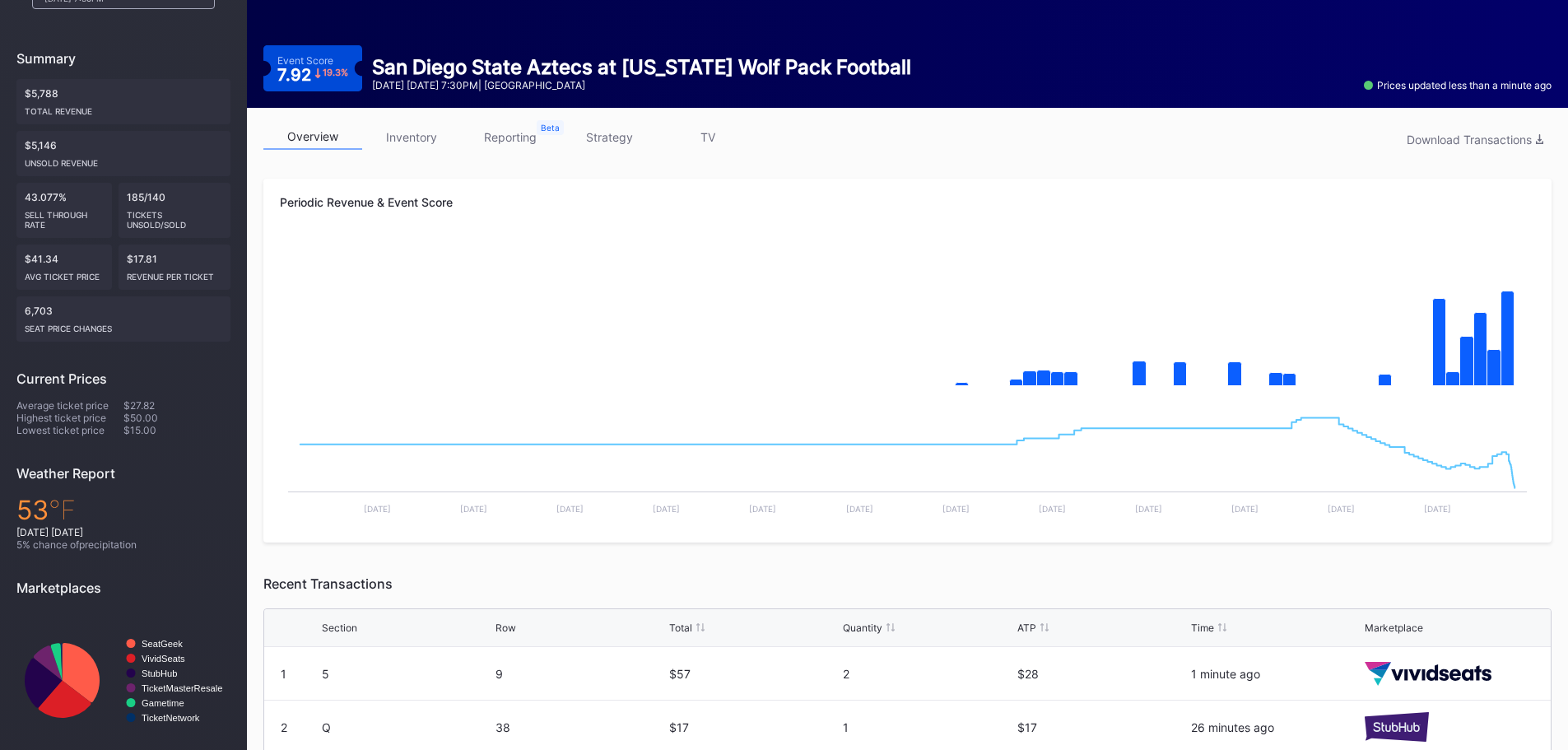
click at [426, 131] on link "inventory" at bounding box center [411, 137] width 99 height 25
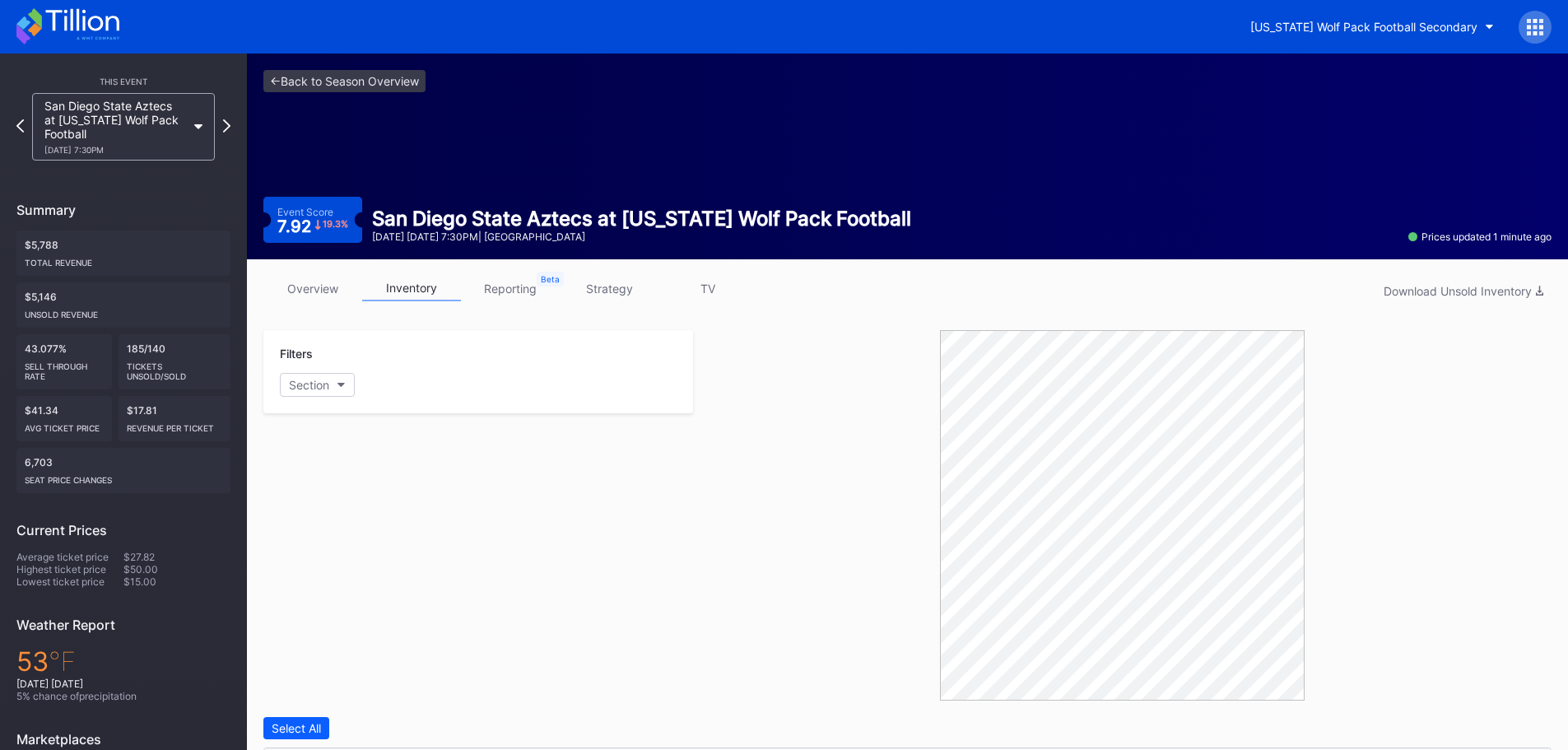
click at [72, 13] on icon at bounding box center [82, 19] width 74 height 22
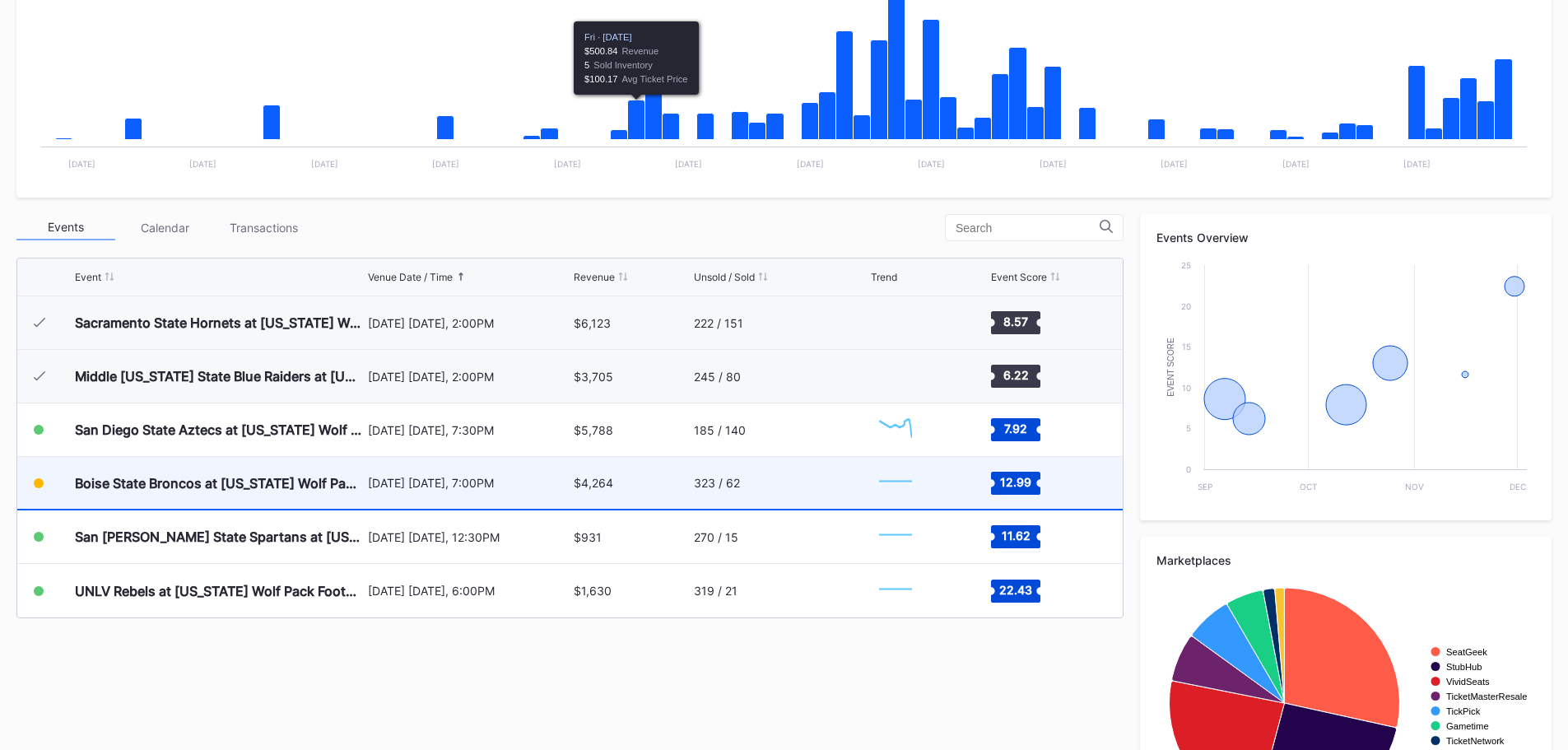
scroll to position [412, 0]
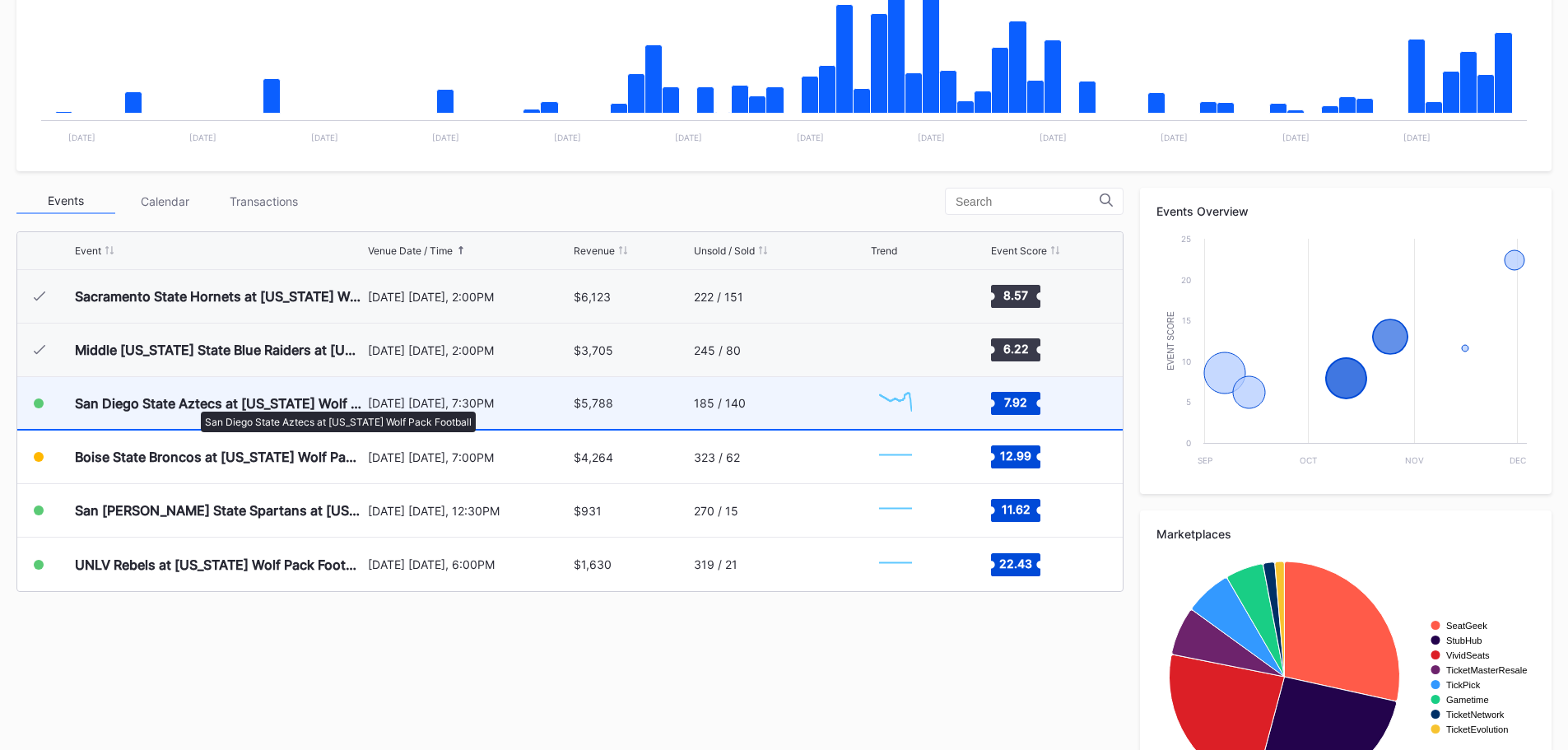
click at [193, 403] on div "San Diego State Aztecs at [US_STATE] Wolf Pack Football" at bounding box center [219, 403] width 289 height 17
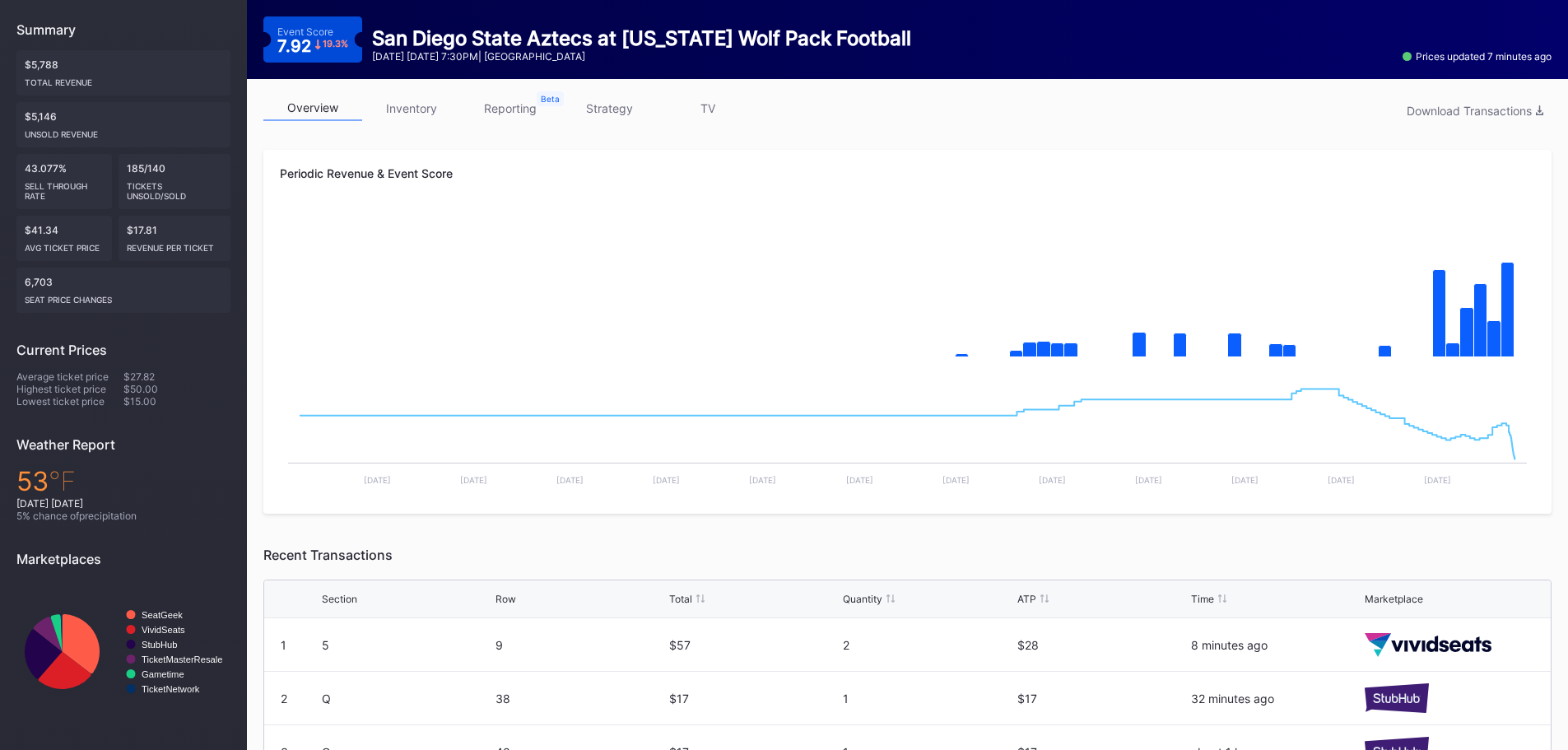
scroll to position [165, 0]
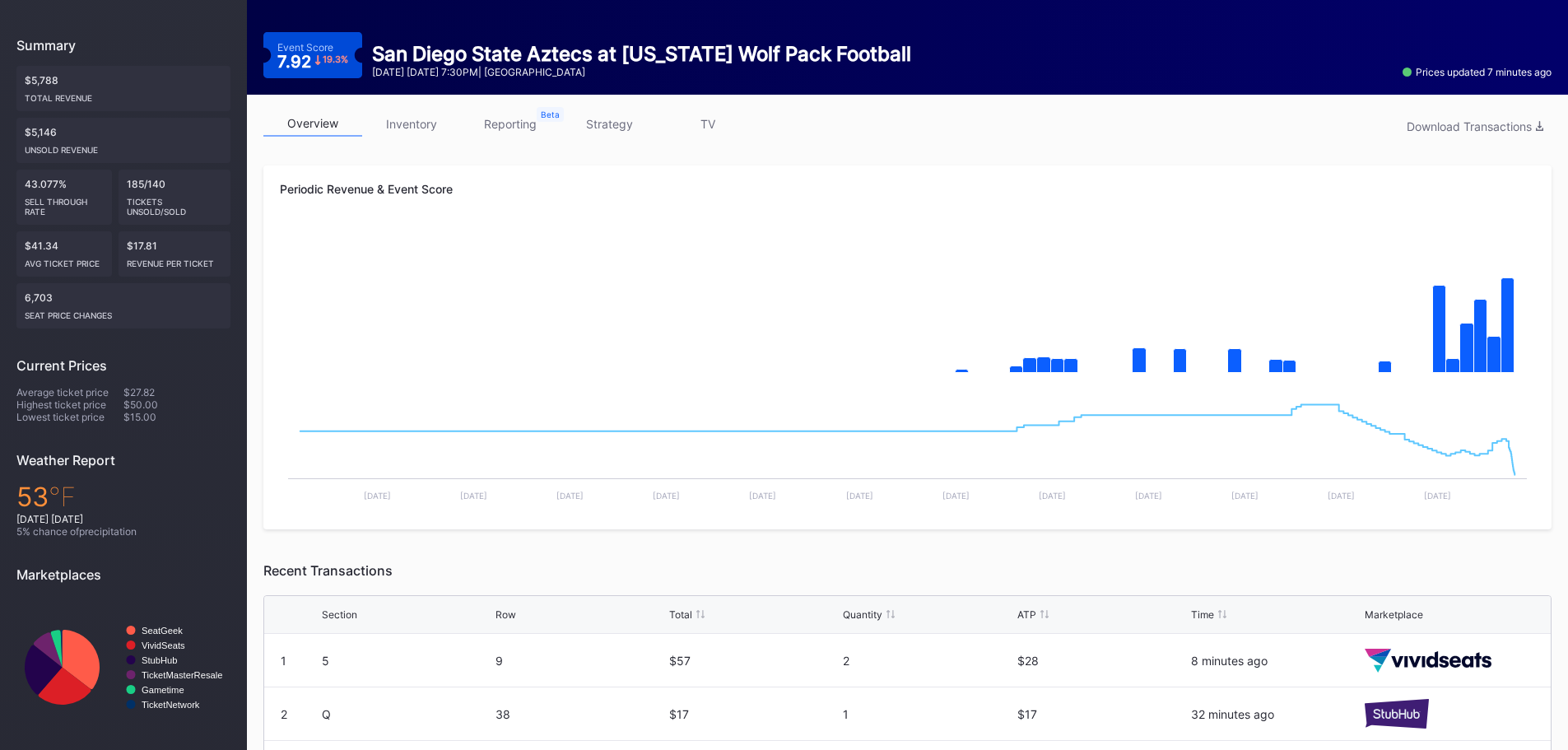
click at [388, 126] on link "inventory" at bounding box center [411, 124] width 99 height 25
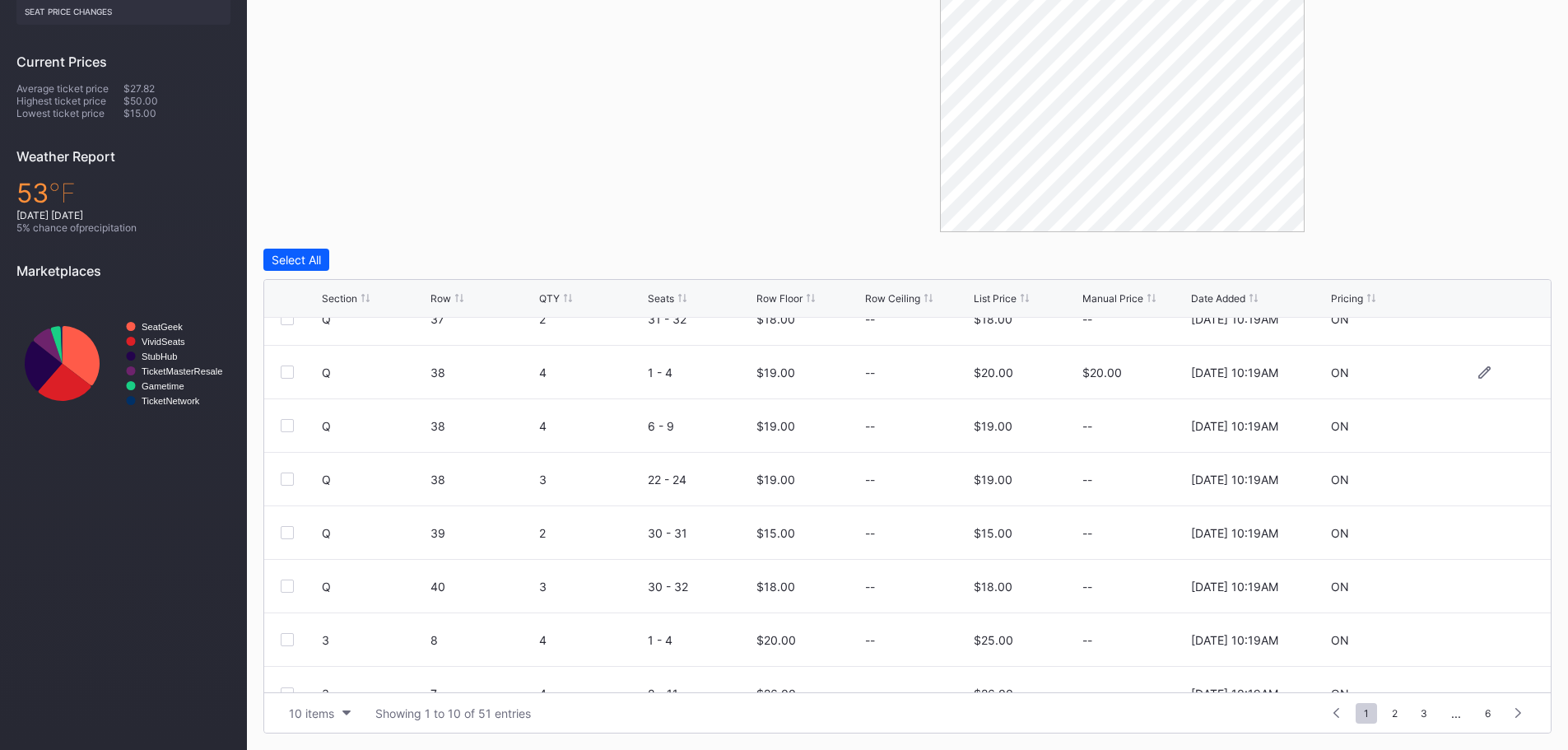
scroll to position [160, 0]
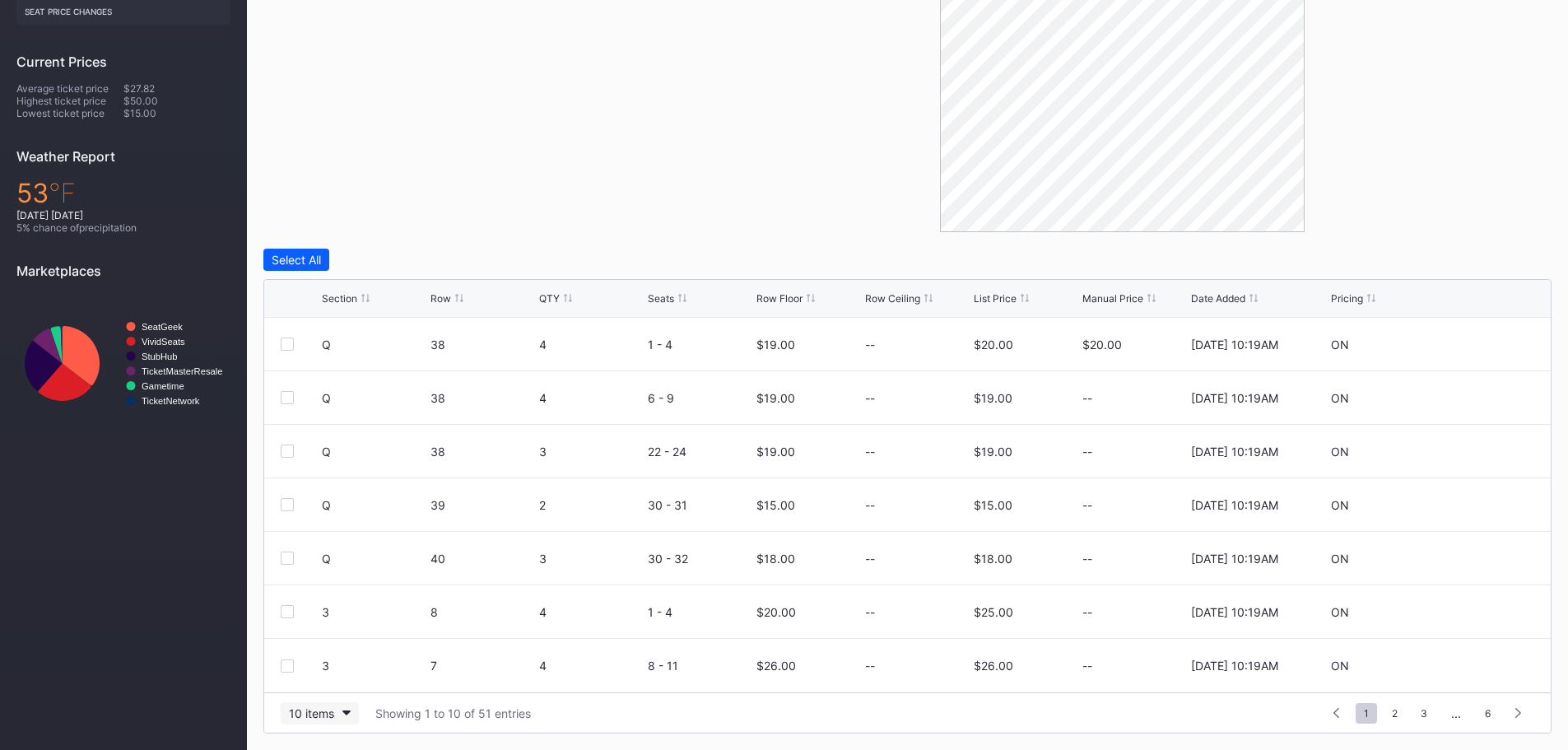
click at [348, 704] on button "10 items" at bounding box center [319, 712] width 78 height 22
click at [341, 648] on div "100 items" at bounding box center [319, 641] width 78 height 31
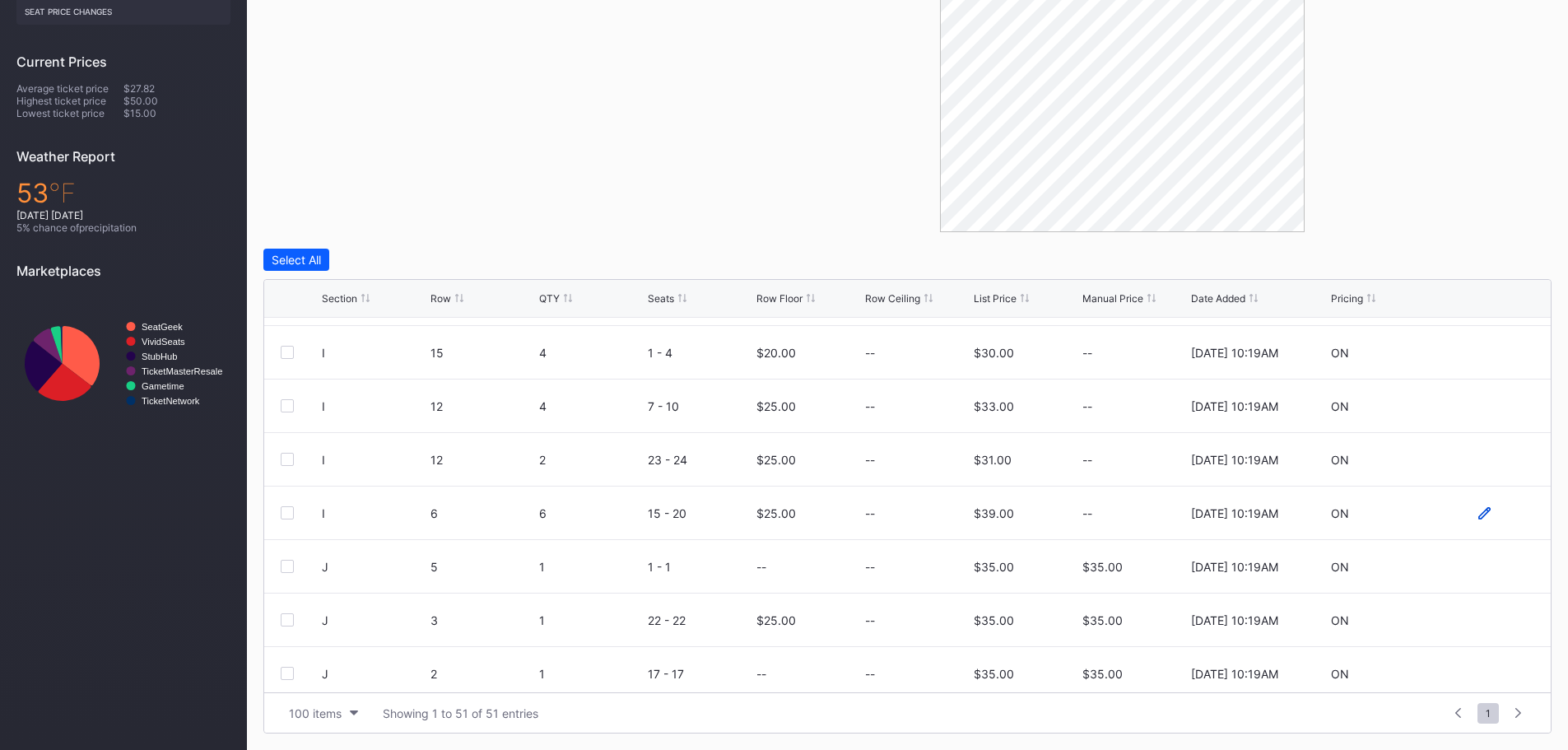
scroll to position [1893, 0]
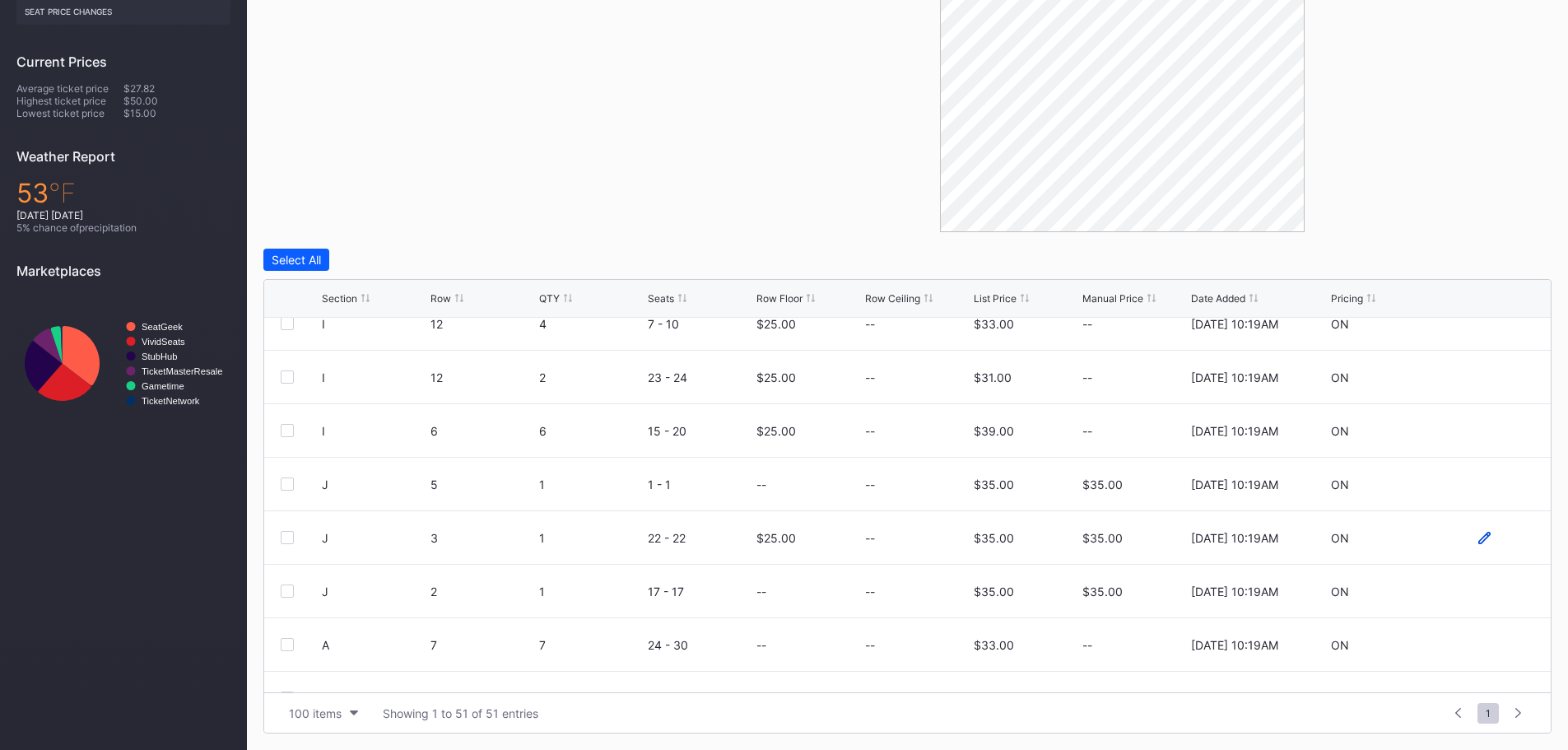
click at [1479, 539] on icon at bounding box center [1485, 537] width 12 height 12
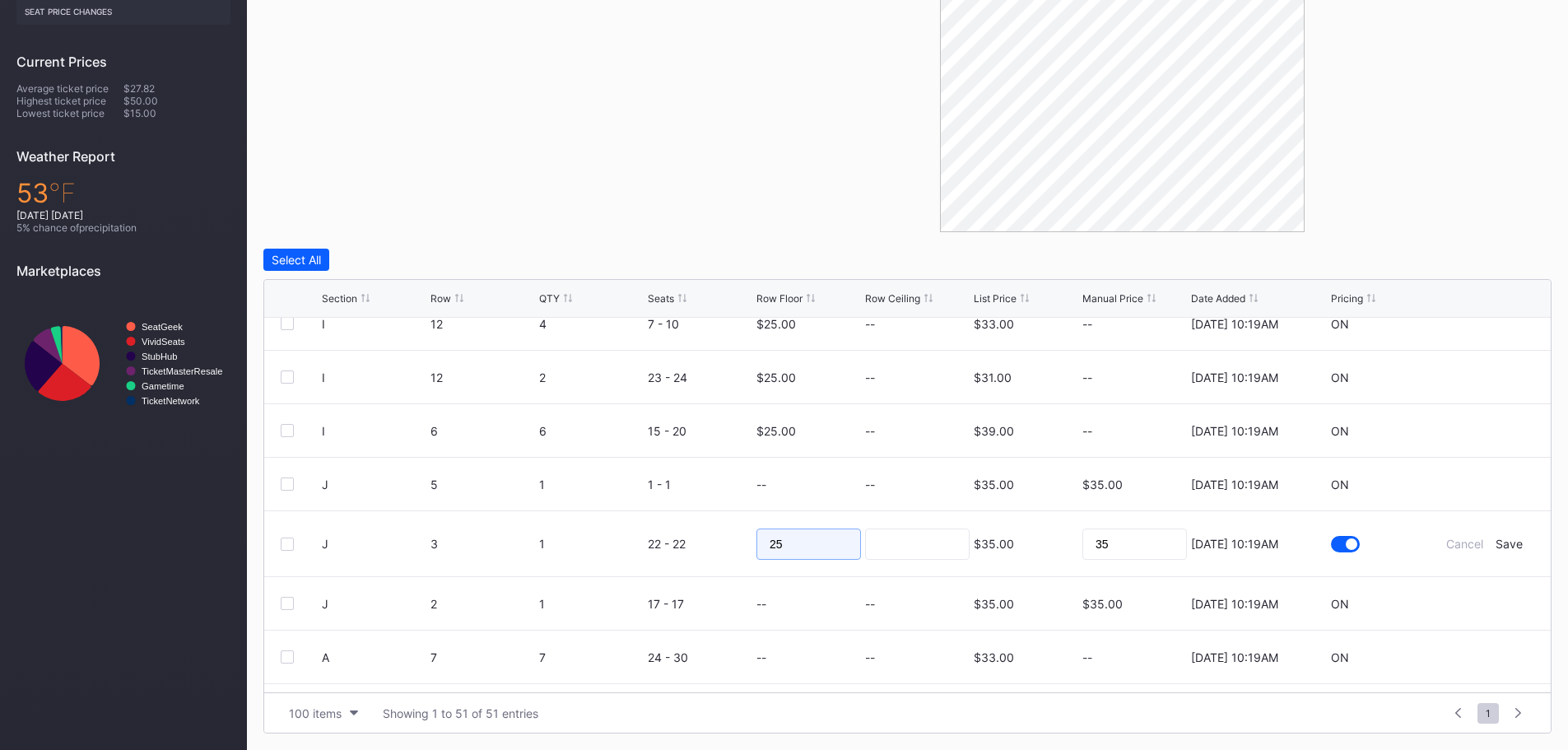
click at [841, 549] on input "25" at bounding box center [808, 544] width 104 height 32
type input "2"
click at [1500, 539] on div "Save" at bounding box center [1509, 543] width 27 height 14
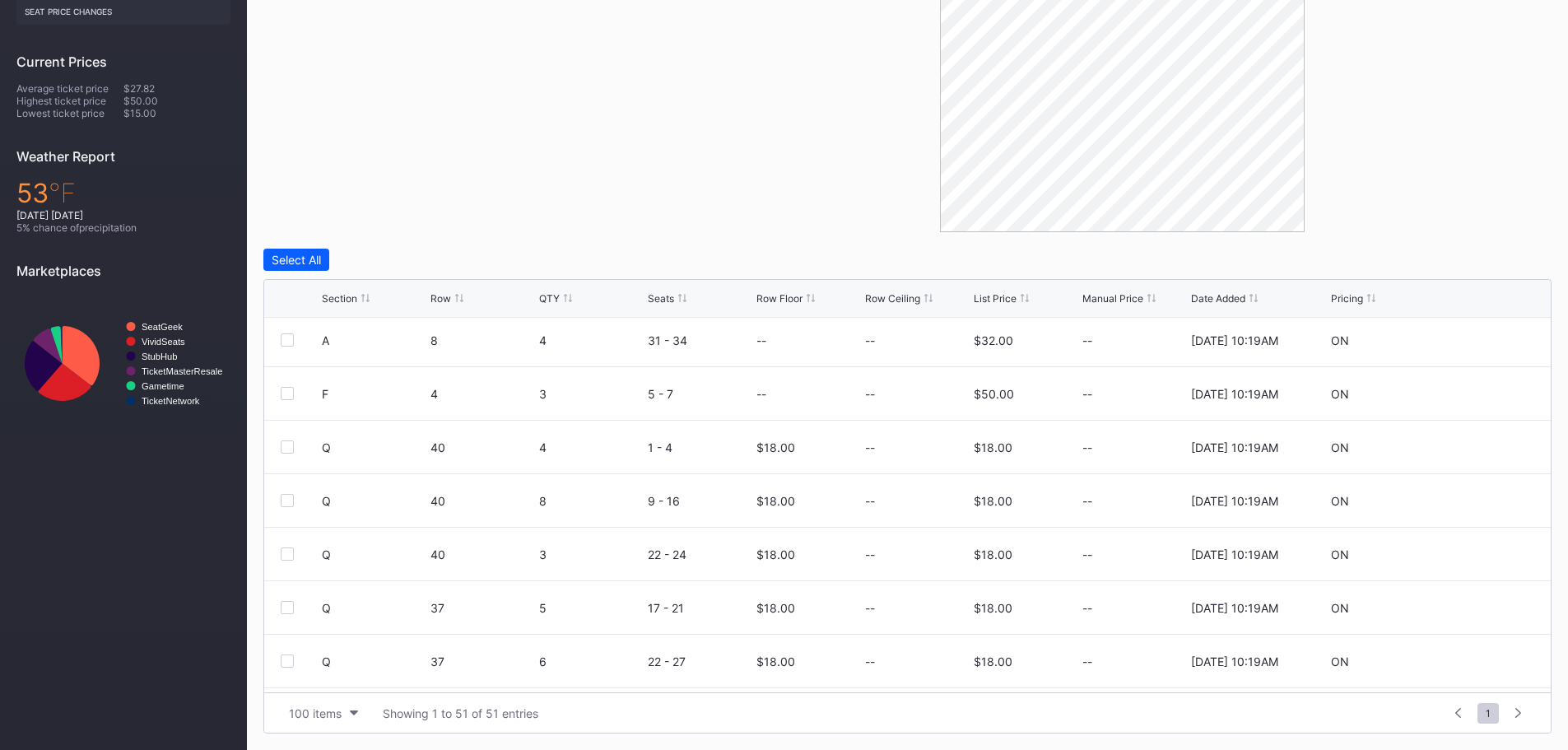
scroll to position [2354, 0]
click at [1479, 398] on icon at bounding box center [1485, 398] width 12 height 12
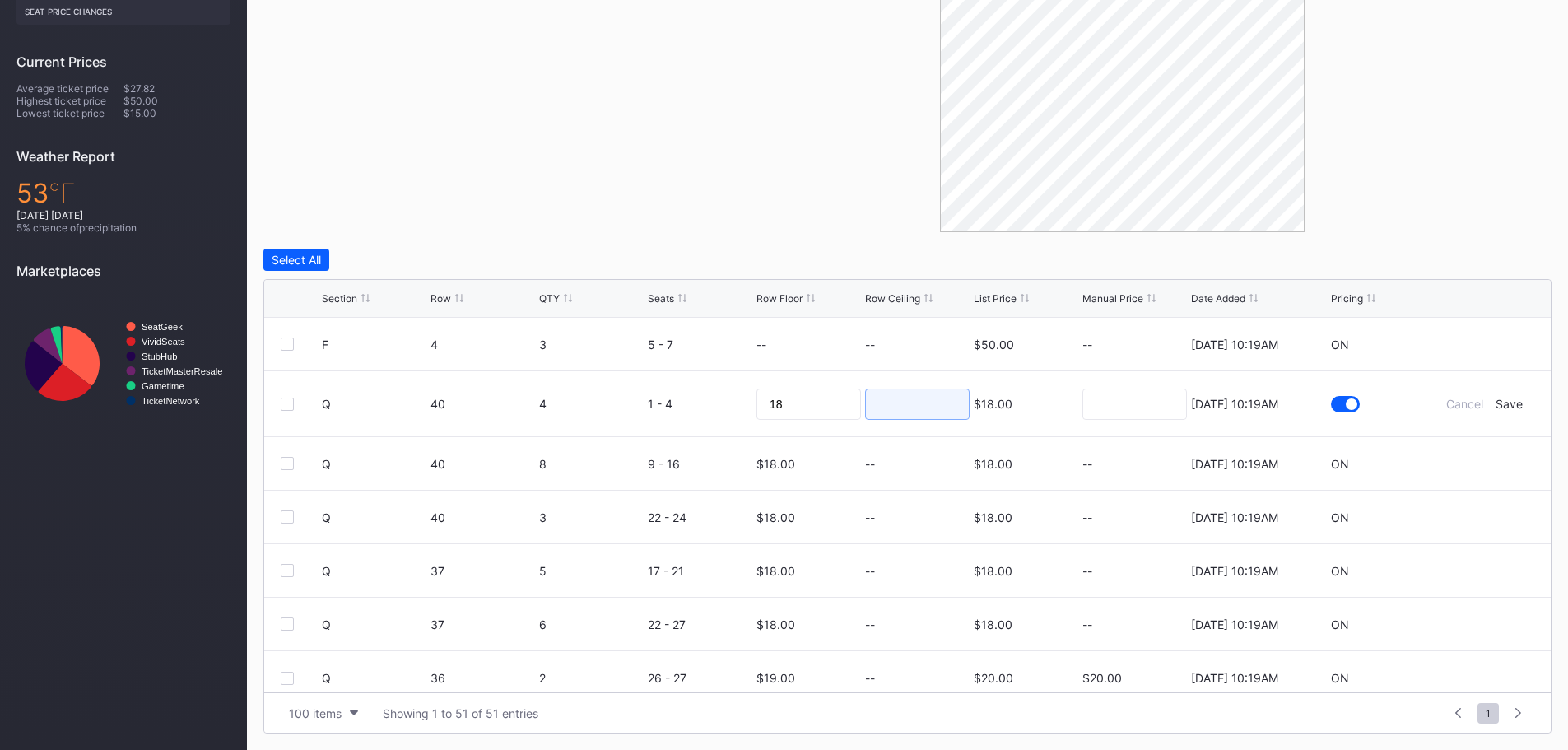
click at [865, 411] on input at bounding box center [917, 404] width 104 height 32
click at [840, 401] on input "18" at bounding box center [808, 404] width 104 height 32
type input "17"
click at [917, 411] on input at bounding box center [917, 404] width 104 height 32
click at [1507, 407] on div "Save" at bounding box center [1509, 404] width 27 height 14
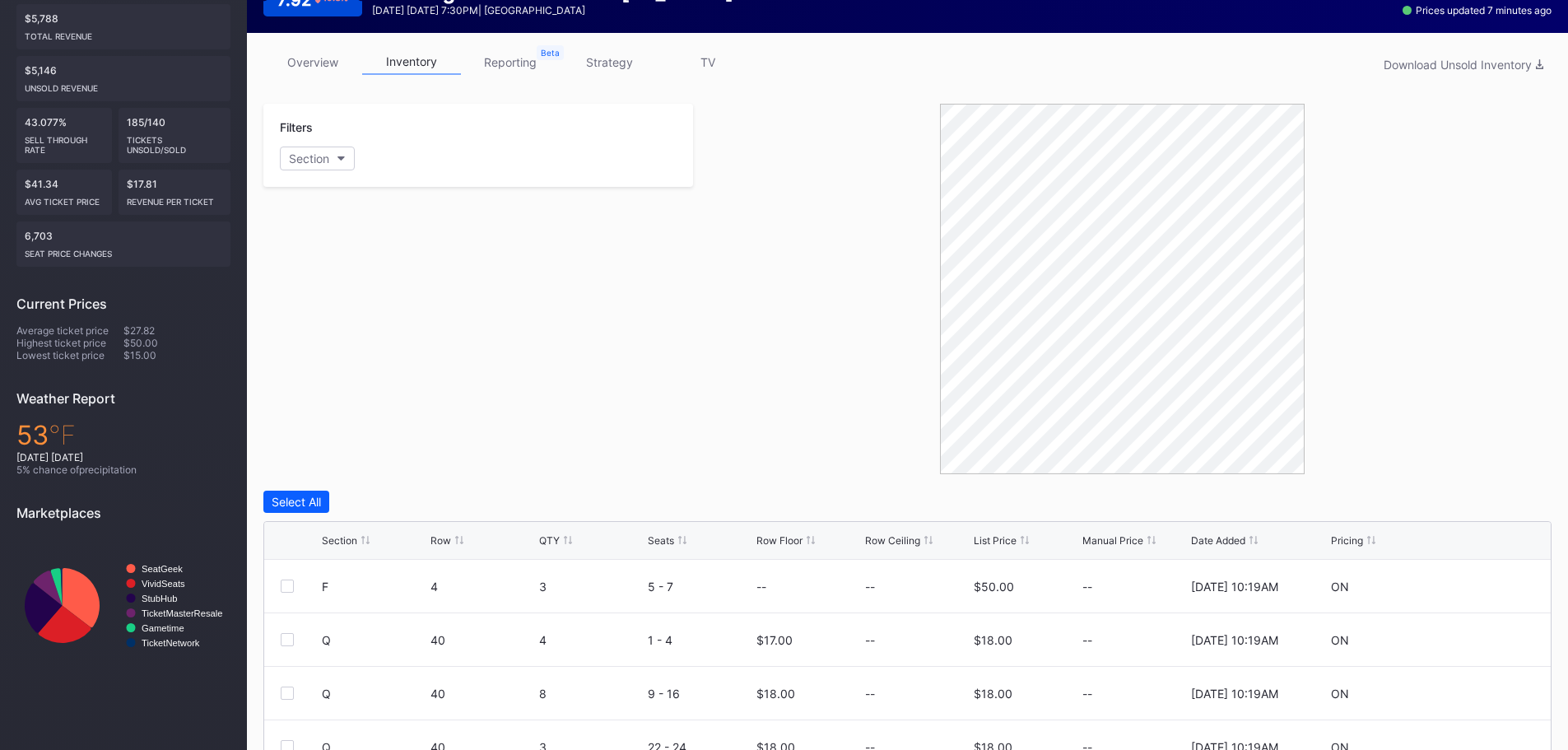
scroll to position [0, 0]
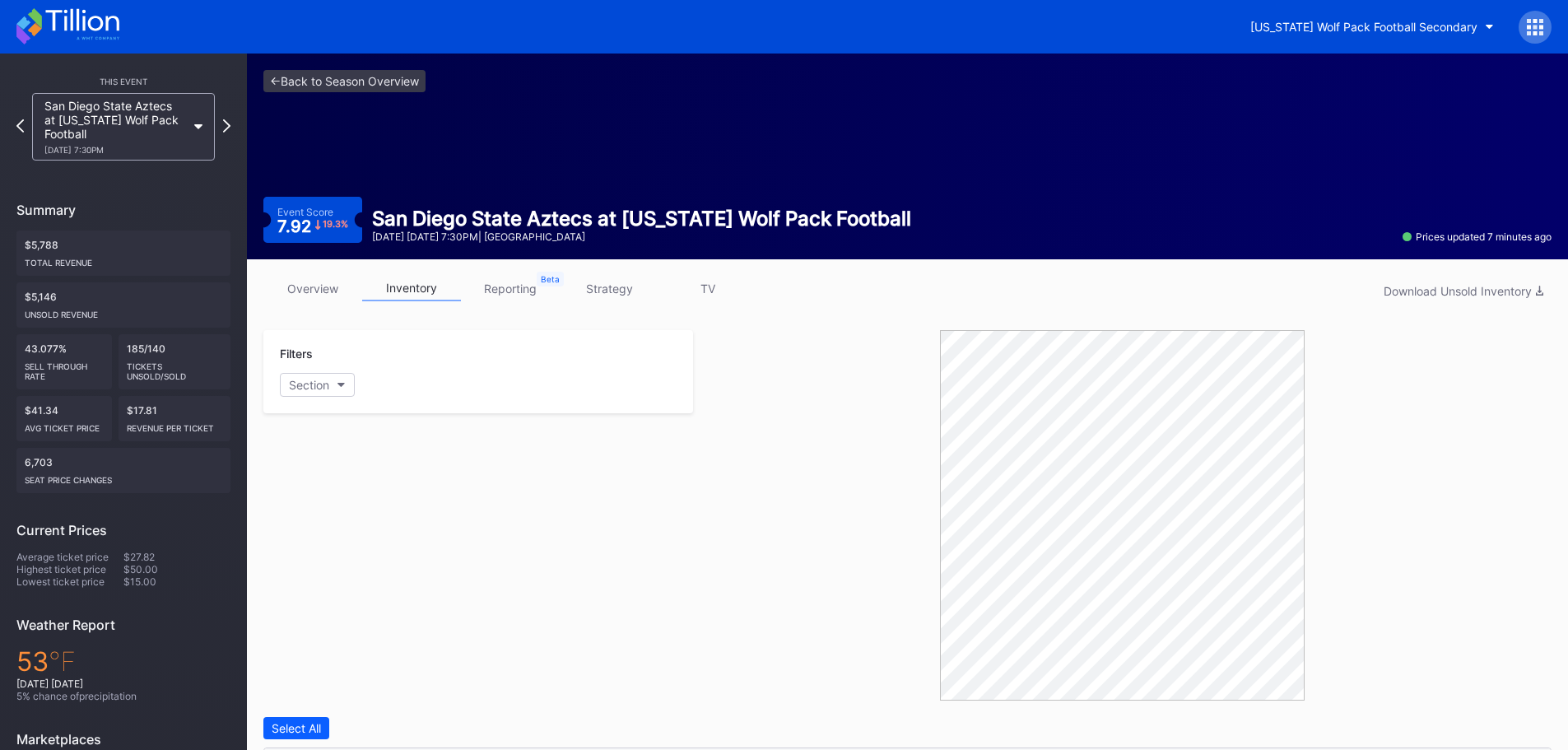
click at [89, 27] on icon at bounding box center [82, 19] width 74 height 22
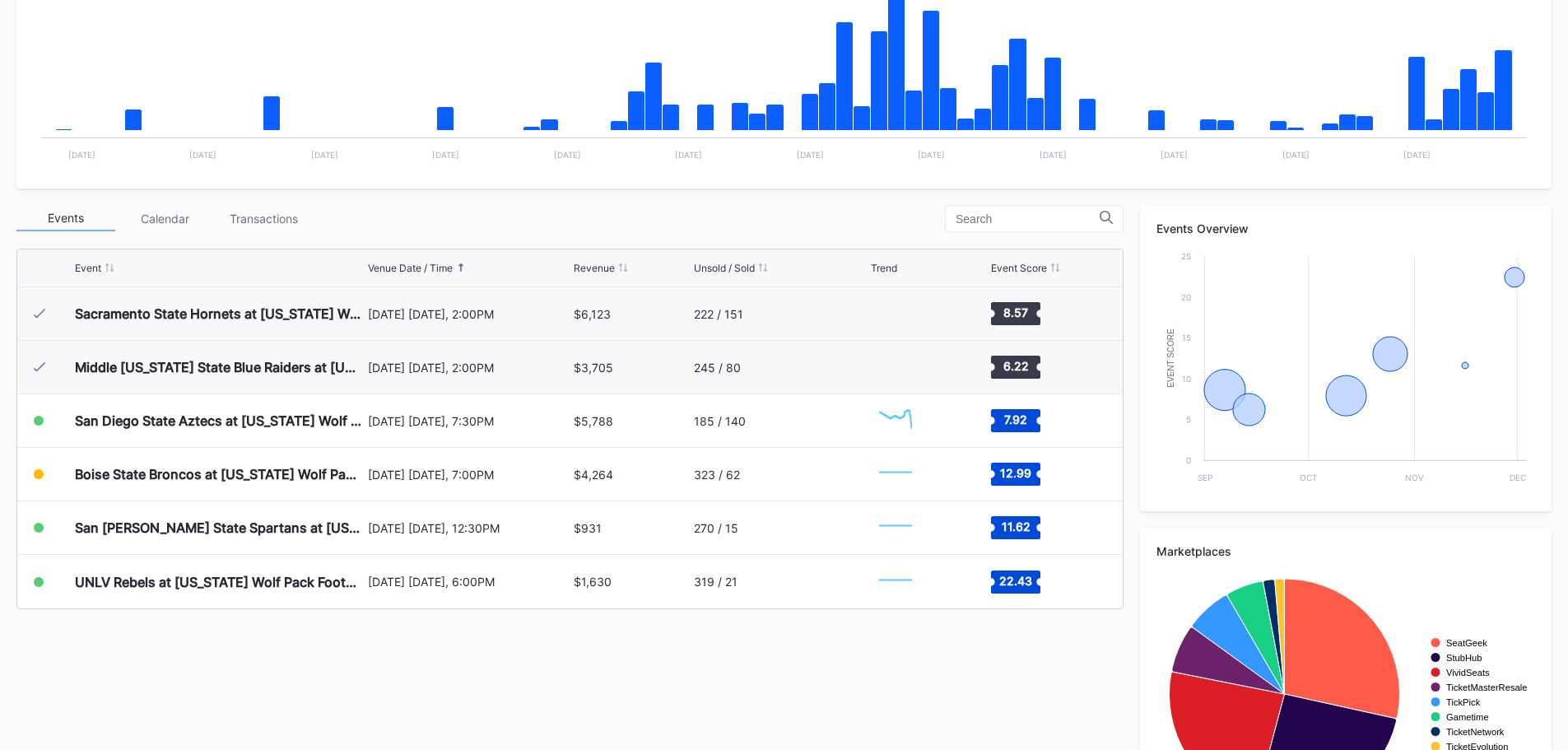
scroll to position [412, 0]
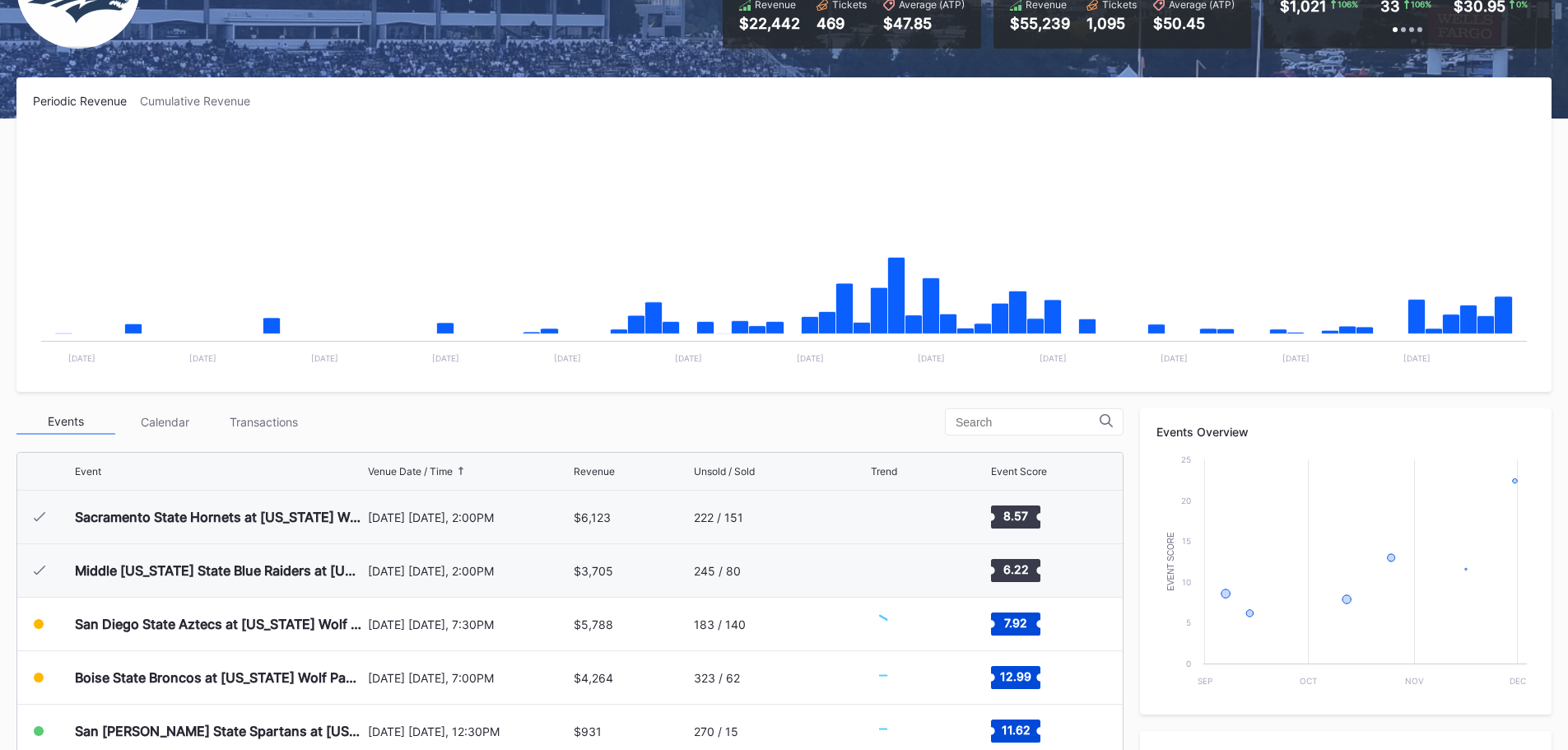
scroll to position [495, 0]
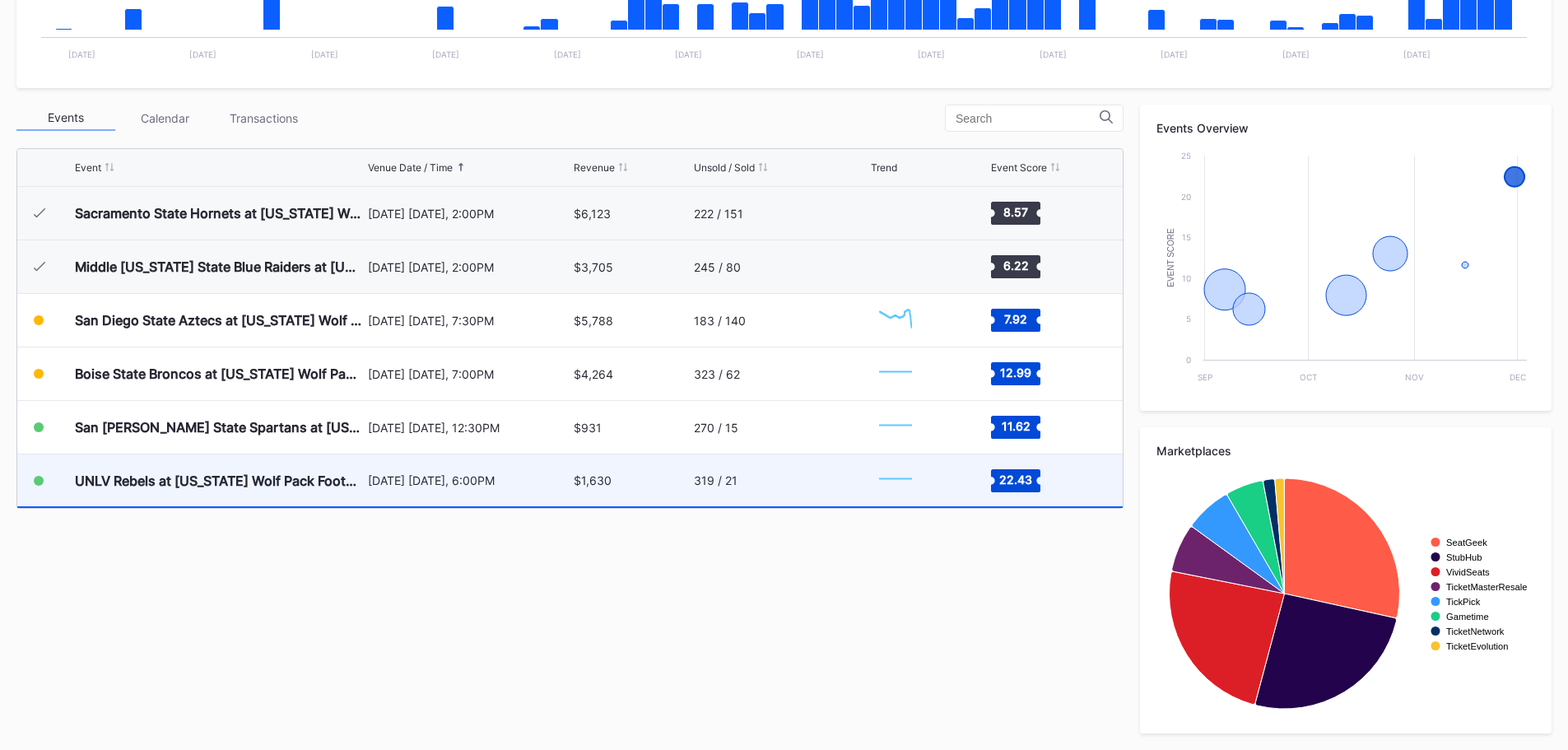
click at [660, 488] on div "$1,630" at bounding box center [632, 480] width 116 height 52
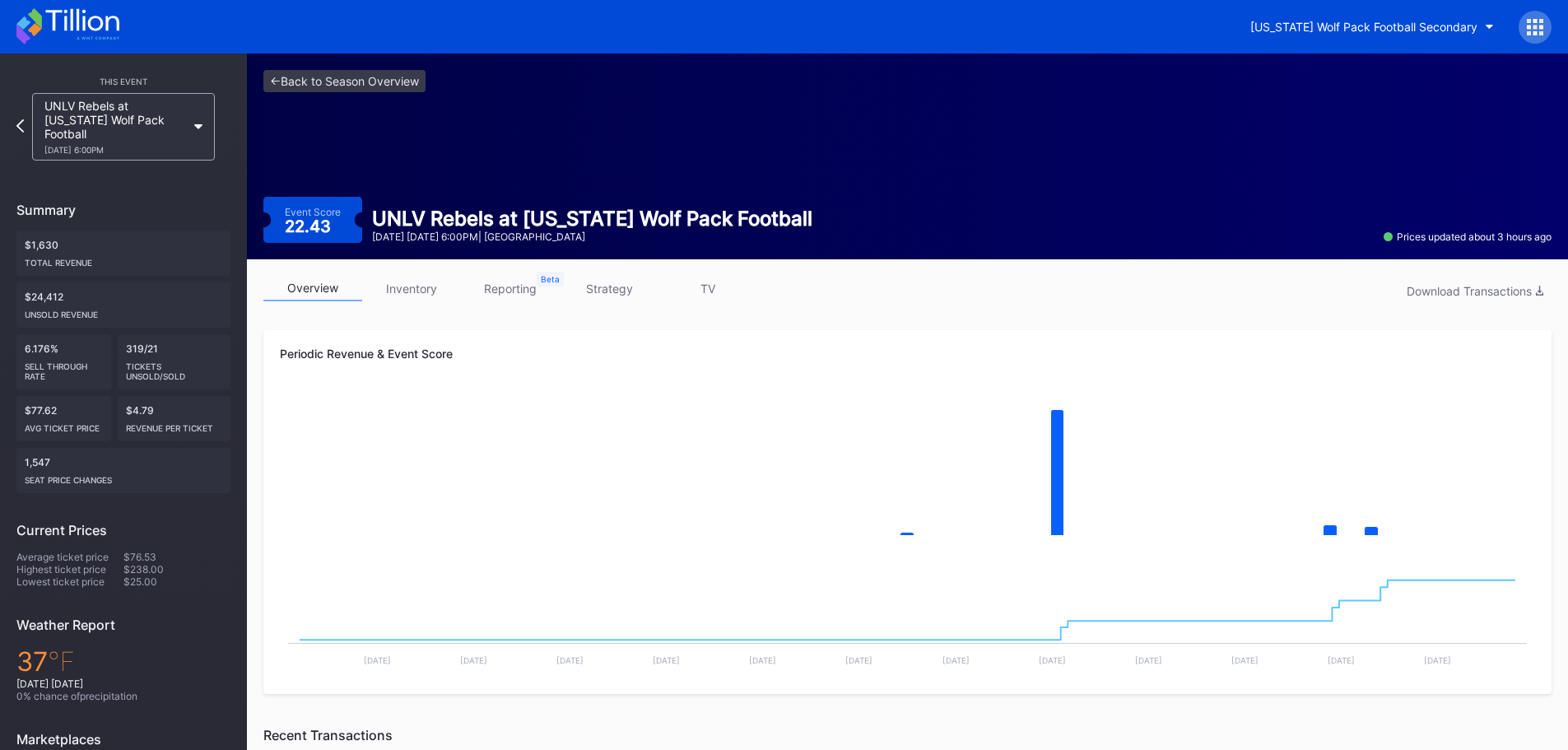
click at [422, 288] on link "inventory" at bounding box center [411, 288] width 99 height 25
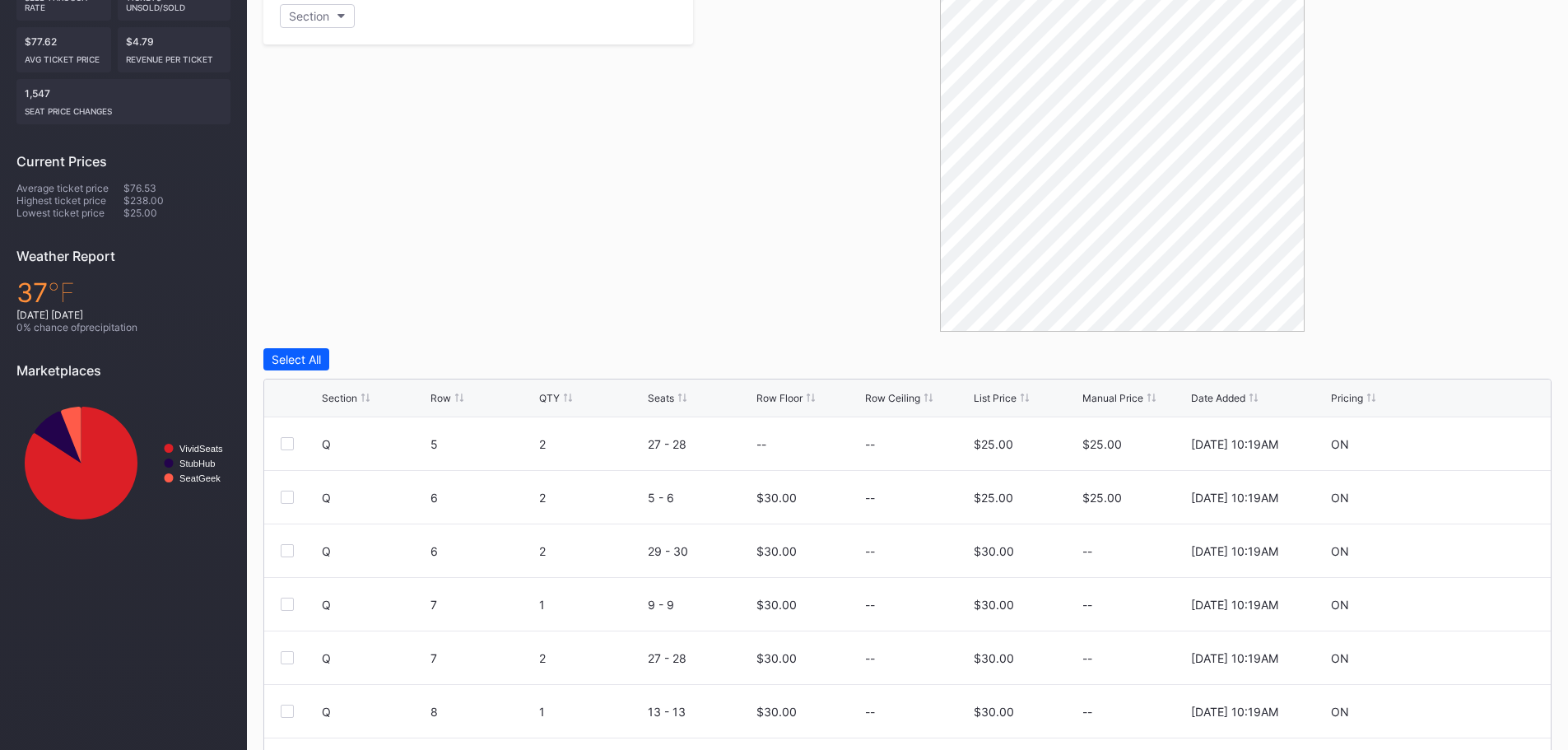
scroll to position [468, 0]
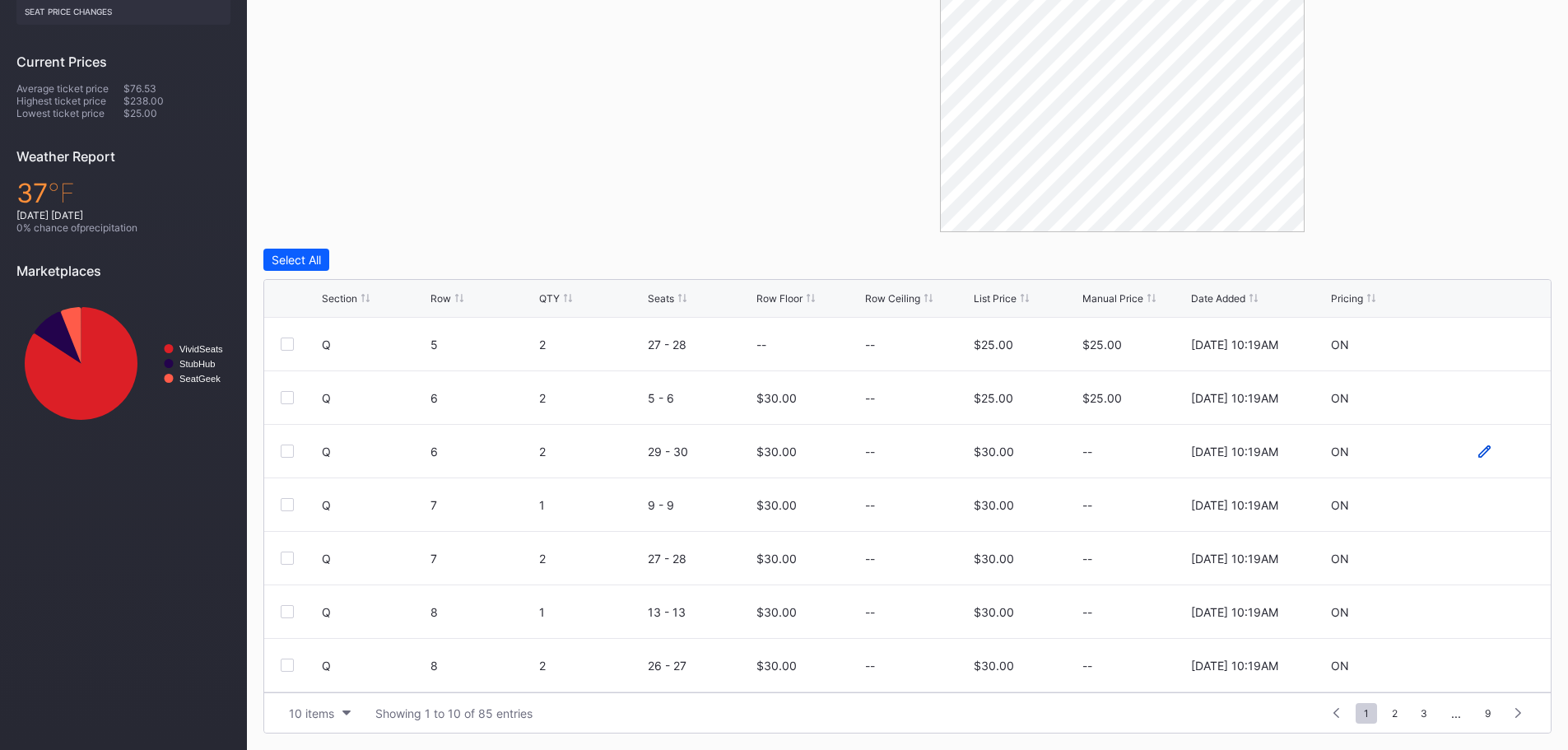
click at [1479, 450] on icon at bounding box center [1485, 451] width 12 height 12
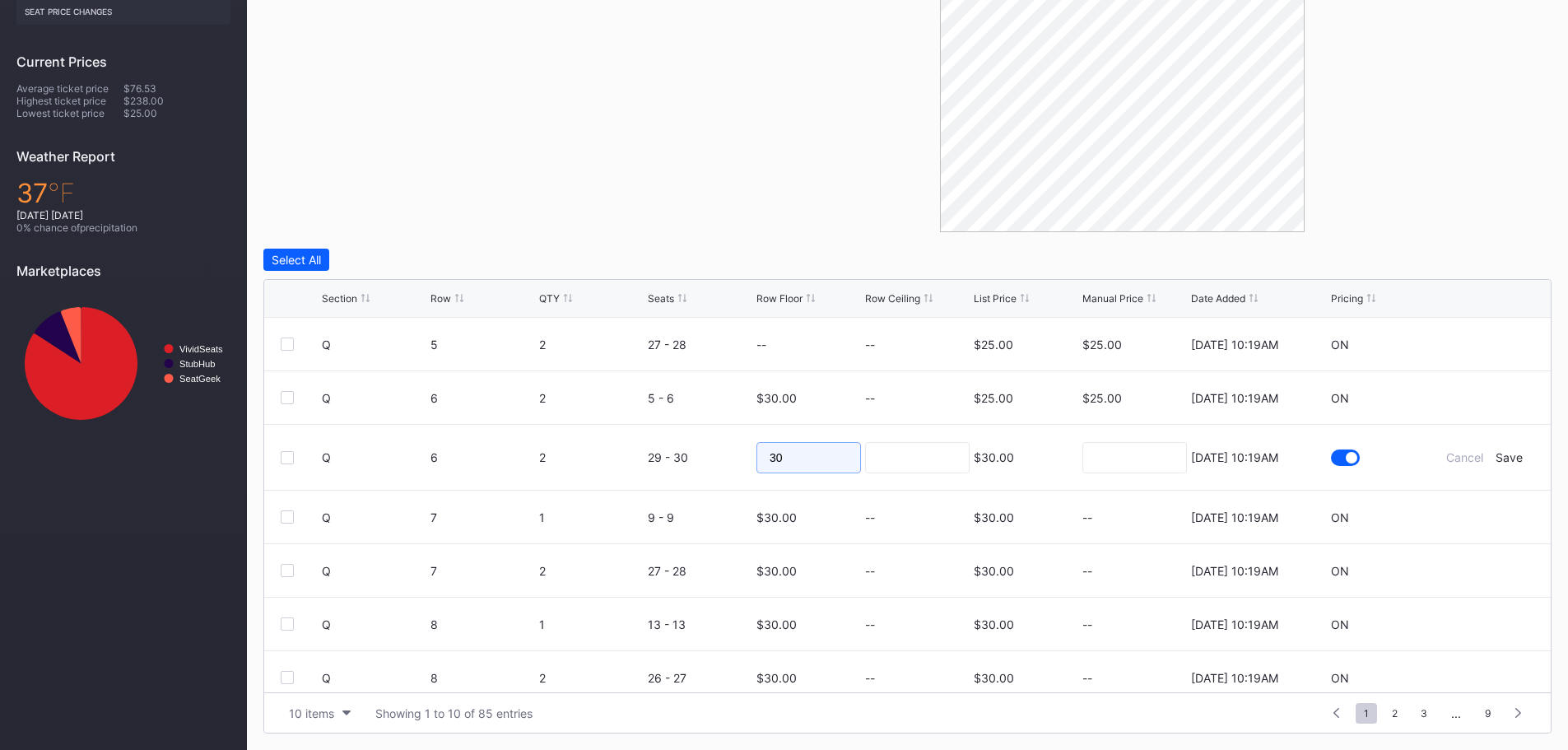
click at [790, 446] on input "30" at bounding box center [808, 457] width 104 height 32
type input "3"
type input "25"
drag, startPoint x: 935, startPoint y: 458, endPoint x: 947, endPoint y: 456, distance: 12.2
click at [935, 458] on input at bounding box center [917, 457] width 104 height 32
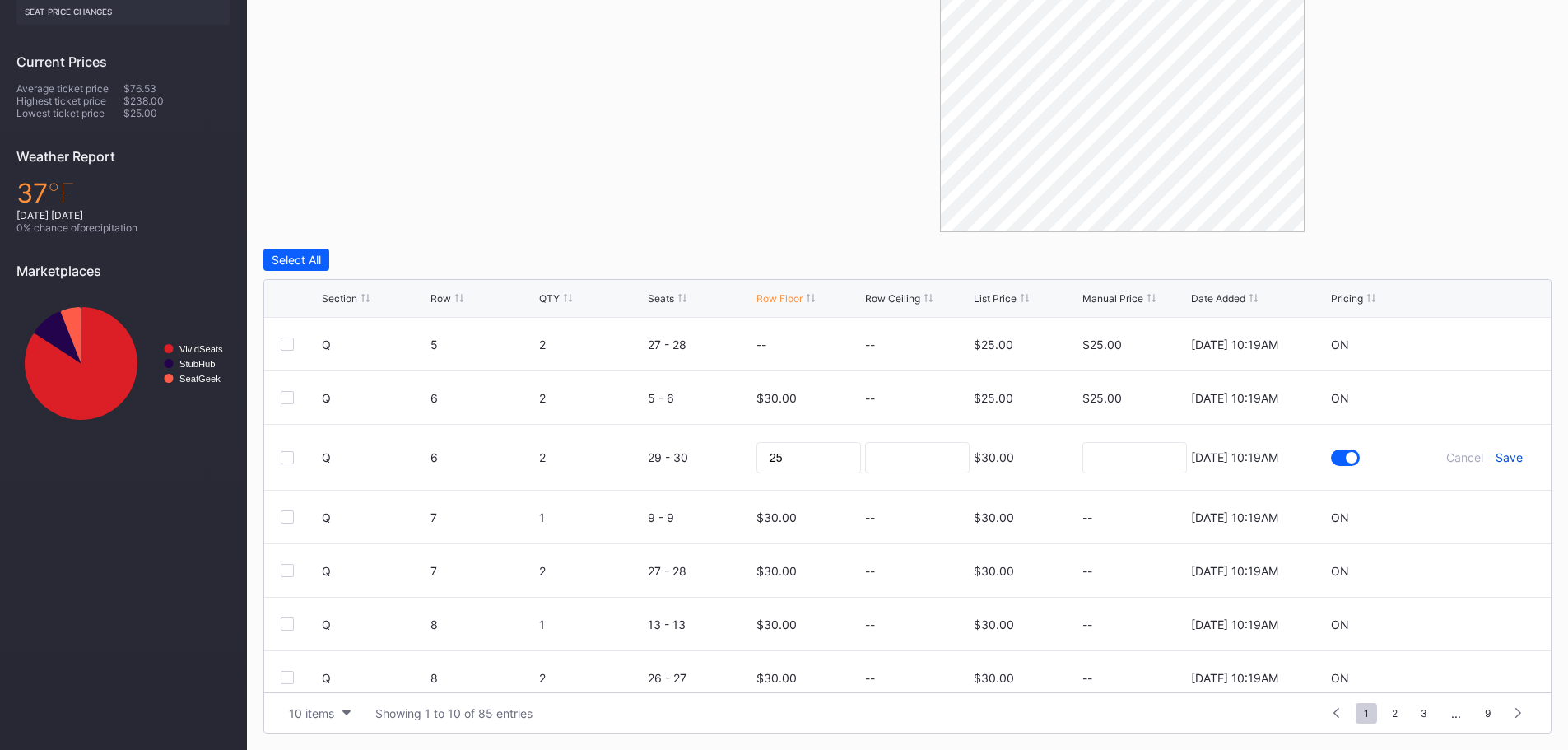
click at [1500, 453] on div "Save" at bounding box center [1509, 457] width 27 height 14
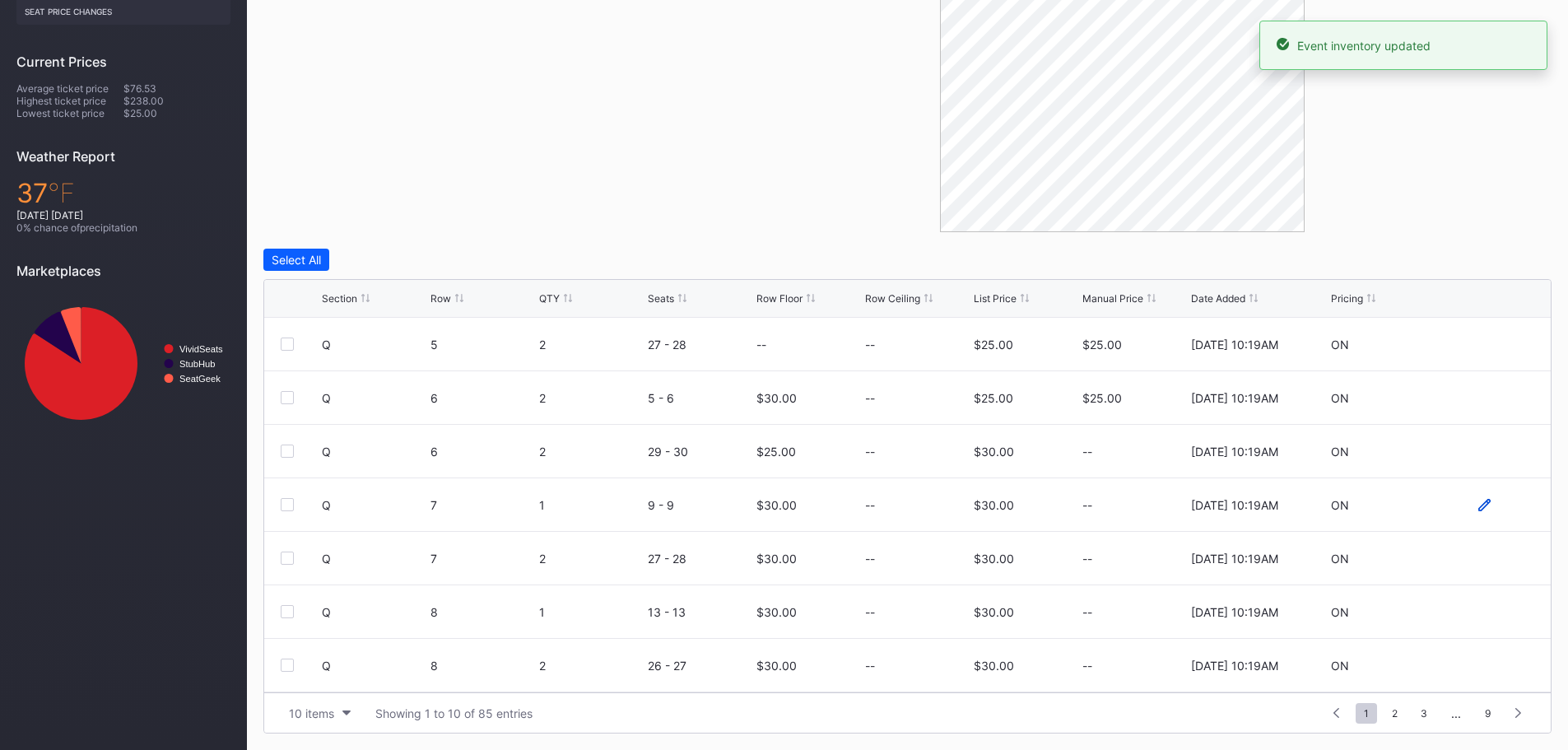
click at [1479, 509] on icon at bounding box center [1485, 504] width 12 height 12
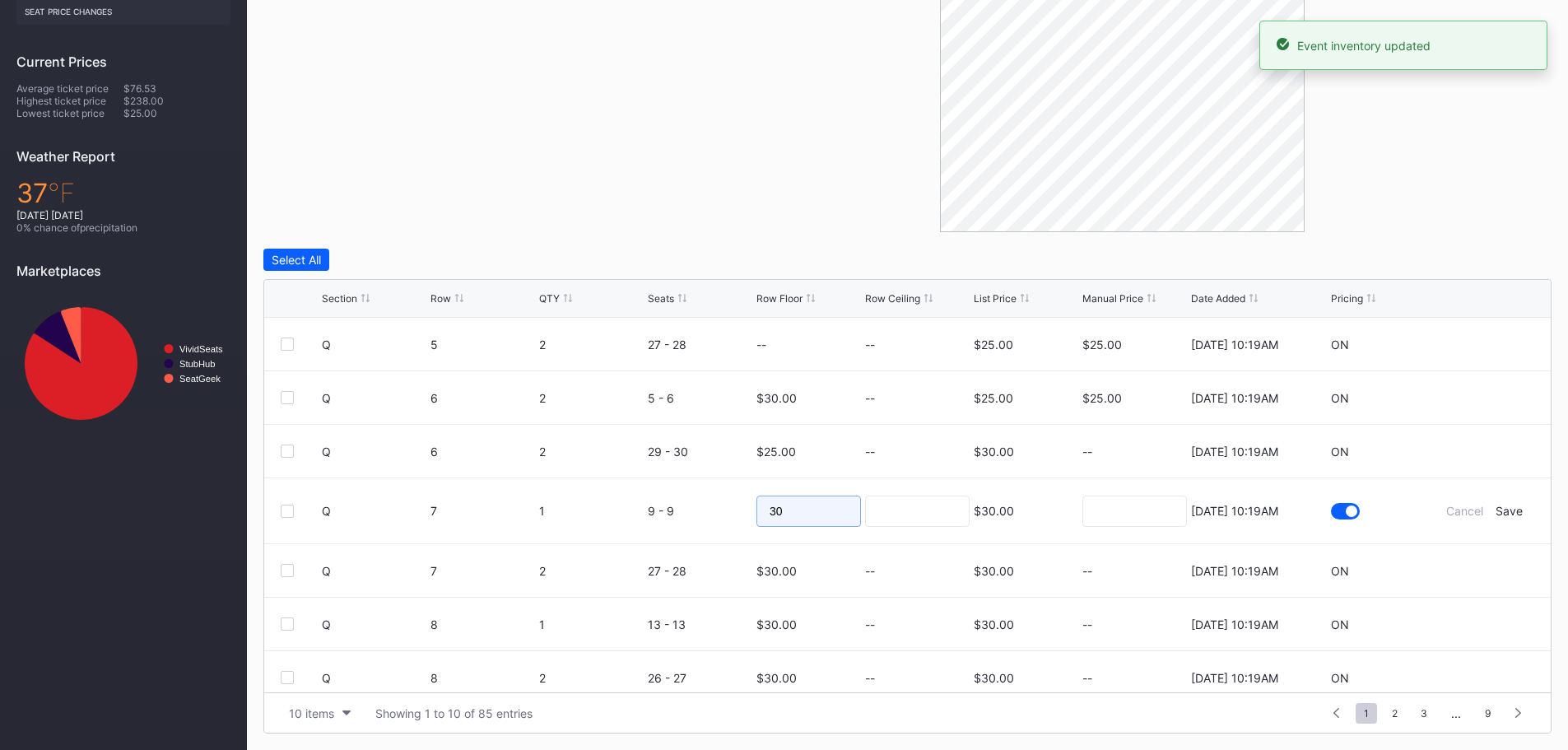
click at [840, 511] on input "30" at bounding box center [808, 511] width 104 height 32
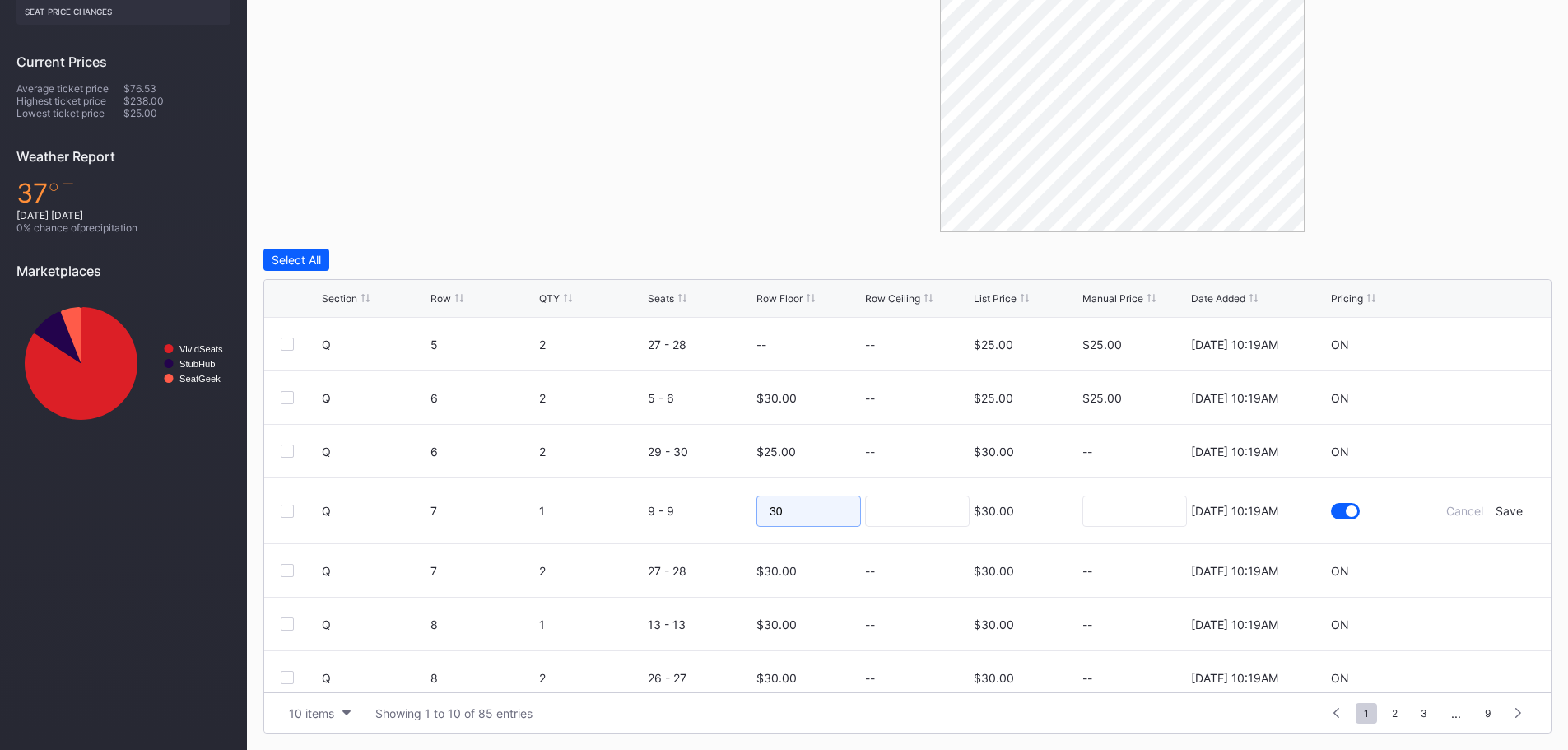
type input "3"
type input "25"
click at [928, 509] on input at bounding box center [917, 511] width 104 height 32
click at [1496, 512] on div "Save" at bounding box center [1509, 511] width 27 height 14
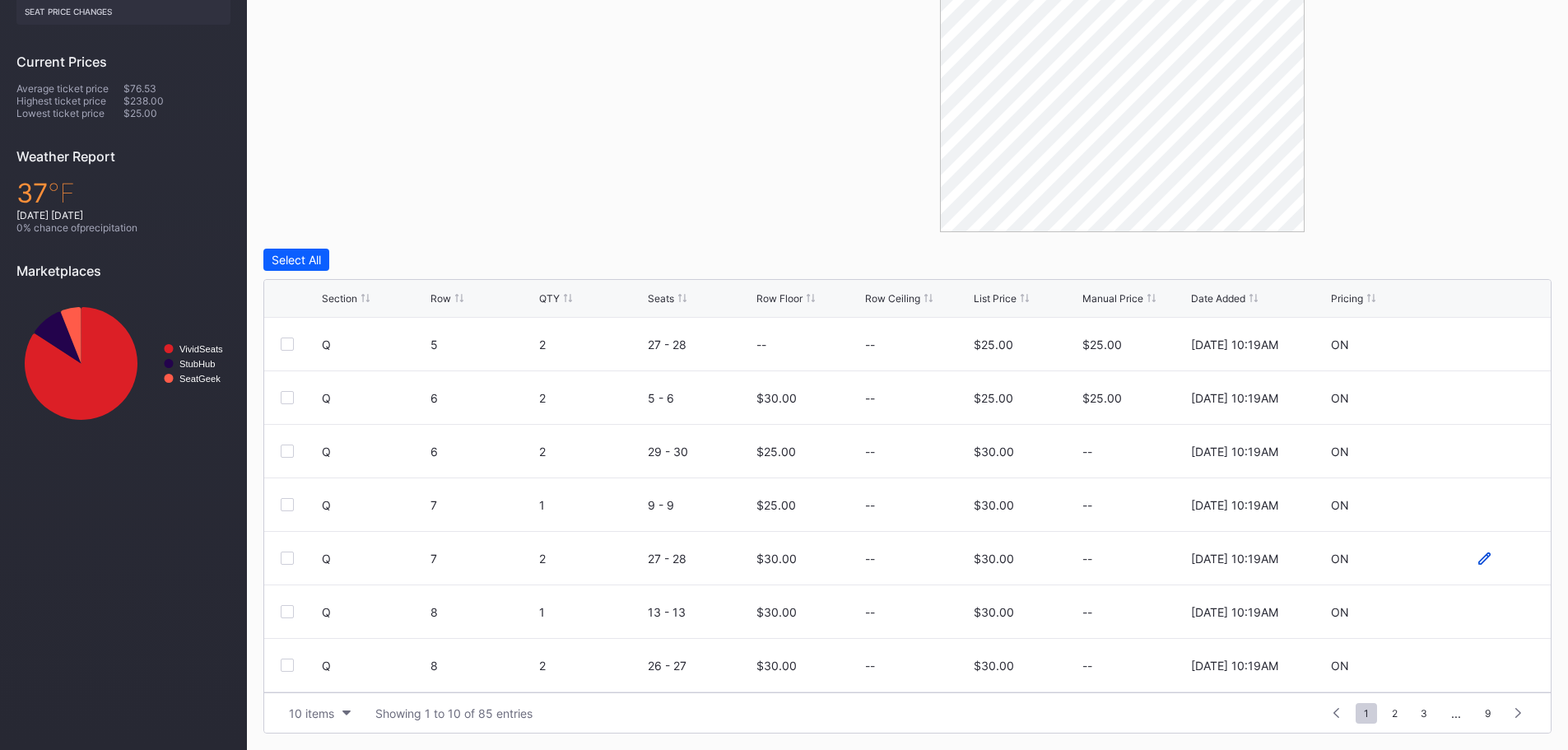
click at [1479, 563] on icon at bounding box center [1485, 558] width 12 height 12
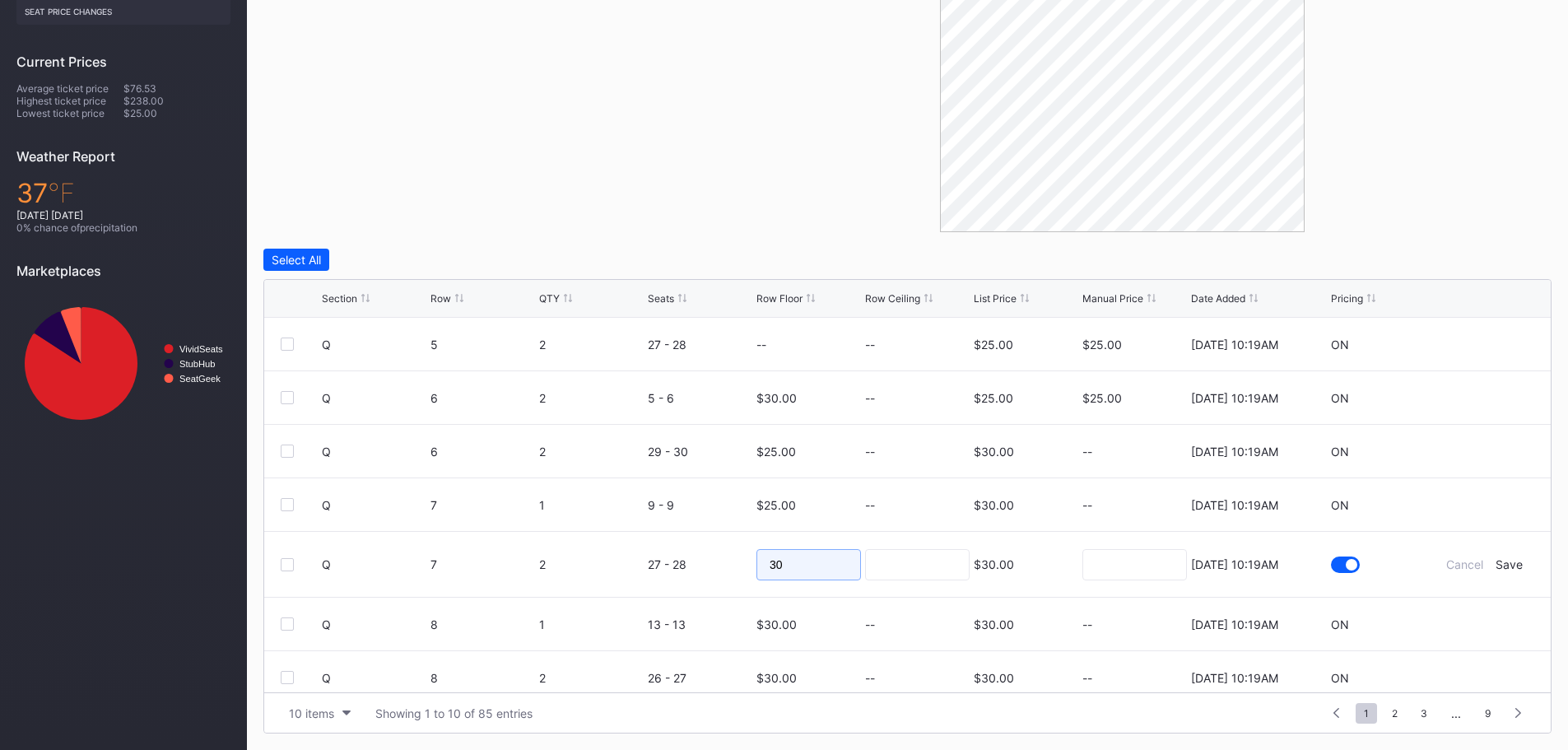
click at [827, 567] on input "30" at bounding box center [808, 565] width 104 height 32
type input "3"
type input "26"
drag, startPoint x: 890, startPoint y: 561, endPoint x: 989, endPoint y: 570, distance: 99.4
click at [890, 561] on input at bounding box center [917, 565] width 104 height 32
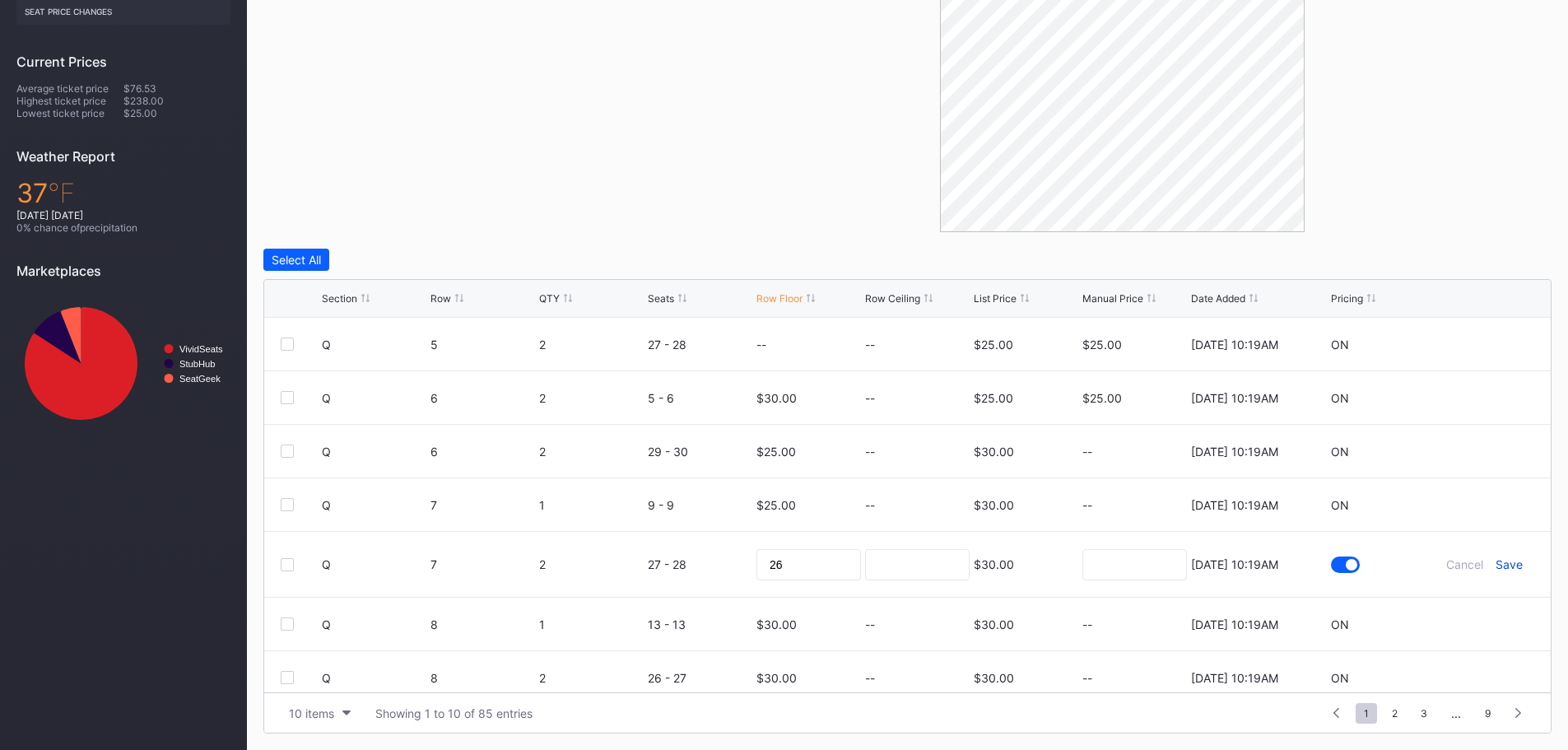
click at [1500, 562] on div "Save" at bounding box center [1509, 564] width 27 height 14
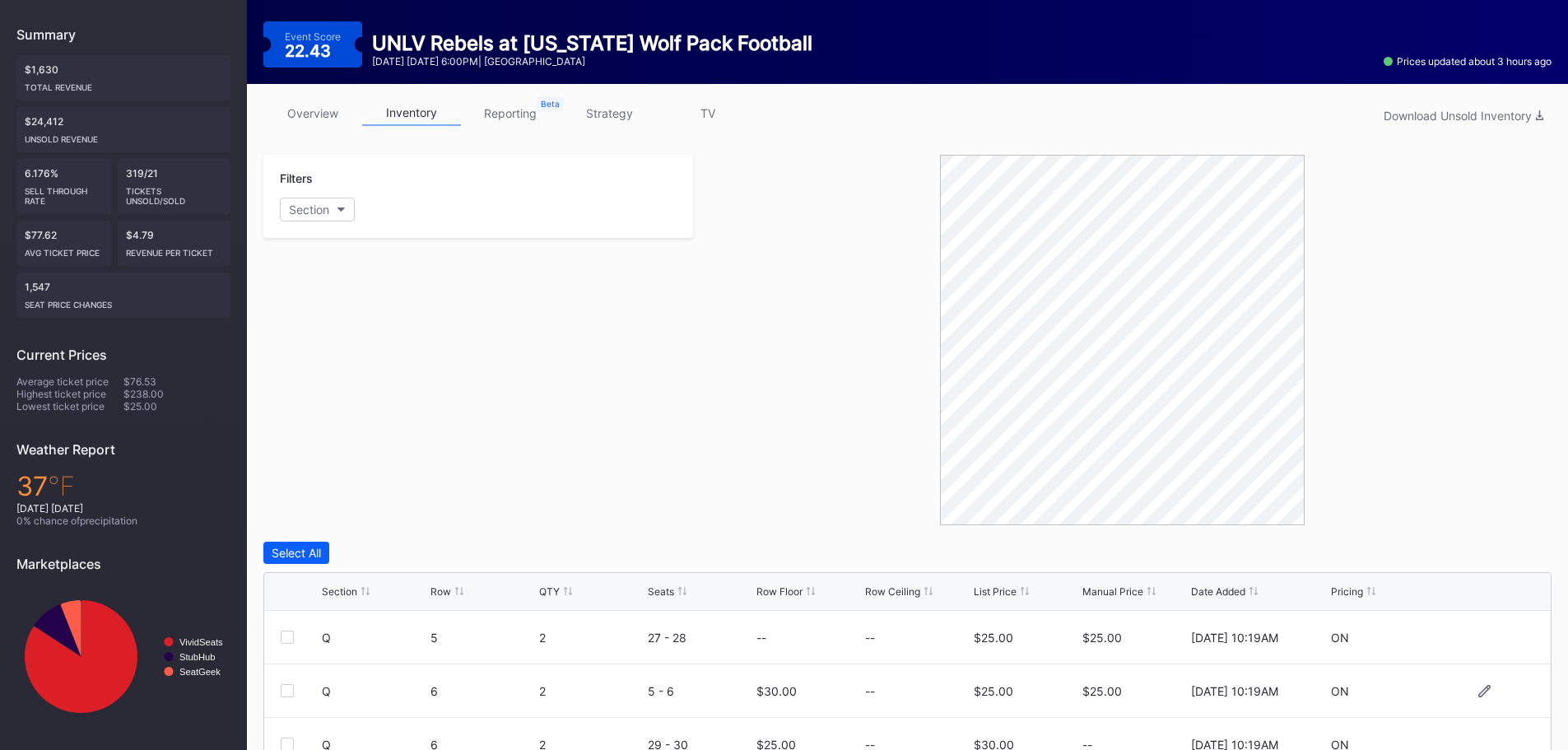
scroll to position [0, 0]
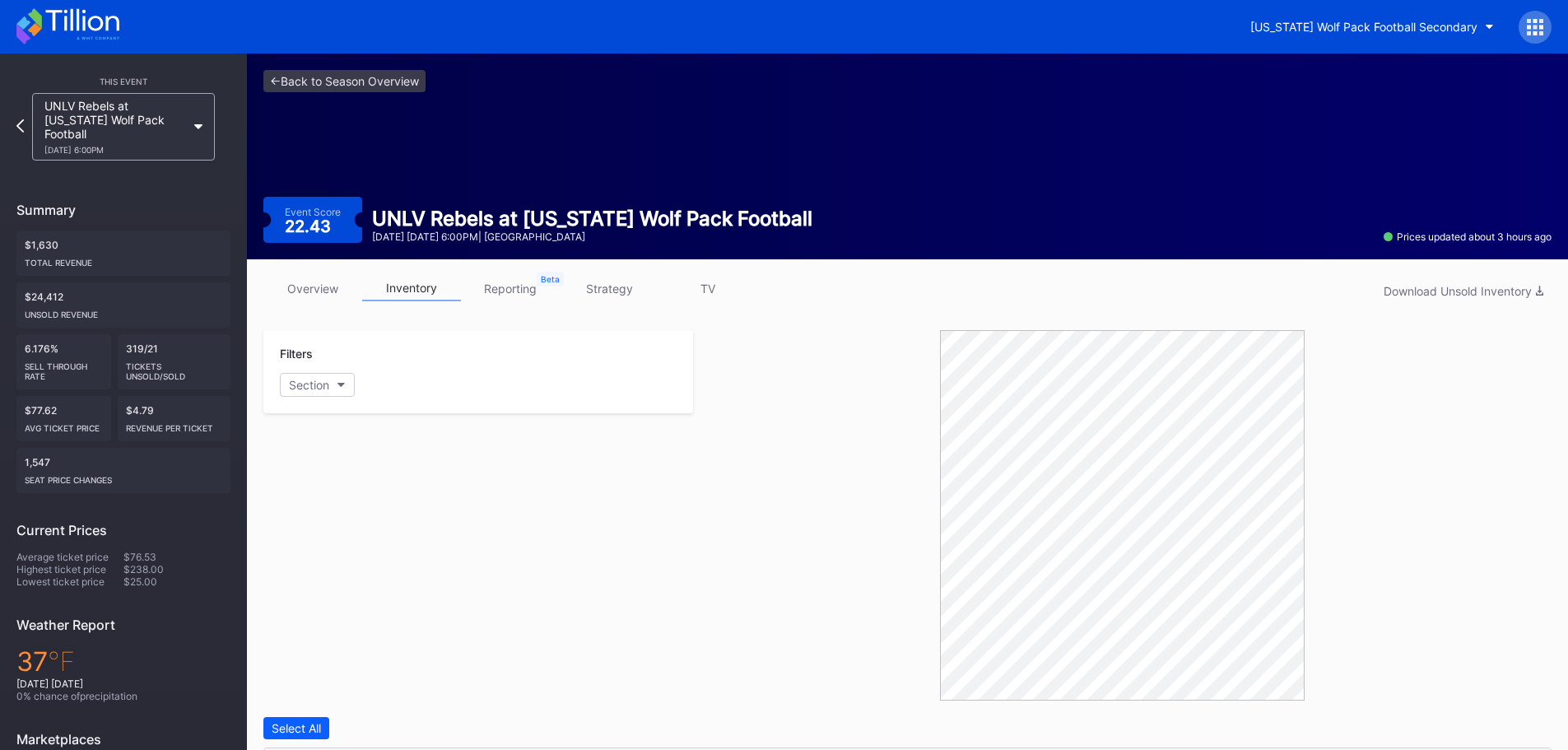
click at [89, 16] on icon at bounding box center [67, 25] width 103 height 36
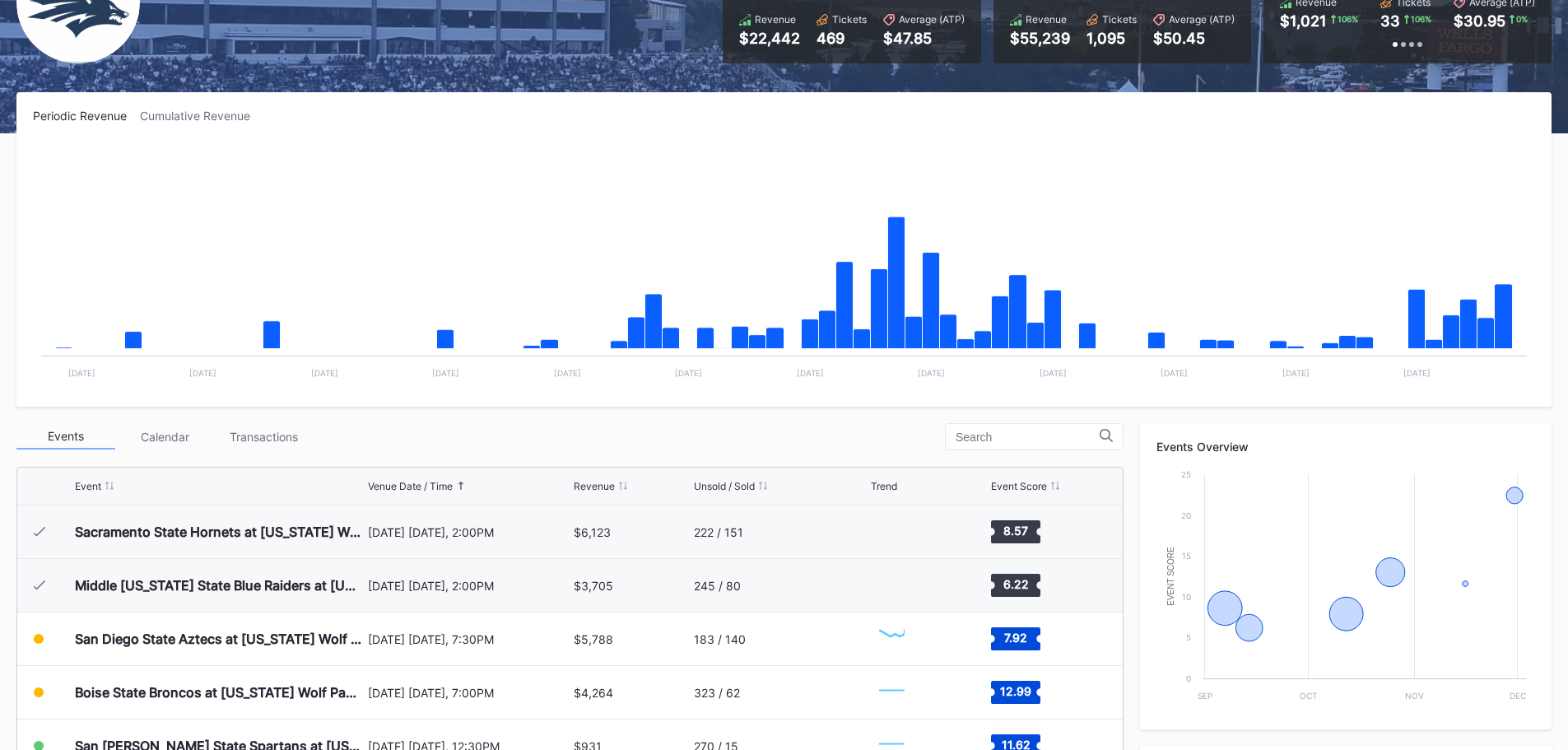
scroll to position [494, 0]
